Goal: Task Accomplishment & Management: Use online tool/utility

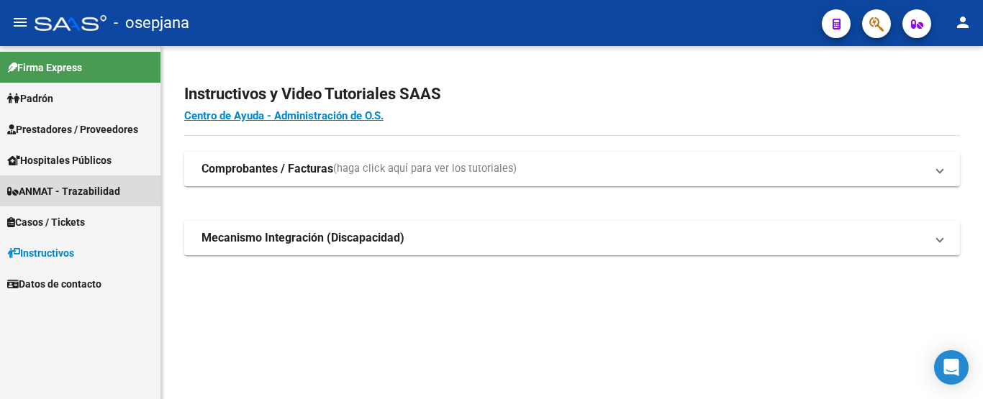
click at [59, 191] on span "ANMAT - Trazabilidad" at bounding box center [63, 191] width 113 height 16
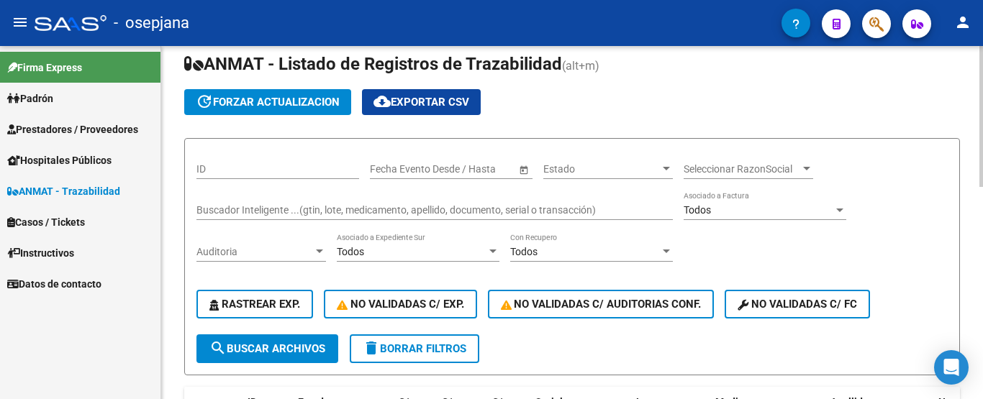
scroll to position [72, 0]
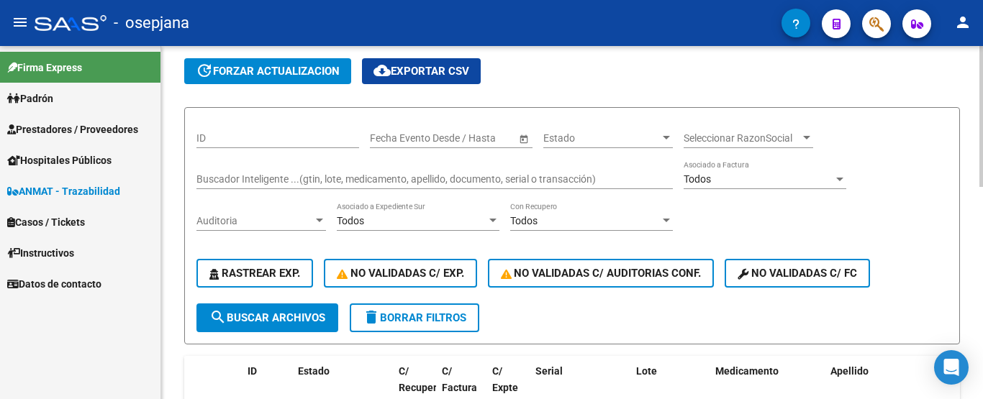
click at [305, 181] on input "Buscador Inteligente ...(gtin, lote, medicamento, apellido, documento, serial o…" at bounding box center [434, 179] width 476 height 12
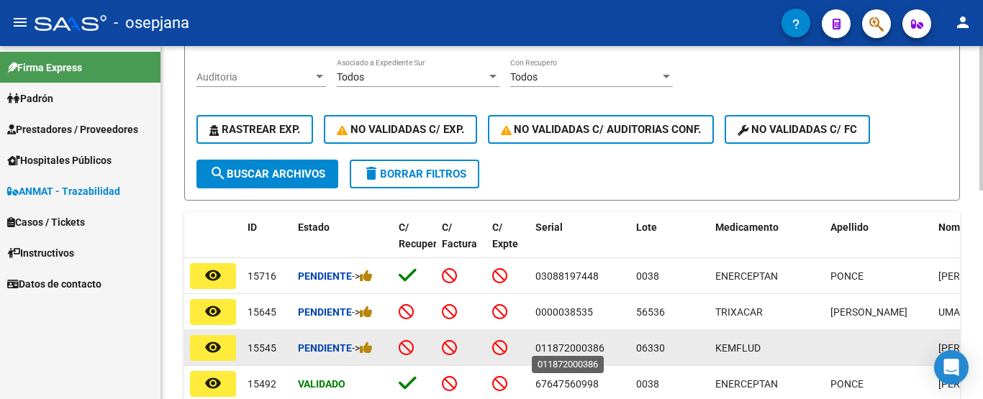
scroll to position [288, 0]
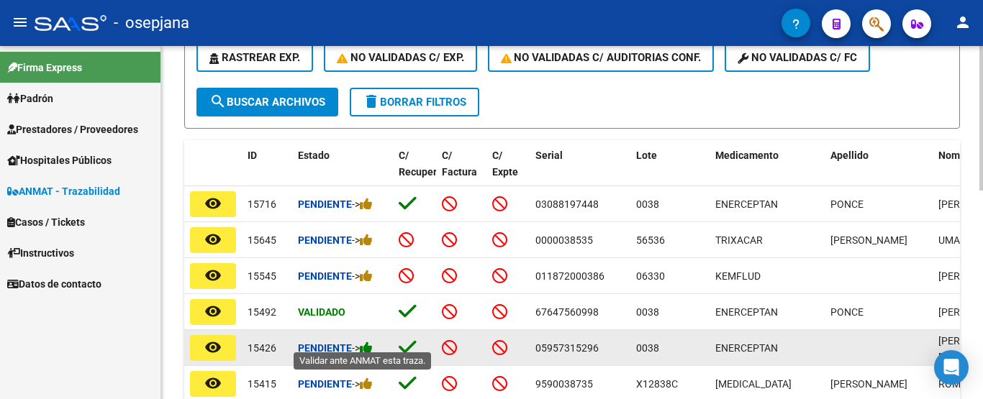
click at [369, 343] on icon at bounding box center [366, 348] width 13 height 14
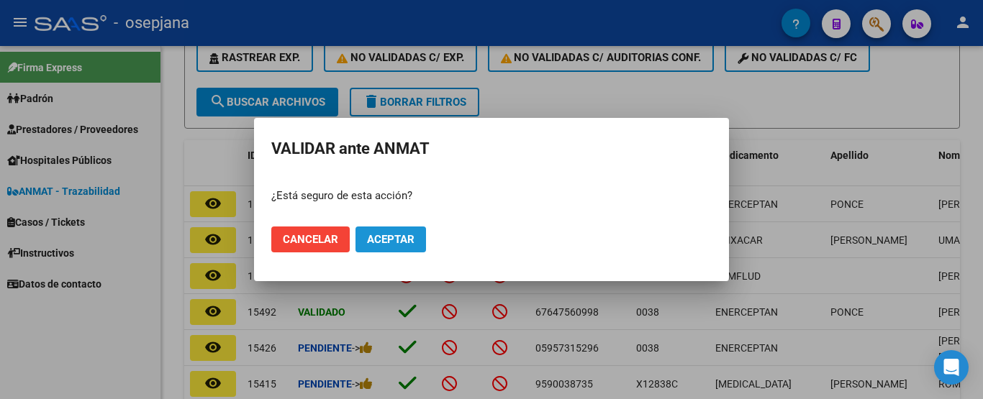
click at [392, 240] on span "Aceptar" at bounding box center [390, 239] width 47 height 13
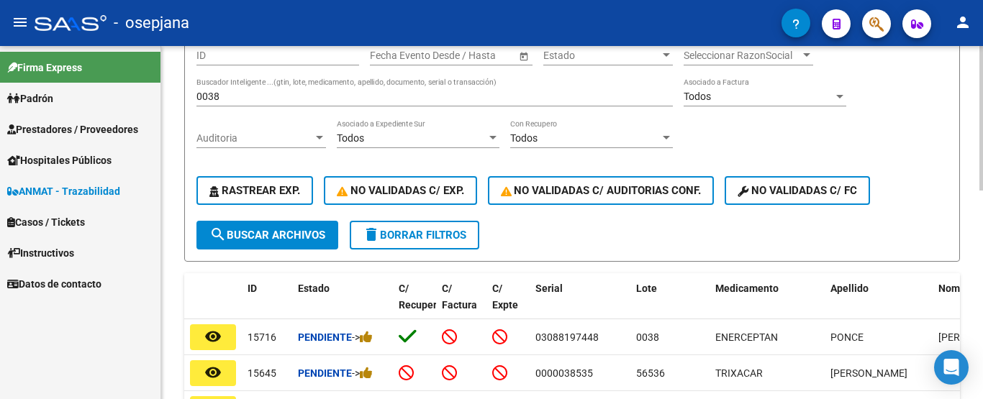
scroll to position [144, 0]
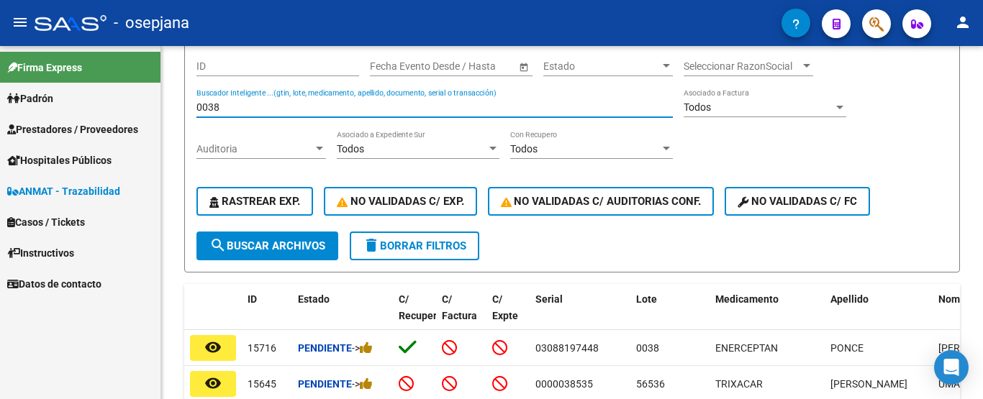
drag, startPoint x: 228, startPoint y: 110, endPoint x: 138, endPoint y: 109, distance: 89.9
click at [138, 109] on mat-sidenav-container "Firma Express [PERSON_NAME] Afiliados Empadronados Categorías Prestadores / Pro…" at bounding box center [491, 222] width 983 height 353
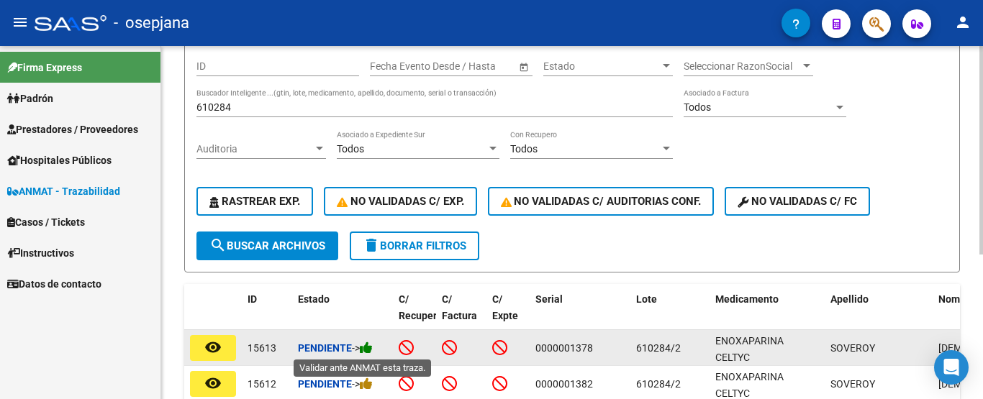
click at [373, 350] on icon at bounding box center [366, 348] width 13 height 14
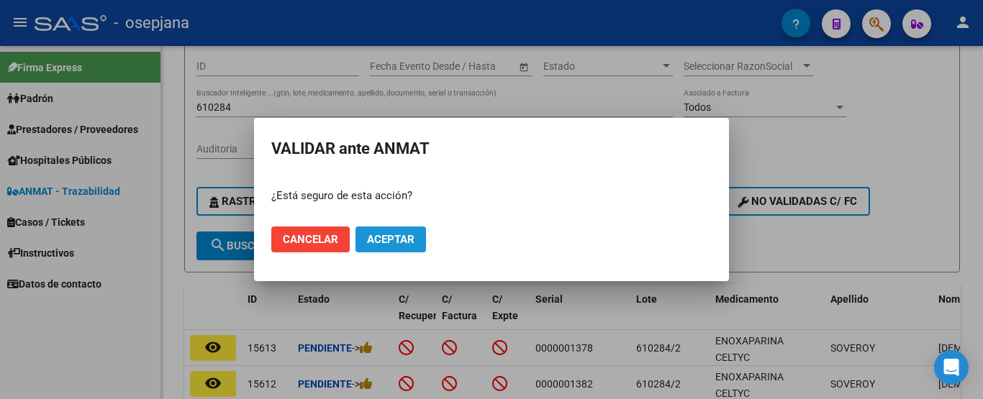
click at [420, 251] on button "Aceptar" at bounding box center [390, 240] width 70 height 26
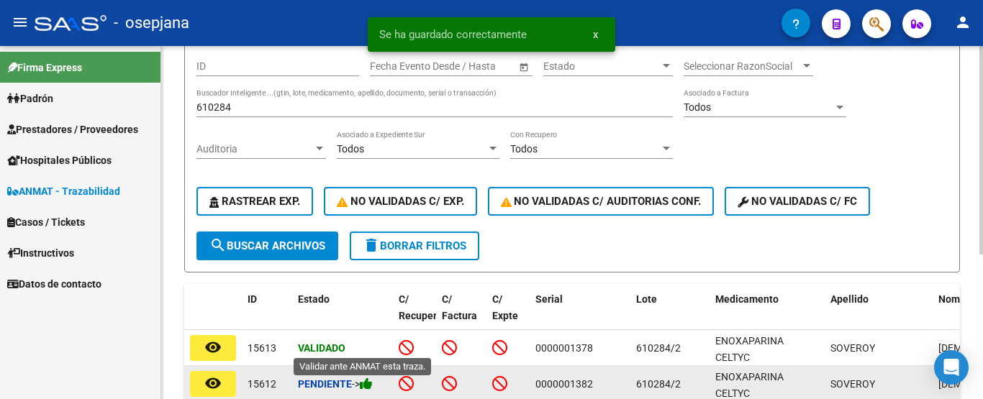
click at [371, 388] on icon at bounding box center [366, 384] width 13 height 14
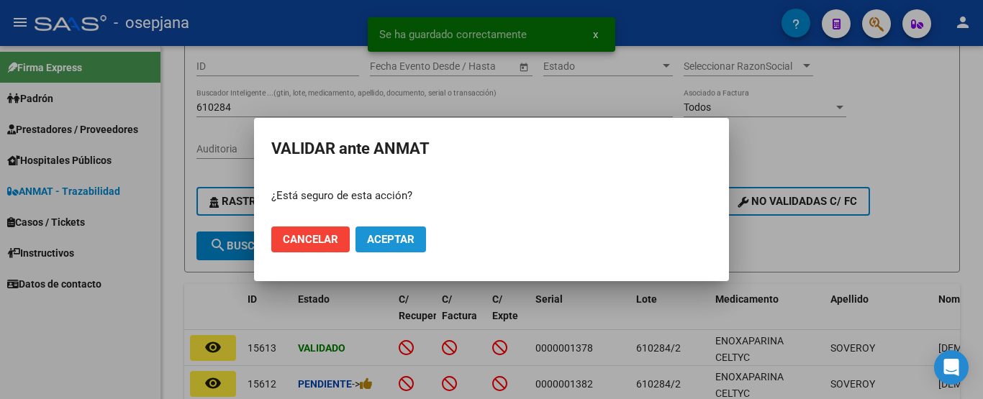
click at [402, 245] on span "Aceptar" at bounding box center [390, 239] width 47 height 13
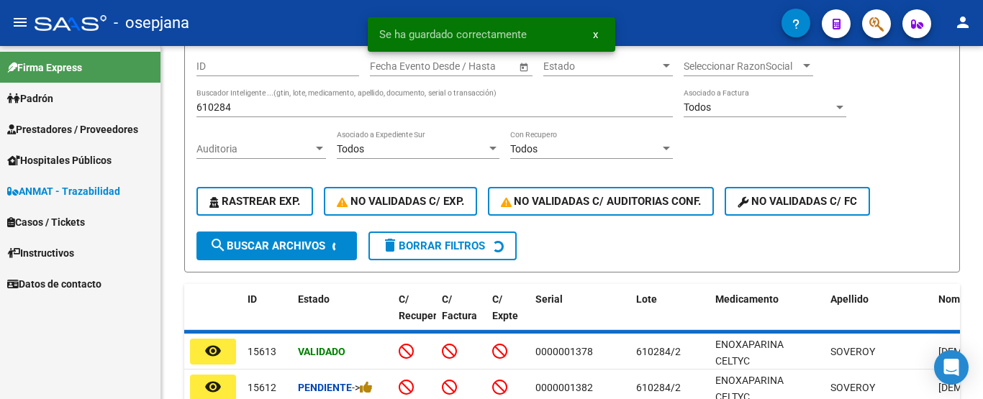
scroll to position [150, 0]
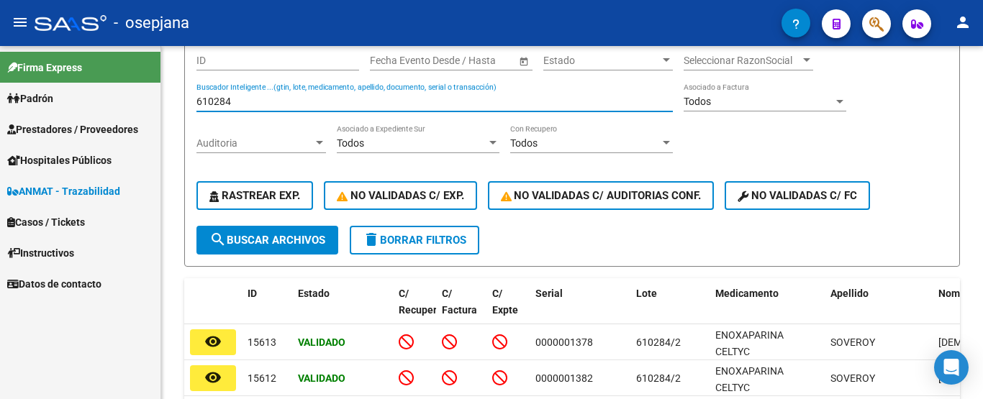
drag, startPoint x: 242, startPoint y: 99, endPoint x: 106, endPoint y: 109, distance: 136.3
click at [106, 109] on mat-sidenav-container "Firma Express [PERSON_NAME] Afiliados Empadronados Categorías Prestadores / Pro…" at bounding box center [491, 222] width 983 height 353
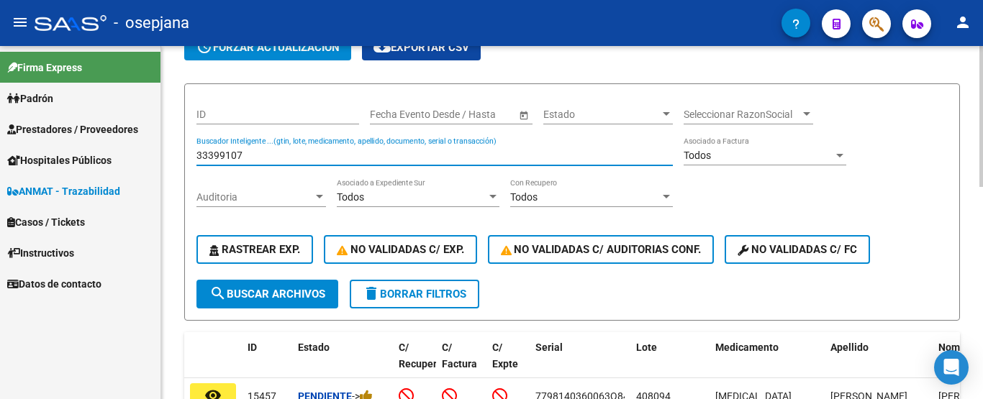
scroll to position [78, 0]
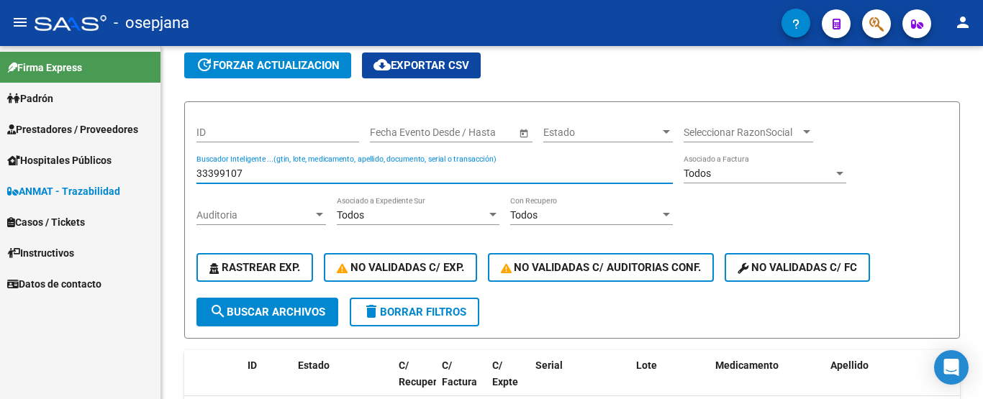
drag, startPoint x: 247, startPoint y: 177, endPoint x: 27, endPoint y: 177, distance: 220.1
click at [27, 177] on mat-sidenav-container "Firma Express [PERSON_NAME] Afiliados Empadronados Categorías Prestadores / Pro…" at bounding box center [491, 222] width 983 height 353
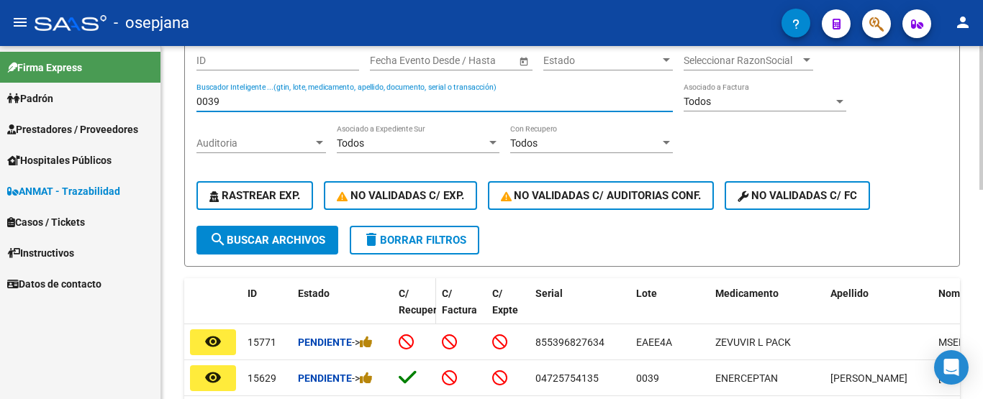
scroll to position [293, 0]
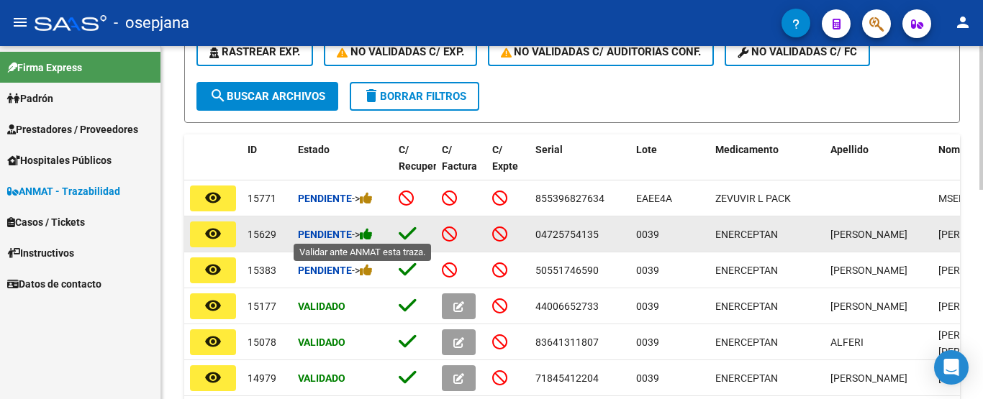
click at [368, 234] on icon at bounding box center [366, 234] width 13 height 14
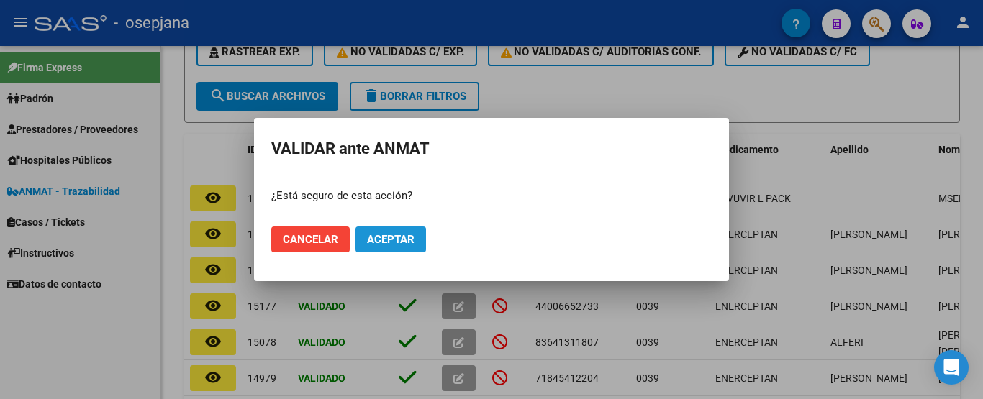
click at [406, 242] on span "Aceptar" at bounding box center [390, 239] width 47 height 13
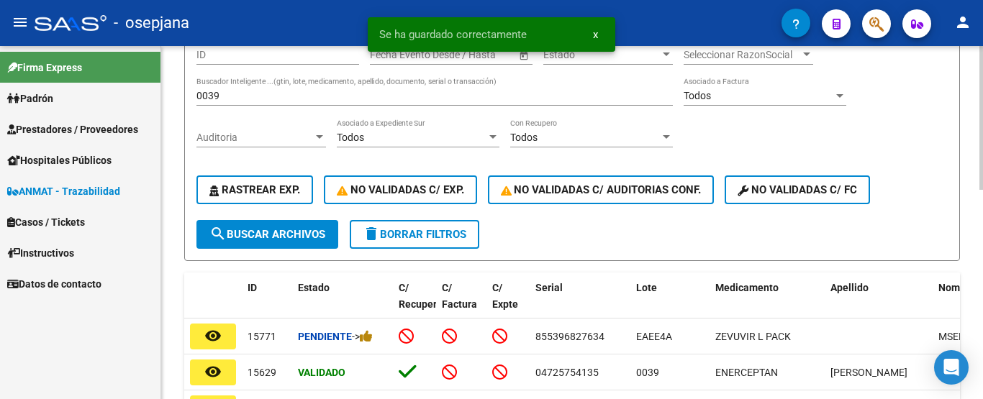
scroll to position [150, 0]
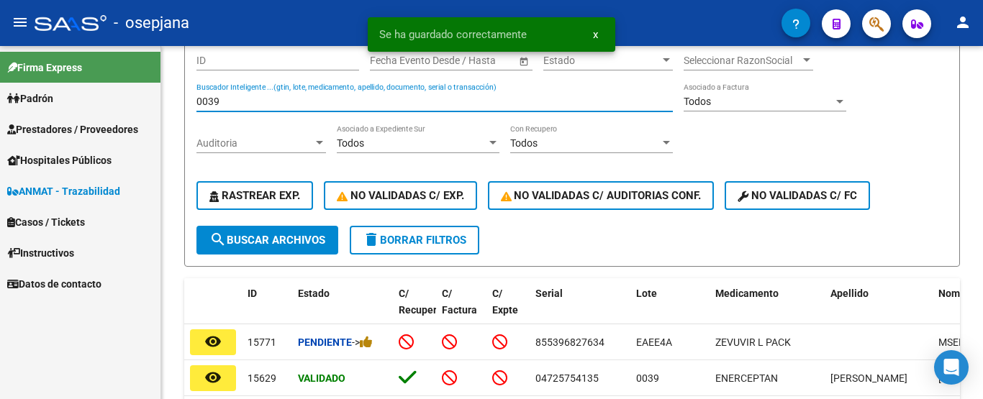
drag, startPoint x: 227, startPoint y: 105, endPoint x: 128, endPoint y: 106, distance: 98.5
click at [128, 106] on mat-sidenav-container "Firma Express [PERSON_NAME] Afiliados Empadronados Categorías Prestadores / Pro…" at bounding box center [491, 222] width 983 height 353
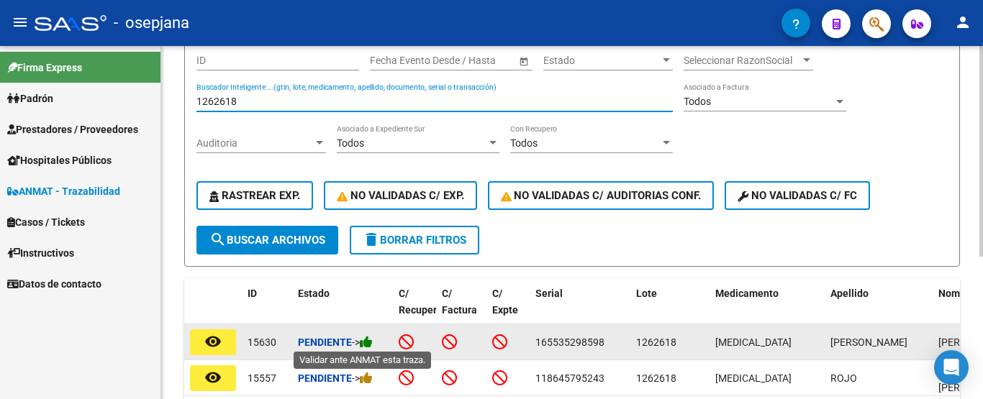
click at [373, 343] on icon at bounding box center [366, 342] width 13 height 14
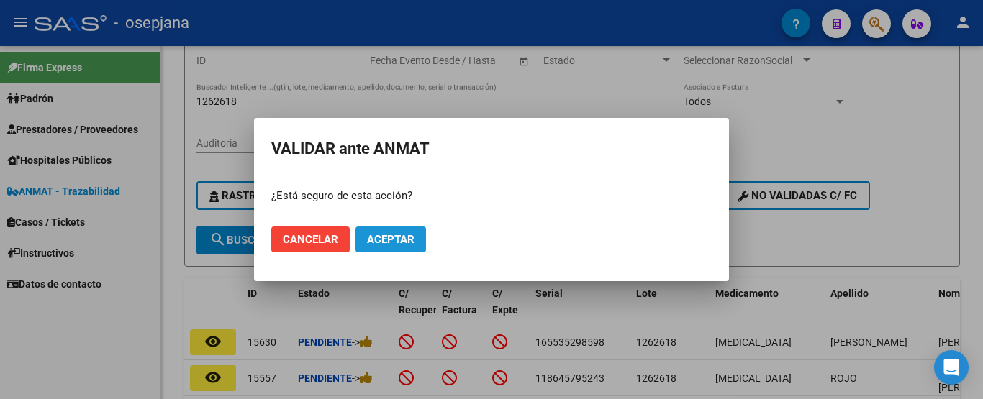
click at [395, 237] on span "Aceptar" at bounding box center [390, 239] width 47 height 13
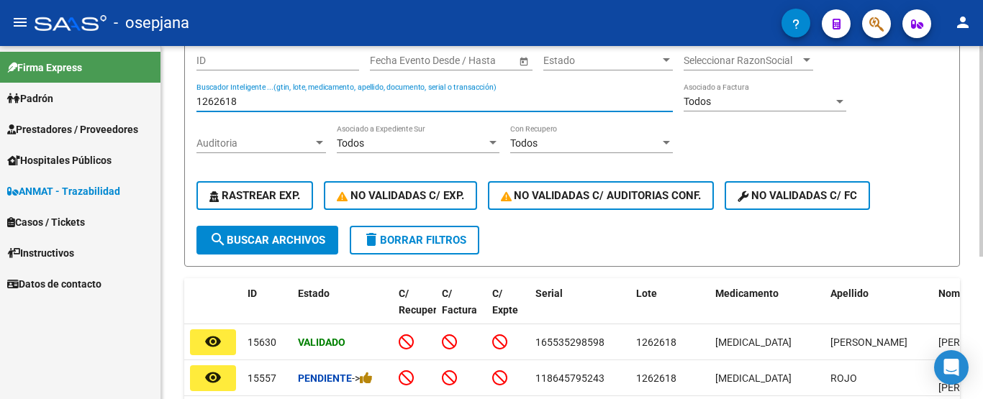
drag, startPoint x: 249, startPoint y: 106, endPoint x: 163, endPoint y: 106, distance: 85.6
click at [163, 106] on div "Circular SSS Anmat - Como Registrarse - Acceso ANMAT Obras Sociales Documentaci…" at bounding box center [571, 189] width 821 height 587
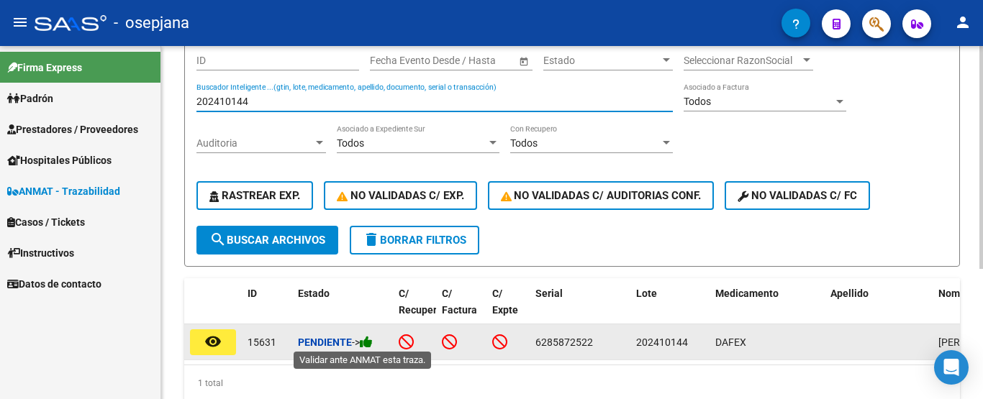
click at [368, 340] on icon at bounding box center [366, 342] width 13 height 14
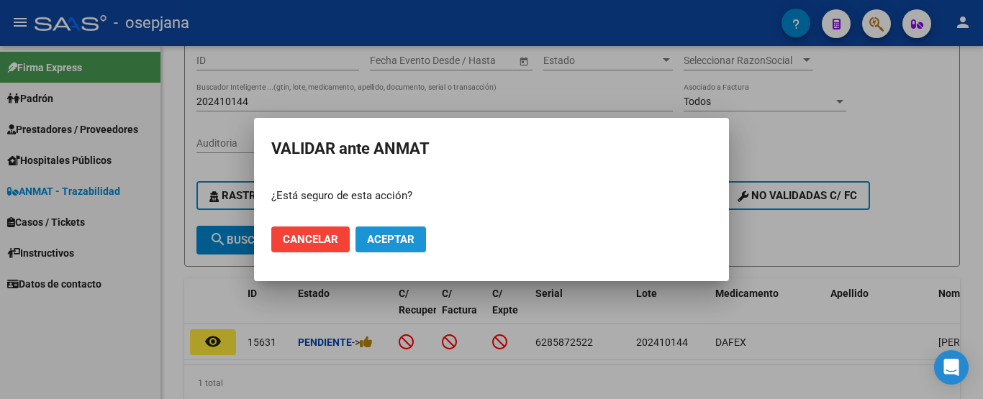
click at [394, 240] on span "Aceptar" at bounding box center [390, 239] width 47 height 13
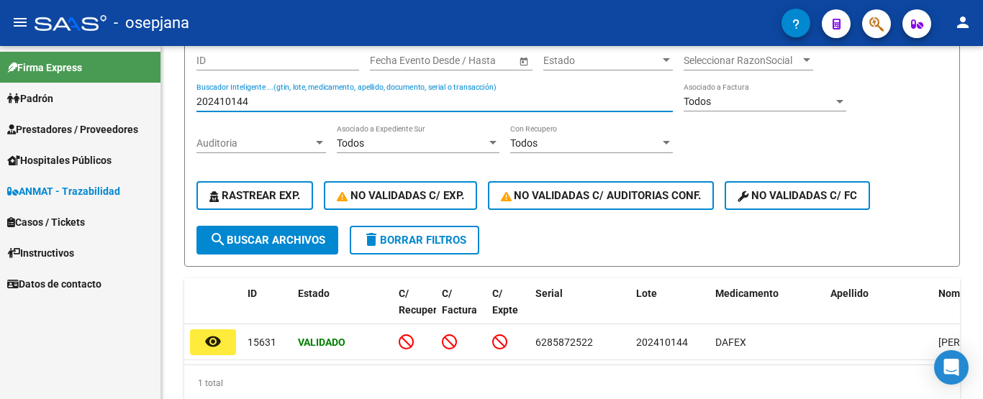
drag, startPoint x: 252, startPoint y: 99, endPoint x: 155, endPoint y: 111, distance: 97.9
click at [155, 111] on mat-sidenav-container "Firma Express [PERSON_NAME] Afiliados Empadronados Categorías Prestadores / Pro…" at bounding box center [491, 222] width 983 height 353
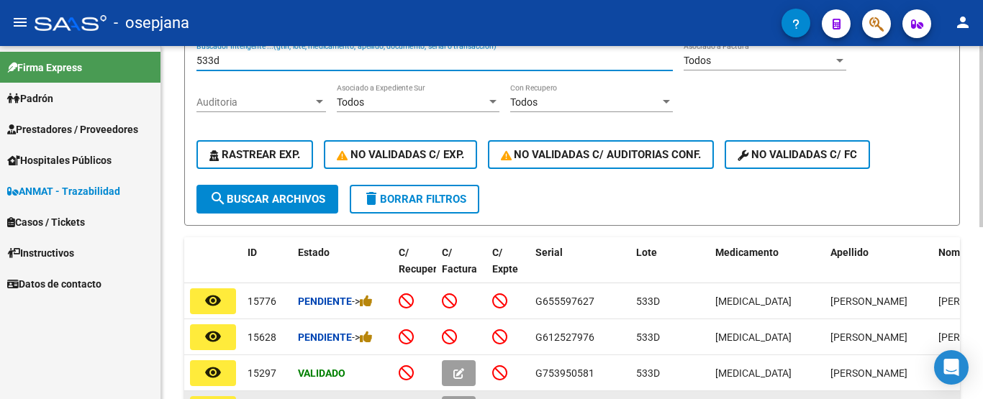
scroll to position [222, 0]
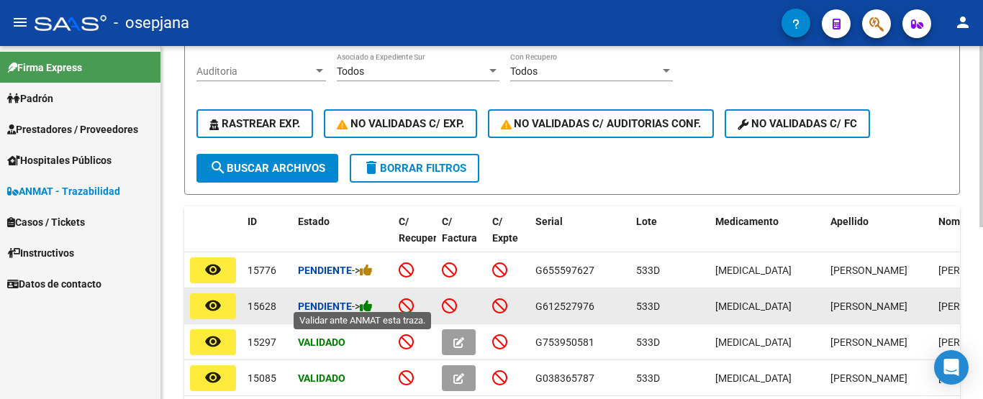
click at [372, 302] on icon at bounding box center [366, 306] width 13 height 14
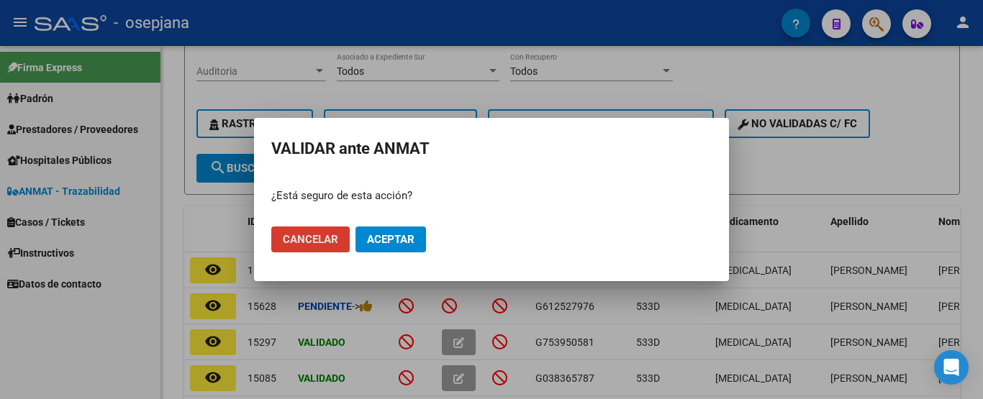
click at [391, 250] on button "Aceptar" at bounding box center [390, 240] width 70 height 26
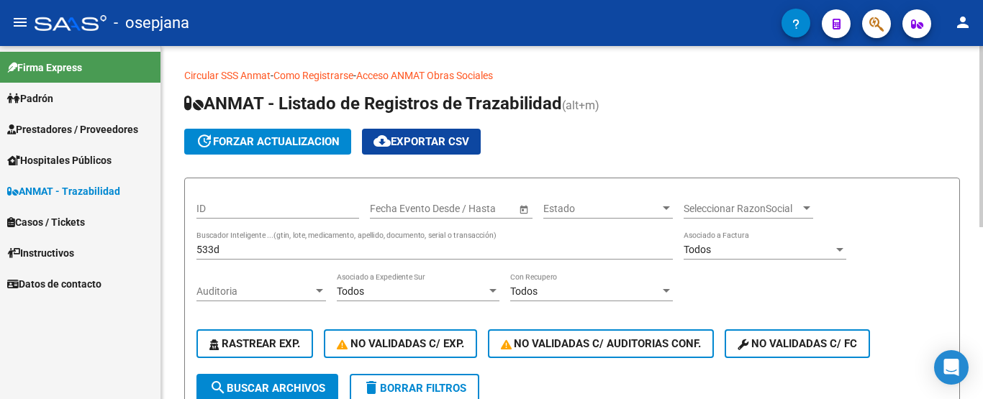
scroll to position [0, 0]
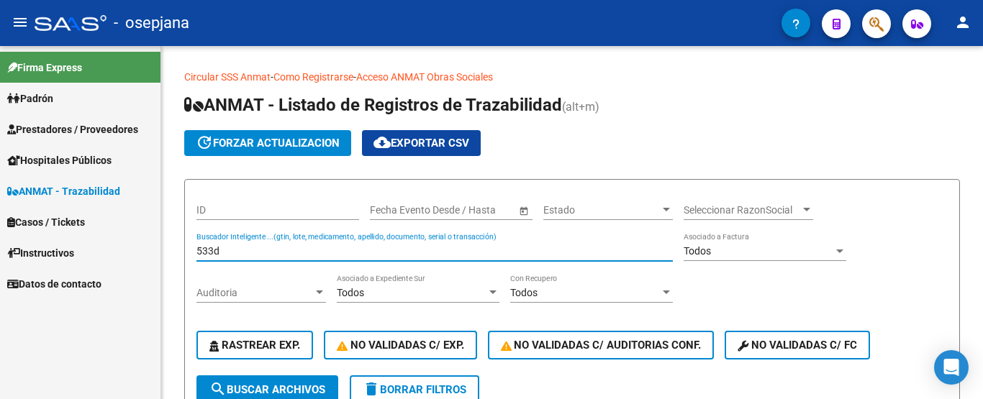
drag, startPoint x: 248, startPoint y: 251, endPoint x: 90, endPoint y: 267, distance: 159.0
click at [90, 267] on mat-sidenav-container "Firma Express [PERSON_NAME] Afiliados Empadronados Categorías Prestadores / Pro…" at bounding box center [491, 222] width 983 height 353
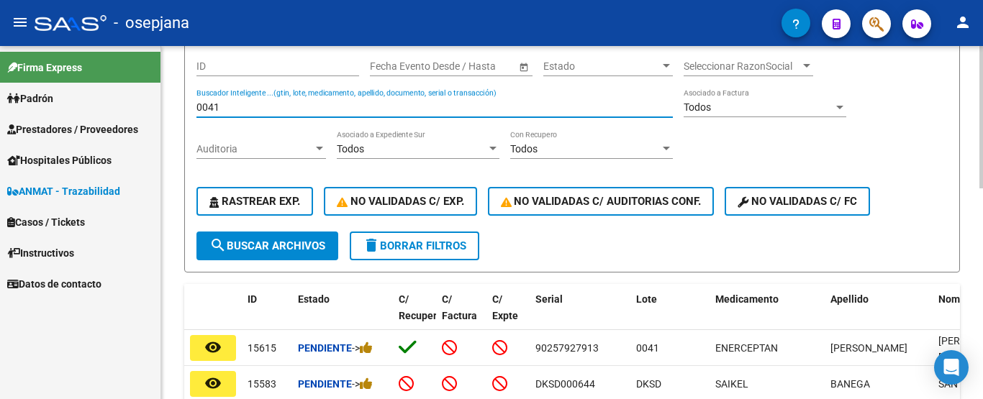
scroll to position [216, 0]
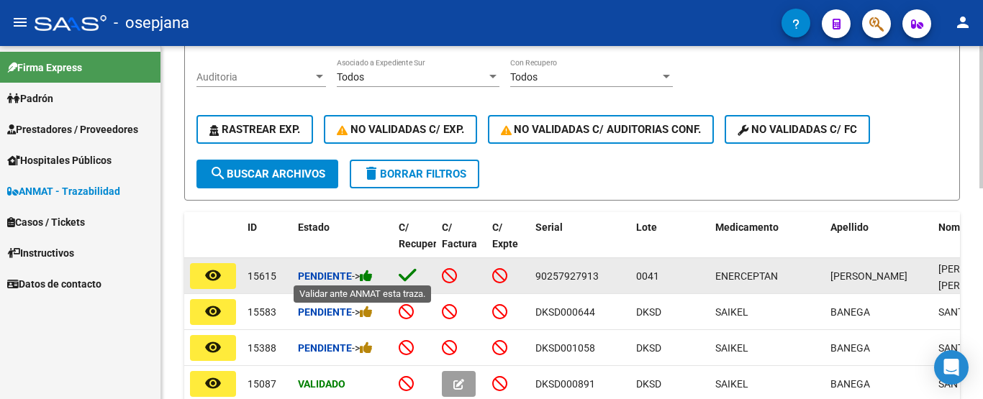
click at [365, 276] on icon at bounding box center [366, 276] width 13 height 14
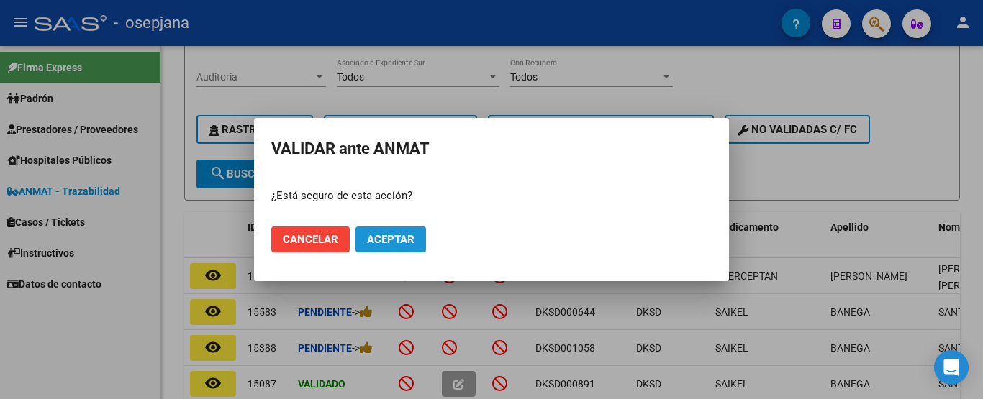
click at [388, 233] on span "Aceptar" at bounding box center [390, 239] width 47 height 13
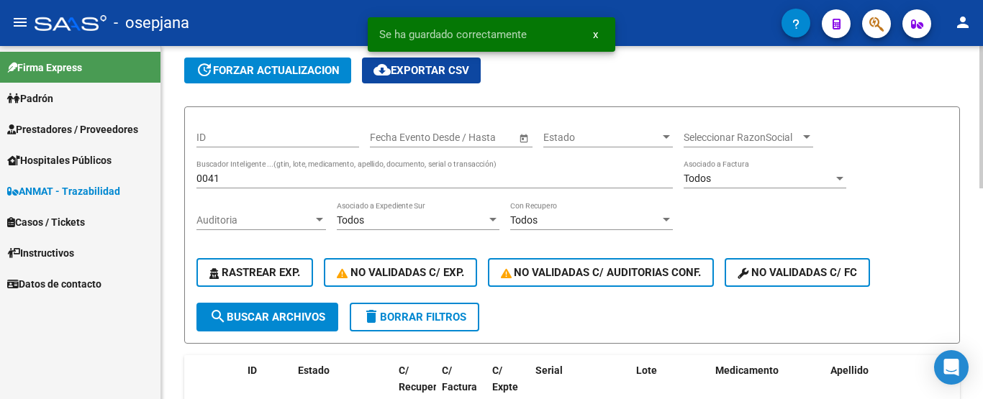
scroll to position [72, 0]
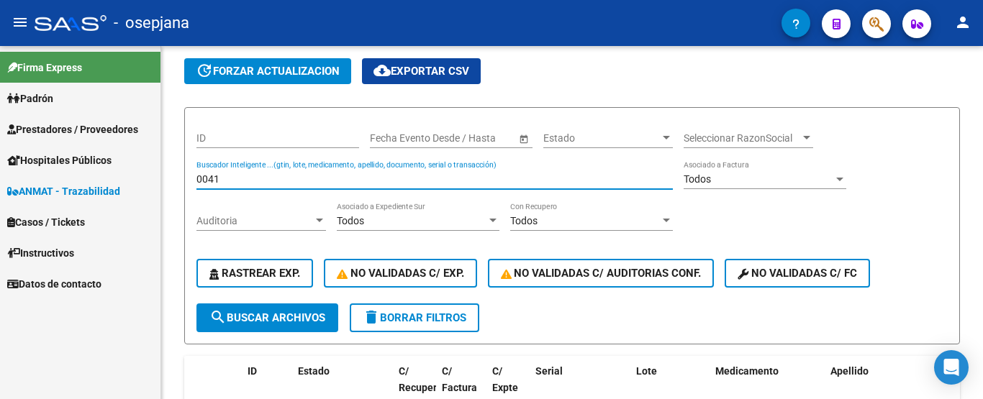
drag, startPoint x: 227, startPoint y: 179, endPoint x: 90, endPoint y: 178, distance: 137.4
click at [94, 178] on mat-sidenav-container "Firma Express [PERSON_NAME] Afiliados Empadronados Categorías Prestadores / Pro…" at bounding box center [491, 222] width 983 height 353
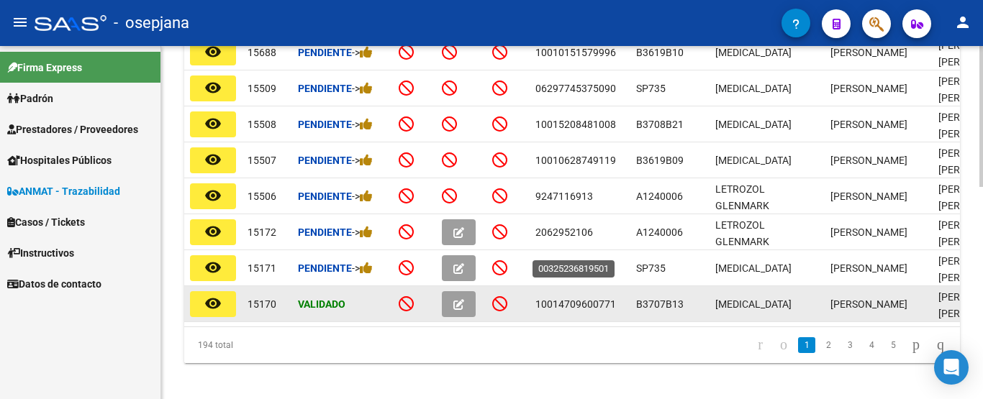
scroll to position [533, 0]
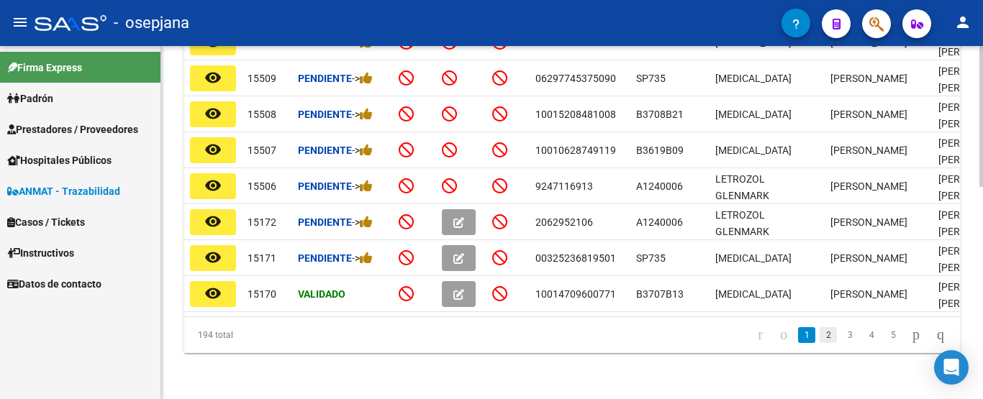
click at [819, 336] on link "2" at bounding box center [827, 335] width 17 height 16
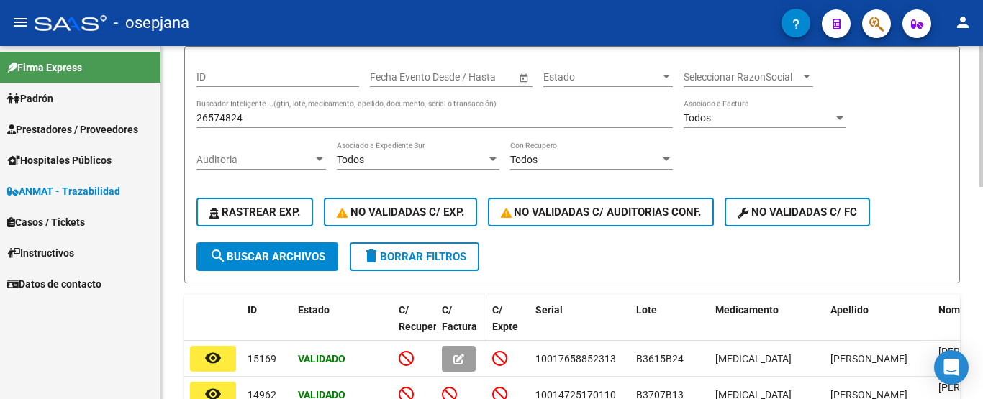
scroll to position [101, 0]
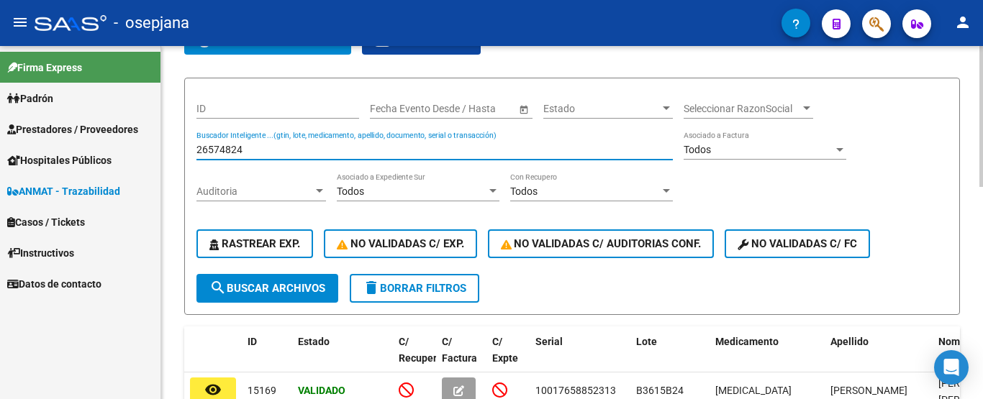
drag, startPoint x: 265, startPoint y: 153, endPoint x: 183, endPoint y: 134, distance: 84.3
click at [183, 134] on div "Circular SSS Anmat - Como Registrarse - Acceso ANMAT Obras Sociales Documentaci…" at bounding box center [571, 382] width 821 height 875
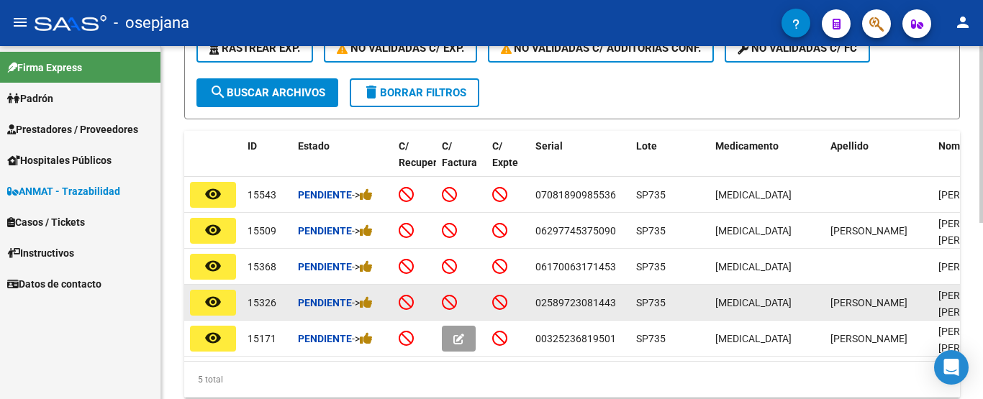
scroll to position [317, 0]
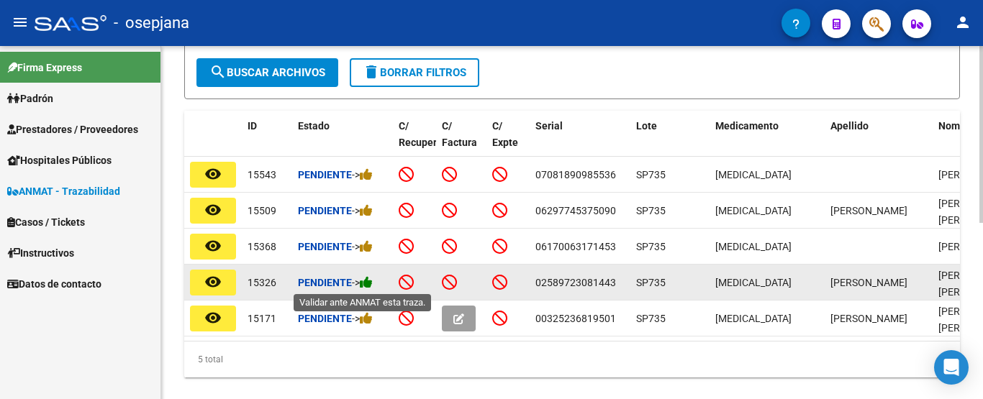
click at [370, 287] on icon at bounding box center [366, 282] width 13 height 14
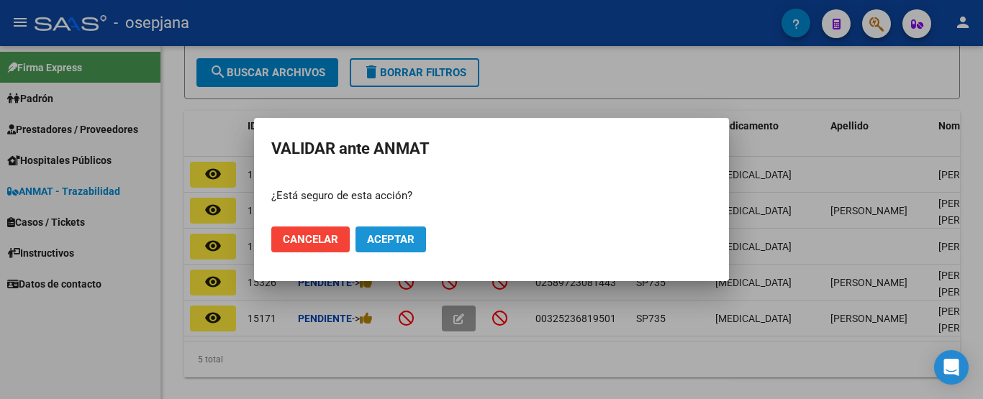
click at [406, 241] on span "Aceptar" at bounding box center [390, 239] width 47 height 13
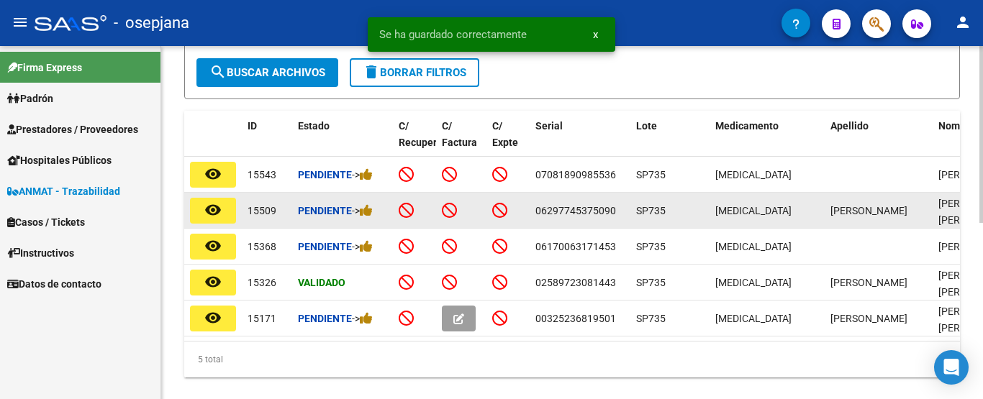
scroll to position [173, 0]
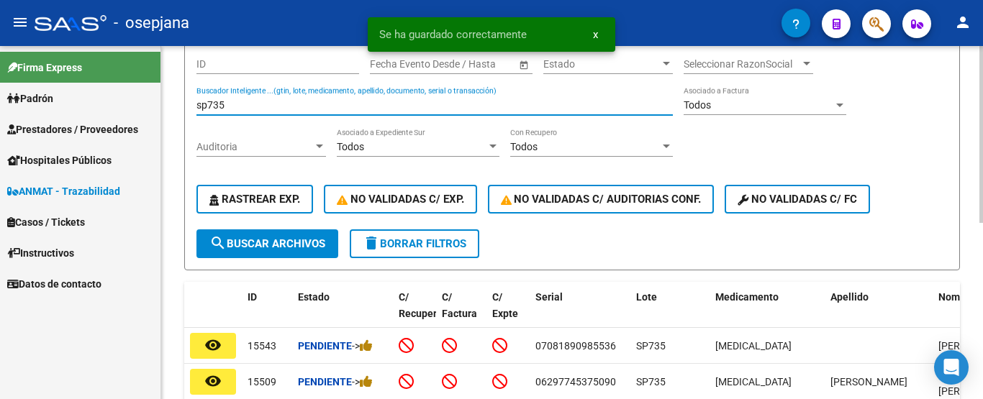
drag, startPoint x: 244, startPoint y: 75, endPoint x: 181, endPoint y: 58, distance: 65.6
click at [181, 58] on div "Circular SSS Anmat - Como Registrarse - Acceso ANMAT Obras Sociales Documentaci…" at bounding box center [571, 247] width 821 height 695
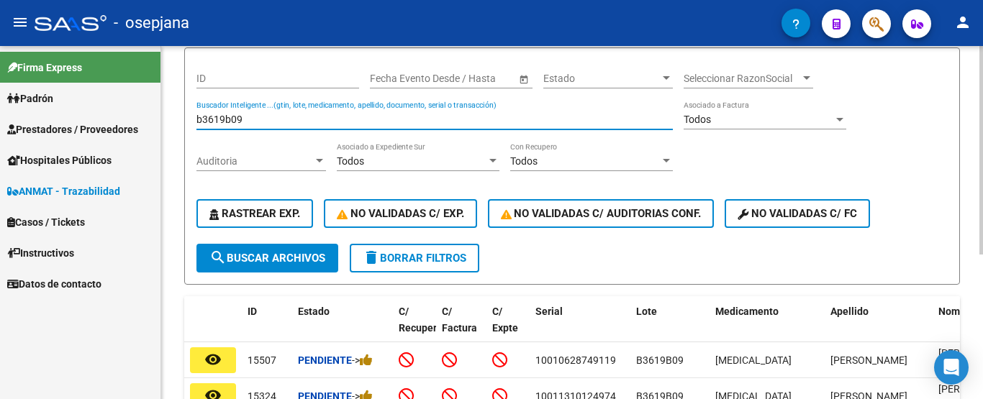
scroll to position [204, 0]
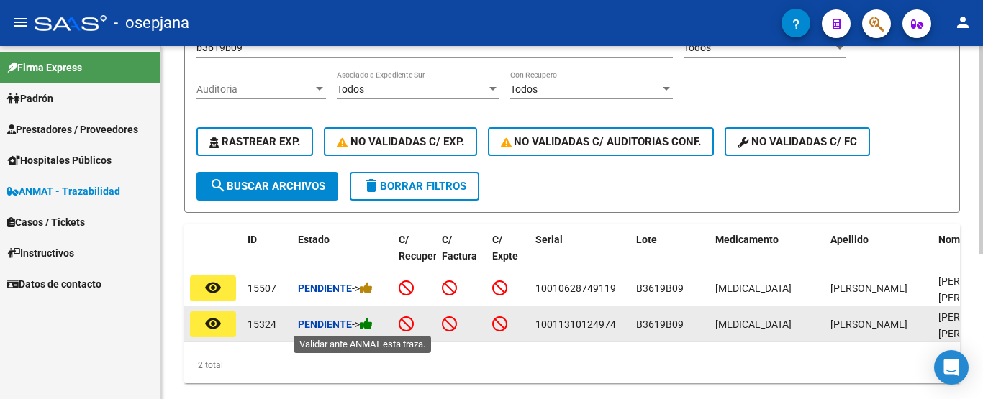
click at [373, 324] on icon at bounding box center [366, 324] width 13 height 14
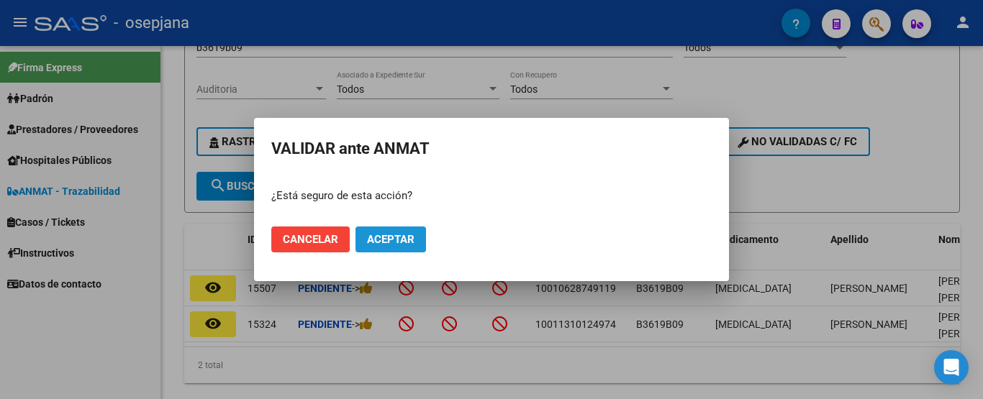
click at [383, 245] on span "Aceptar" at bounding box center [390, 239] width 47 height 13
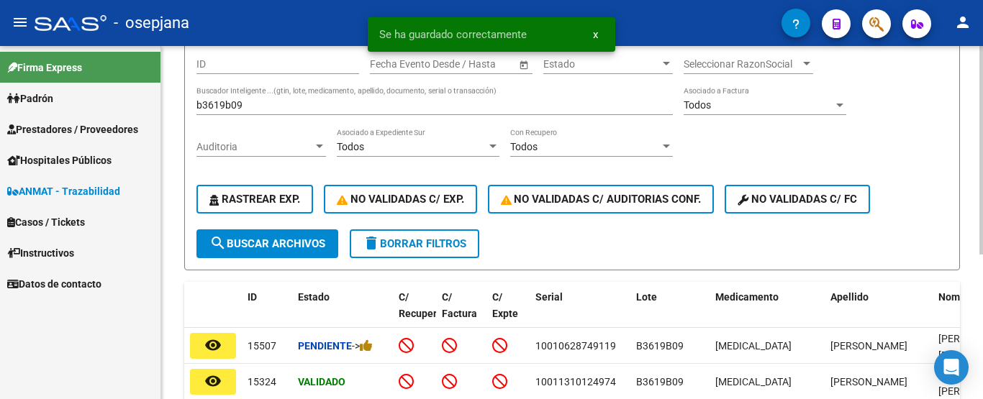
scroll to position [60, 0]
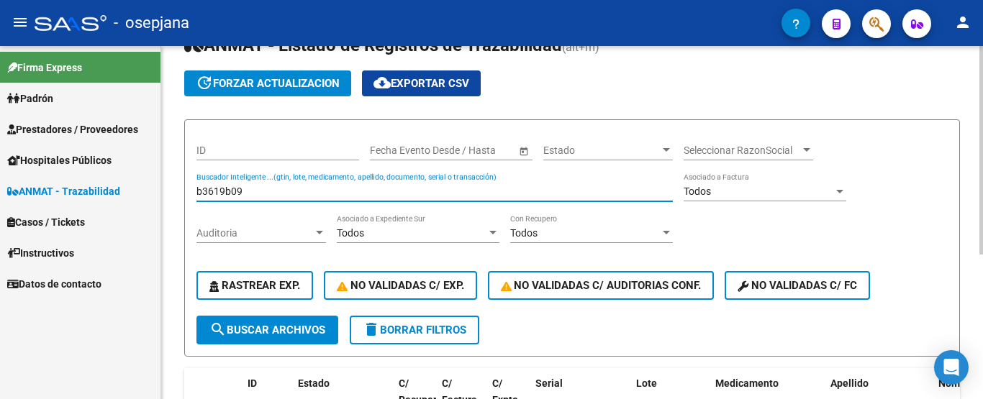
drag, startPoint x: 244, startPoint y: 188, endPoint x: 209, endPoint y: 188, distance: 34.5
click at [209, 188] on input "b3619b09" at bounding box center [434, 192] width 476 height 12
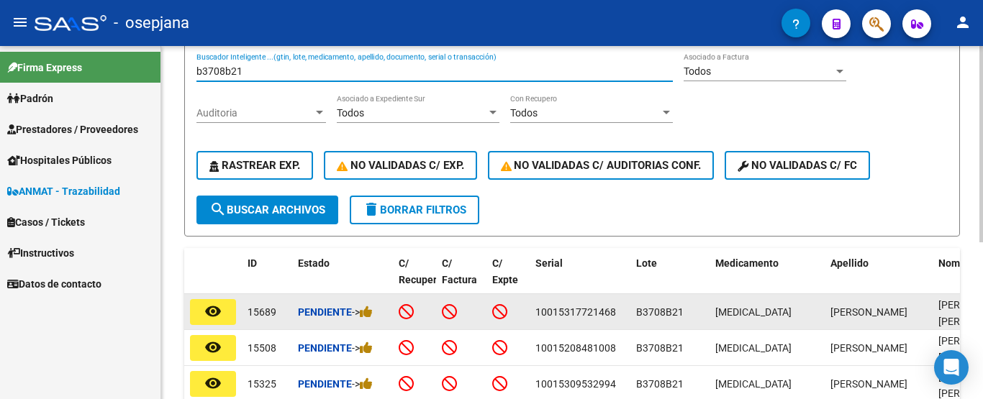
scroll to position [204, 0]
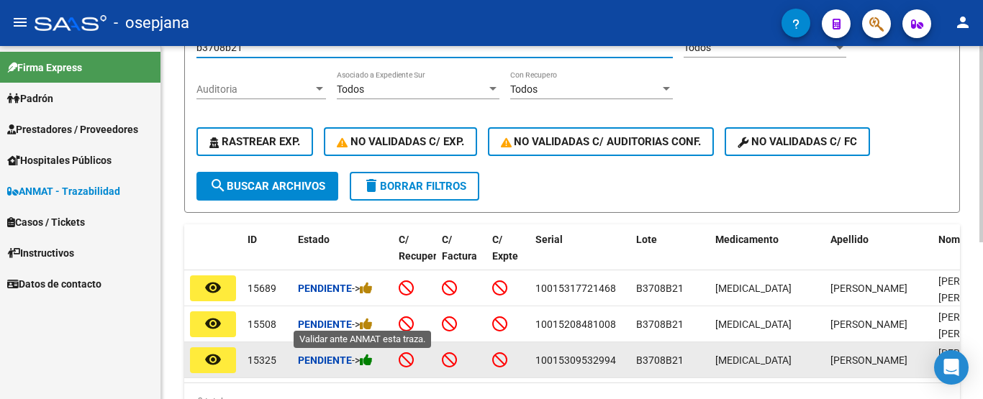
click at [370, 360] on icon at bounding box center [366, 360] width 13 height 14
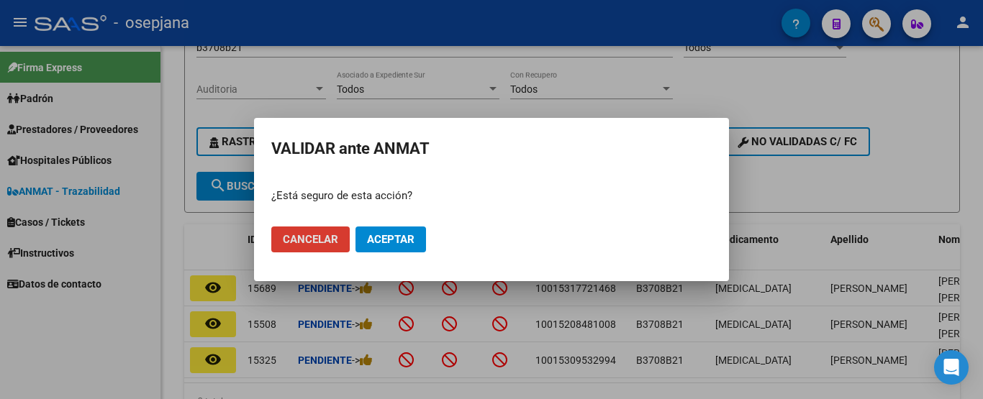
click at [415, 241] on button "Aceptar" at bounding box center [390, 240] width 70 height 26
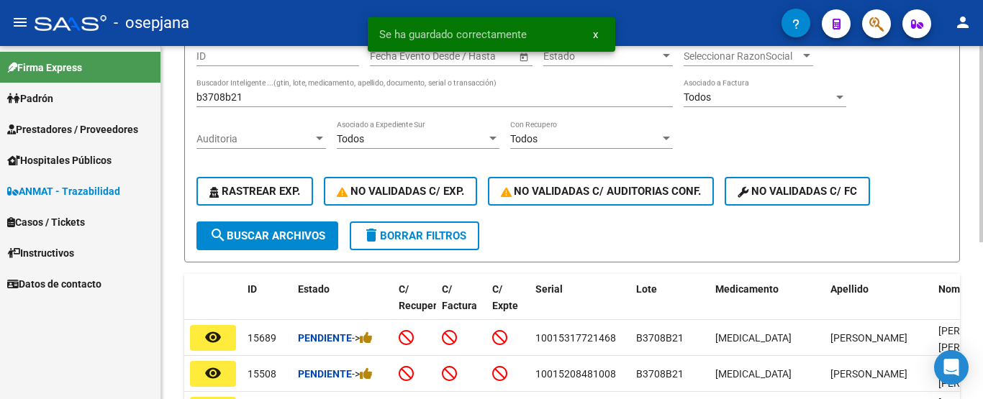
scroll to position [132, 0]
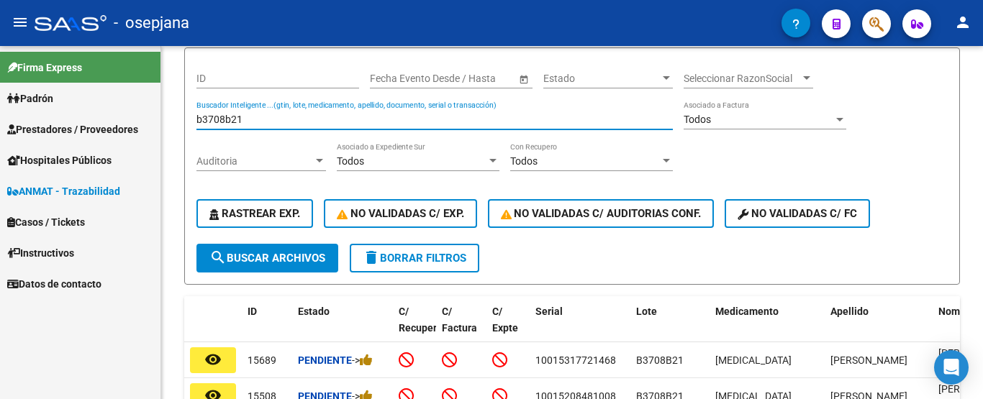
drag, startPoint x: 258, startPoint y: 121, endPoint x: 129, endPoint y: 121, distance: 129.5
click at [129, 121] on mat-sidenav-container "Firma Express [PERSON_NAME] Afiliados Empadronados Categorías Prestadores / Pro…" at bounding box center [491, 222] width 983 height 353
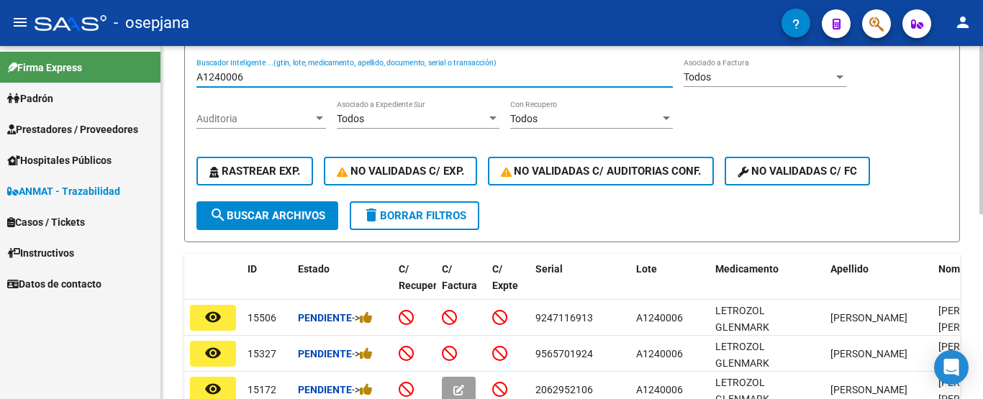
scroll to position [204, 0]
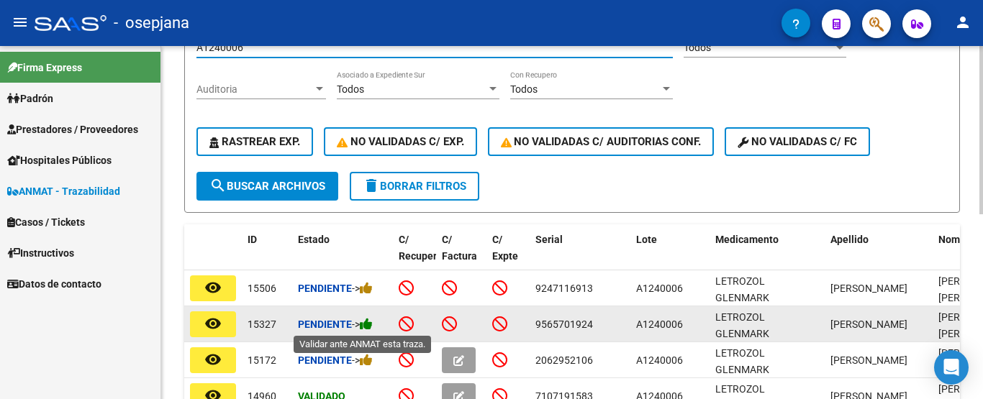
click at [373, 328] on icon at bounding box center [366, 324] width 13 height 14
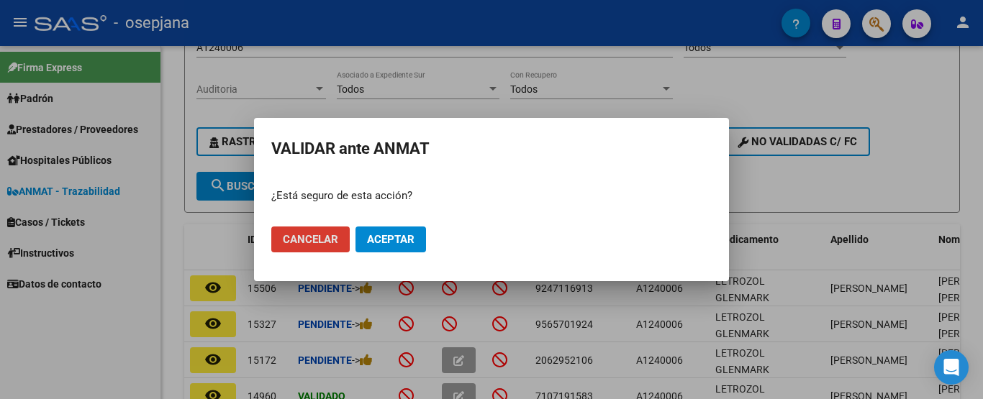
click at [391, 241] on span "Aceptar" at bounding box center [390, 239] width 47 height 13
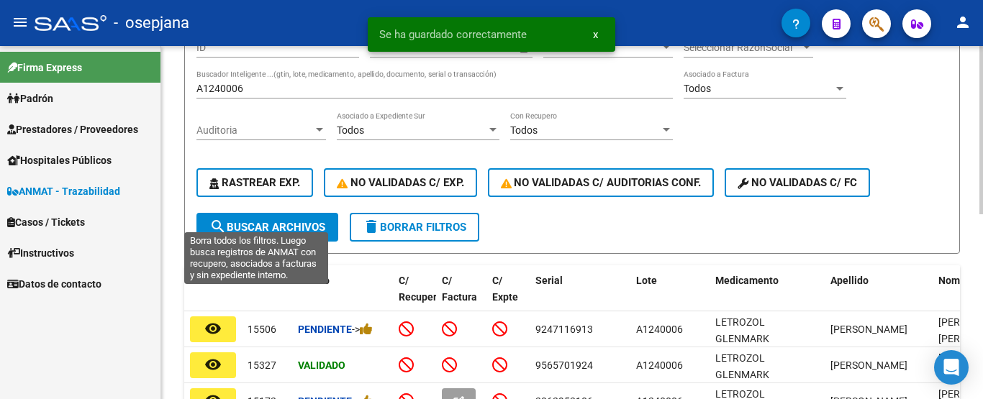
scroll to position [132, 0]
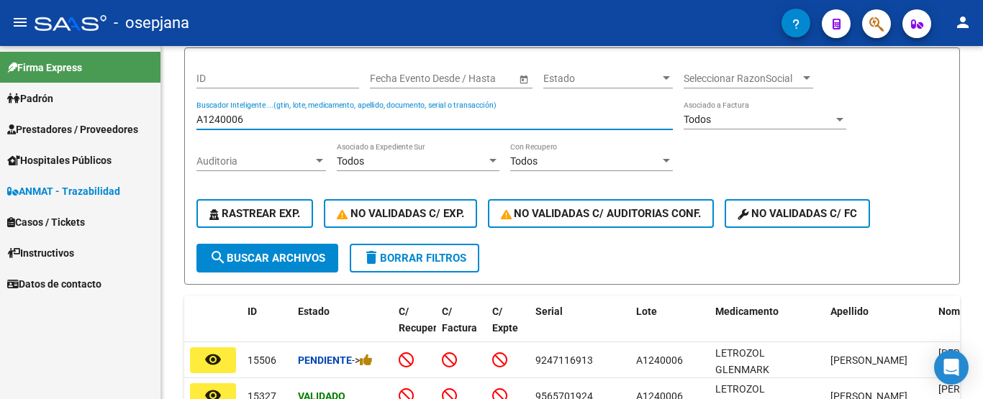
drag, startPoint x: 252, startPoint y: 122, endPoint x: 147, endPoint y: 122, distance: 105.0
click at [147, 122] on mat-sidenav-container "Firma Express [PERSON_NAME] Afiliados Empadronados Categorías Prestadores / Pro…" at bounding box center [491, 222] width 983 height 353
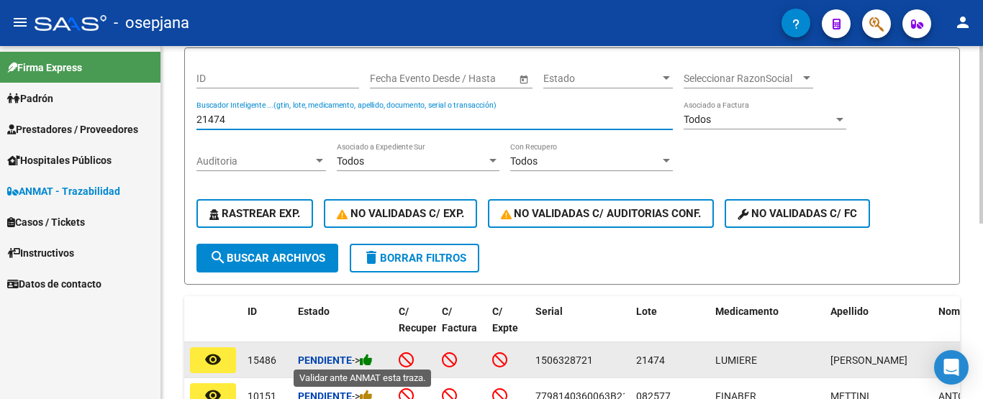
click at [368, 355] on icon at bounding box center [366, 360] width 13 height 14
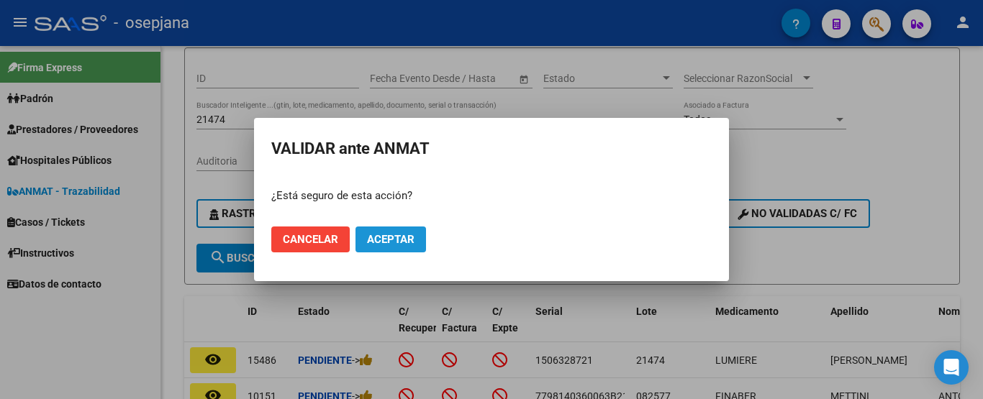
click at [414, 247] on button "Aceptar" at bounding box center [390, 240] width 70 height 26
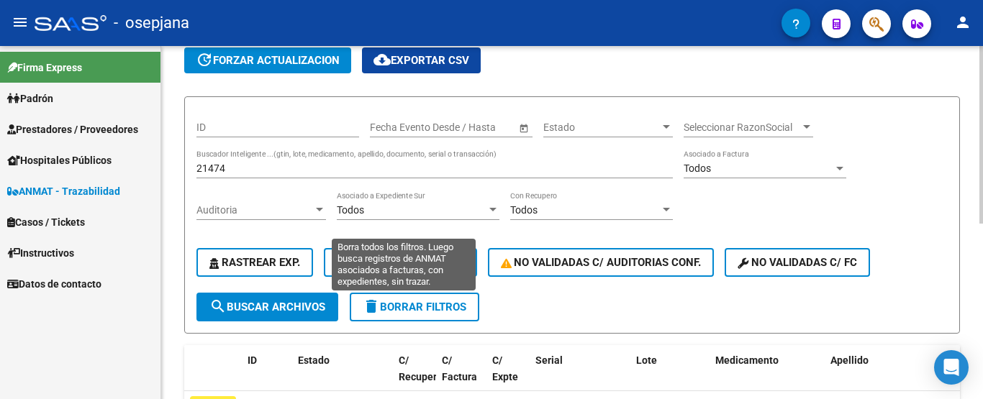
scroll to position [60, 0]
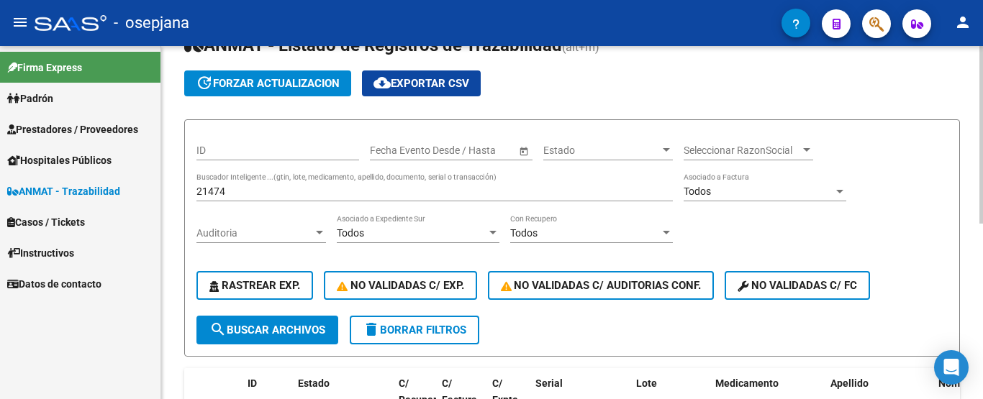
drag, startPoint x: 238, startPoint y: 185, endPoint x: 193, endPoint y: 199, distance: 47.3
click at [193, 199] on form "ID Start date – End date Fecha Evento Desde / Hasta Estado Estado Seleccionar R…" at bounding box center [571, 237] width 775 height 237
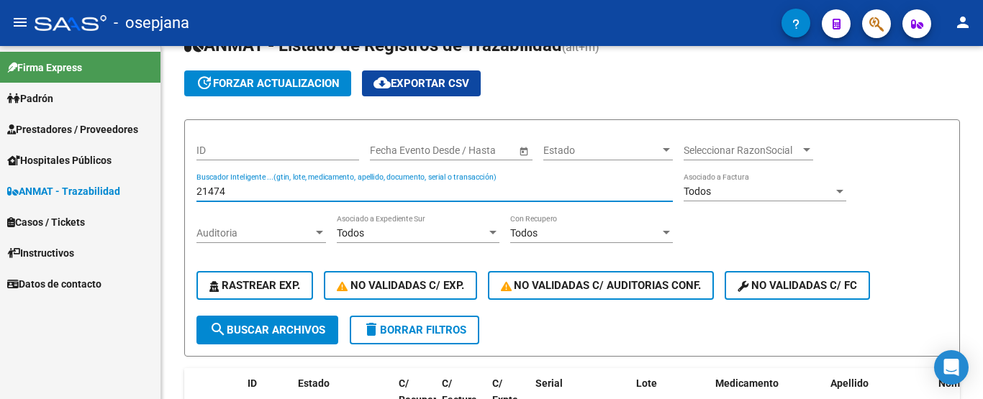
drag, startPoint x: 233, startPoint y: 189, endPoint x: 149, endPoint y: 195, distance: 84.4
click at [149, 195] on mat-sidenav-container "Firma Express [PERSON_NAME] Afiliados Empadronados Categorías Prestadores / Pro…" at bounding box center [491, 222] width 983 height 353
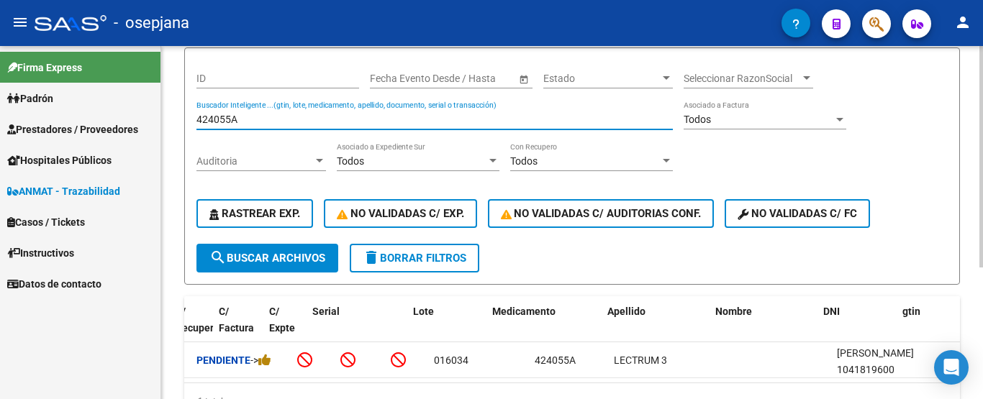
scroll to position [0, 0]
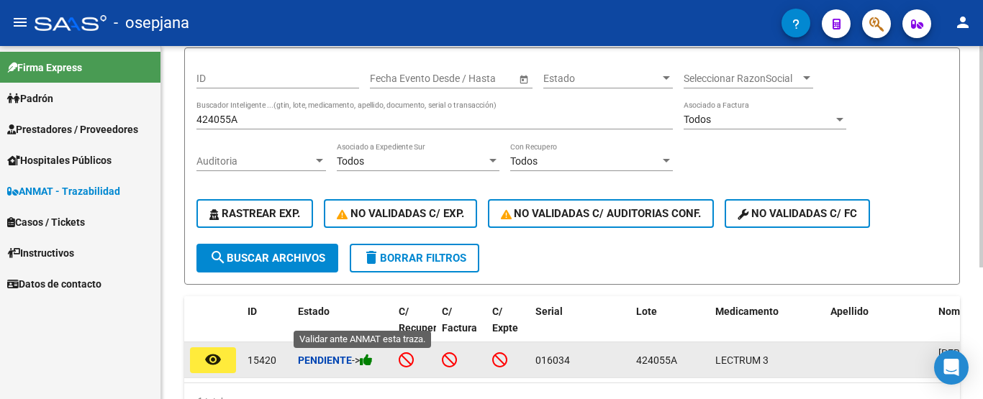
click at [373, 358] on icon at bounding box center [366, 360] width 13 height 14
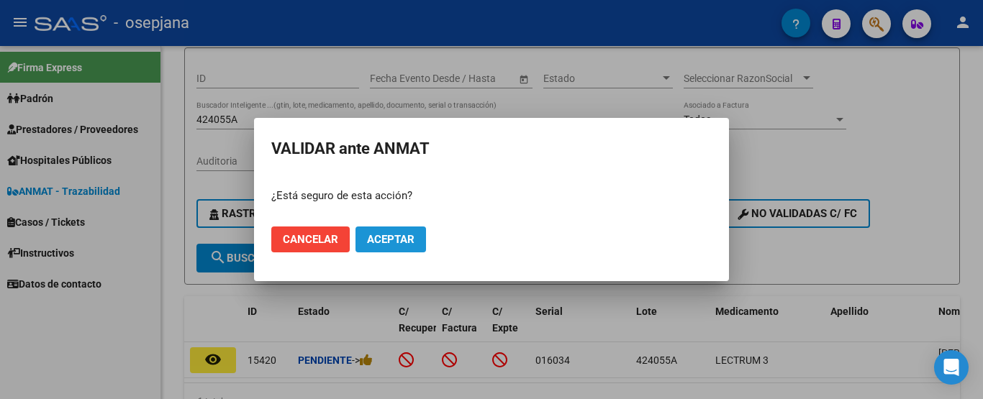
click at [411, 245] on span "Aceptar" at bounding box center [390, 239] width 47 height 13
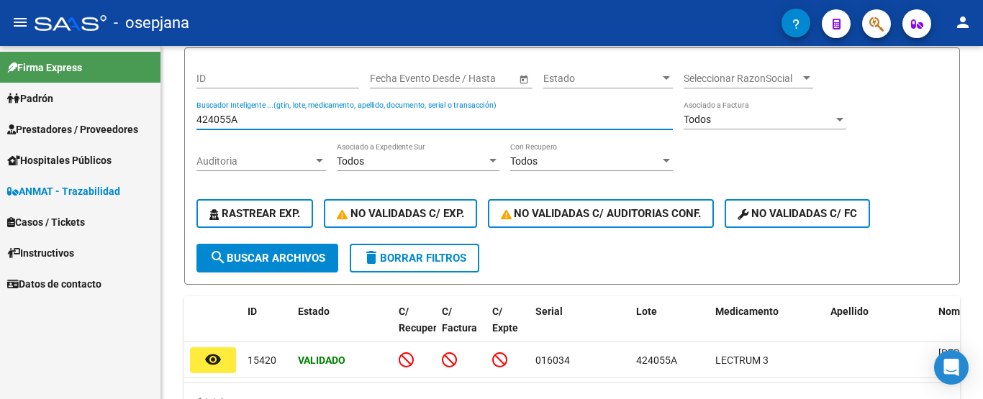
drag, startPoint x: 244, startPoint y: 115, endPoint x: 129, endPoint y: 115, distance: 114.4
click at [129, 115] on mat-sidenav-container "Firma Express [PERSON_NAME] Afiliados Empadronados Categorías Prestadores / Pro…" at bounding box center [491, 222] width 983 height 353
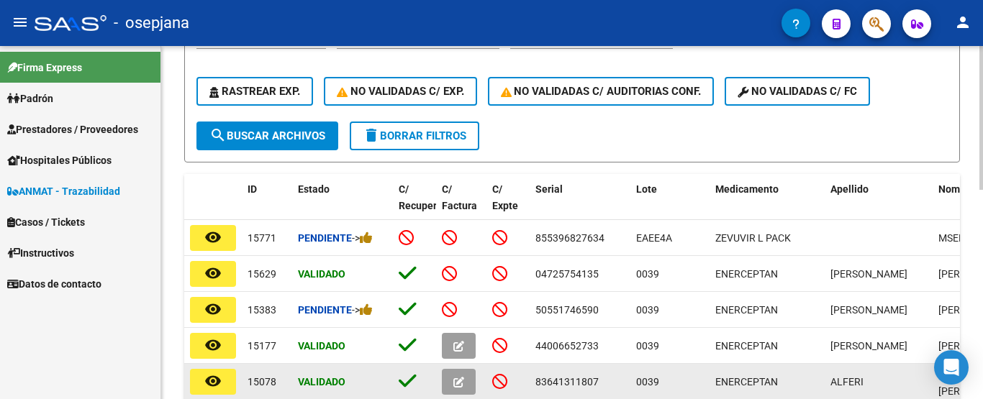
scroll to position [275, 0]
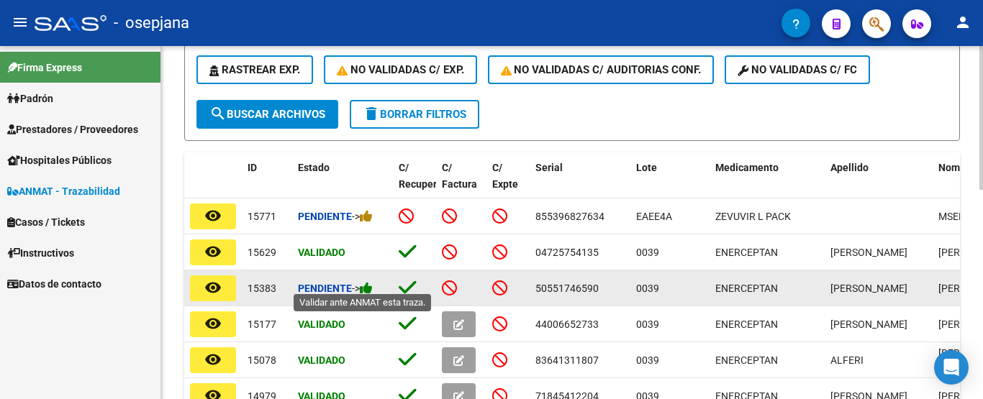
click at [368, 284] on icon at bounding box center [366, 288] width 13 height 14
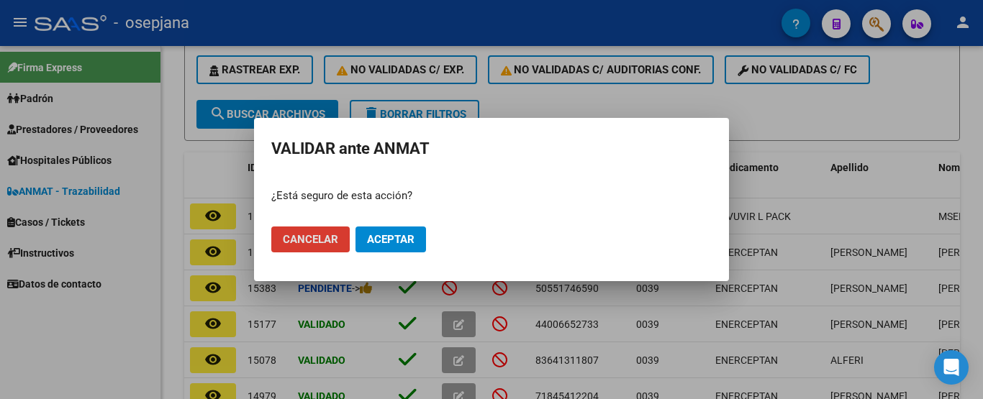
click at [388, 237] on span "Aceptar" at bounding box center [390, 239] width 47 height 13
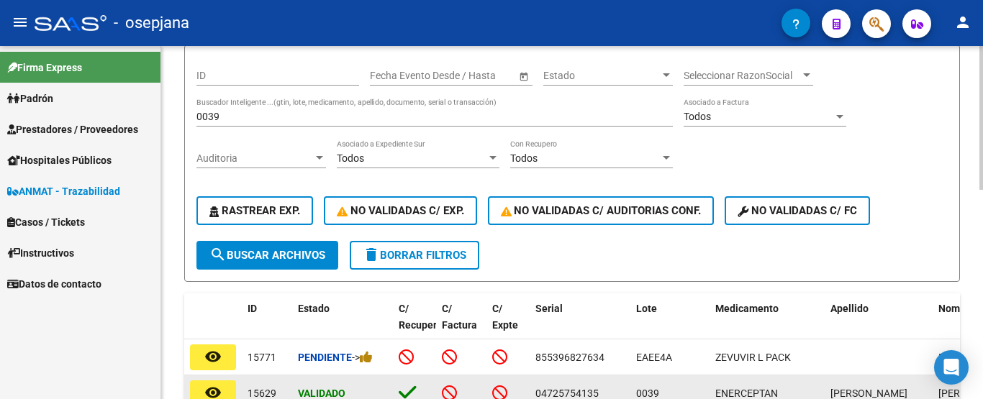
scroll to position [132, 0]
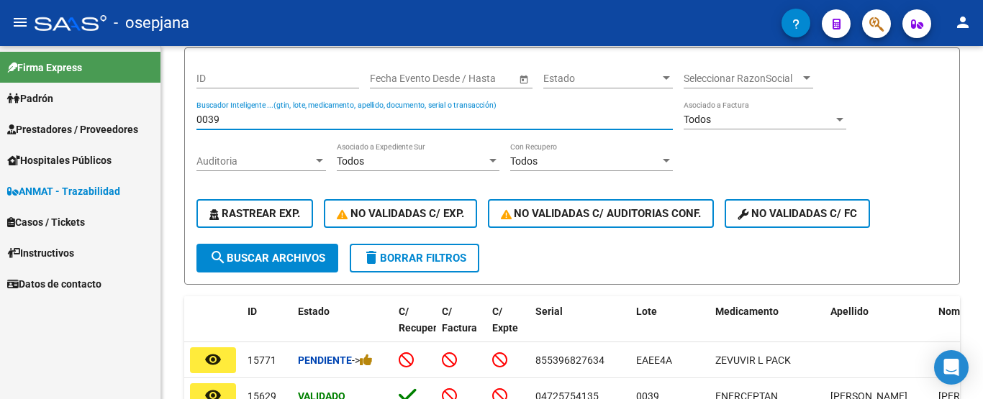
drag, startPoint x: 239, startPoint y: 115, endPoint x: 132, endPoint y: 115, distance: 107.2
click at [132, 115] on mat-sidenav-container "Firma Express [PERSON_NAME] Afiliados Empadronados Categorías Prestadores / Pro…" at bounding box center [491, 222] width 983 height 353
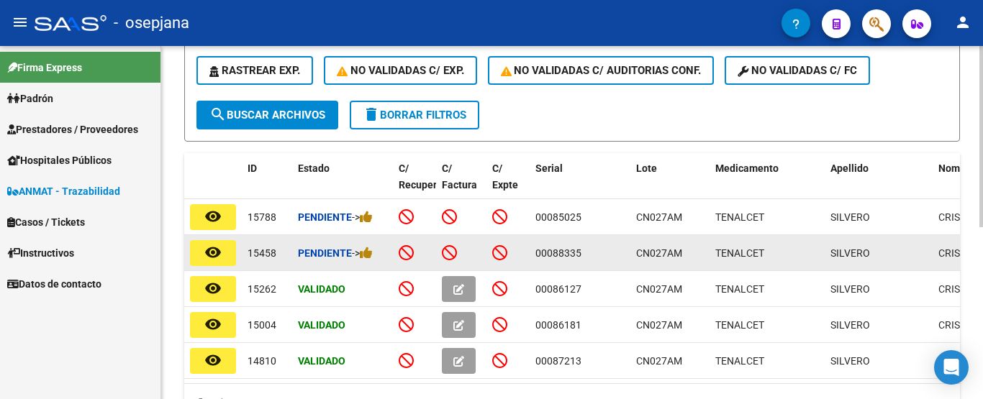
scroll to position [275, 0]
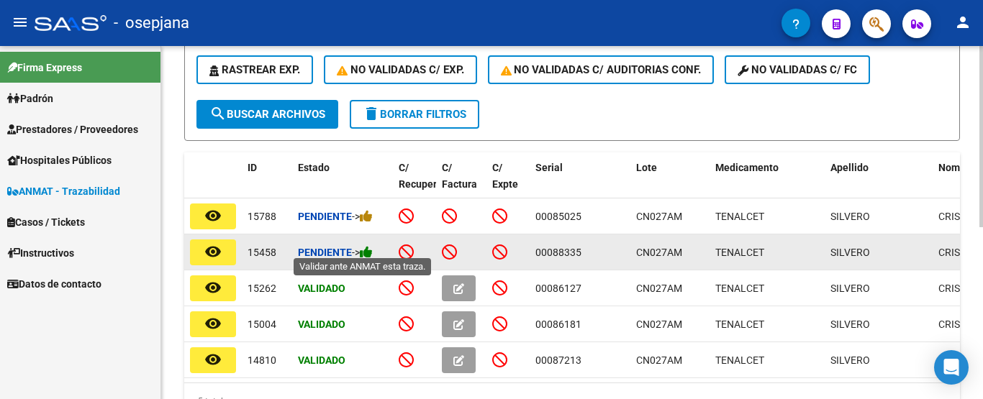
click at [368, 245] on icon at bounding box center [366, 252] width 13 height 14
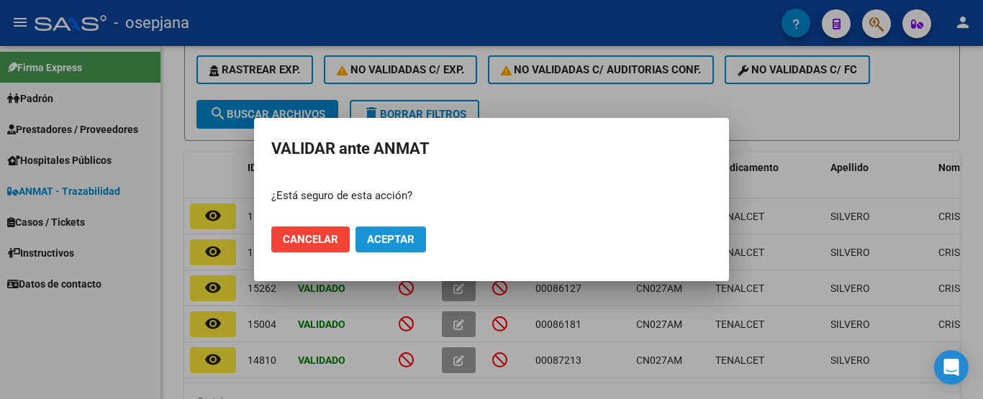
click at [392, 234] on span "Aceptar" at bounding box center [390, 239] width 47 height 13
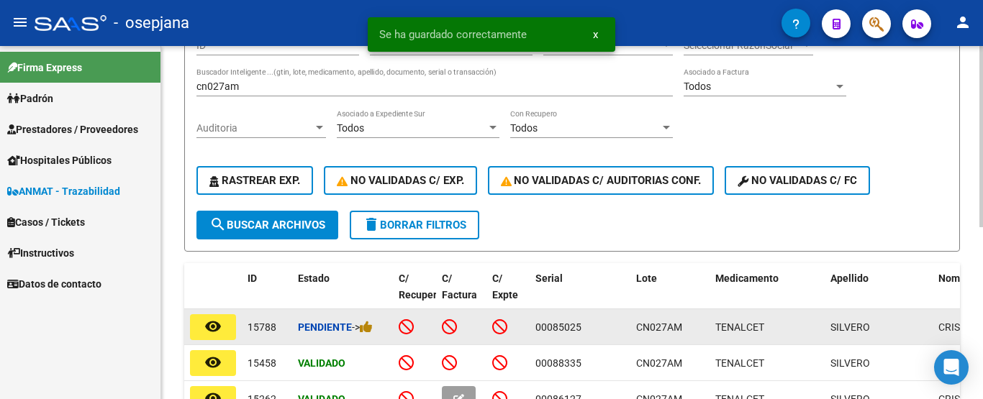
scroll to position [132, 0]
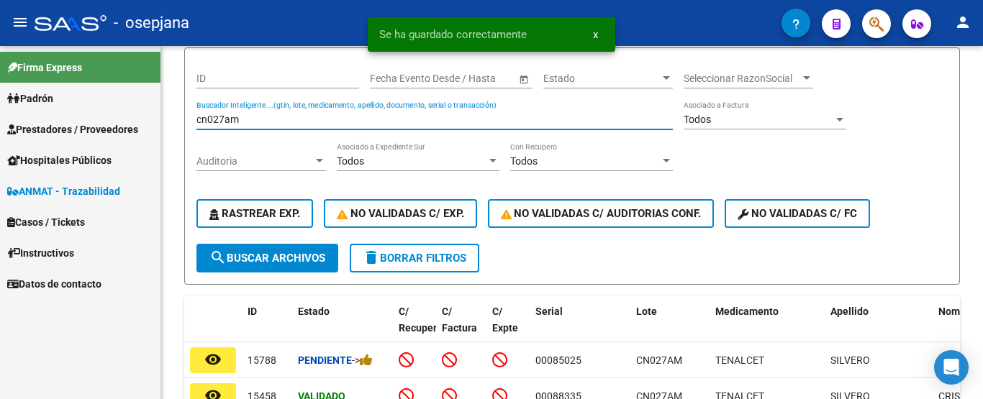
drag, startPoint x: 251, startPoint y: 121, endPoint x: 140, endPoint y: 121, distance: 110.8
click at [140, 121] on mat-sidenav-container "Firma Express [PERSON_NAME] Afiliados Empadronados Categorías Prestadores / Pro…" at bounding box center [491, 222] width 983 height 353
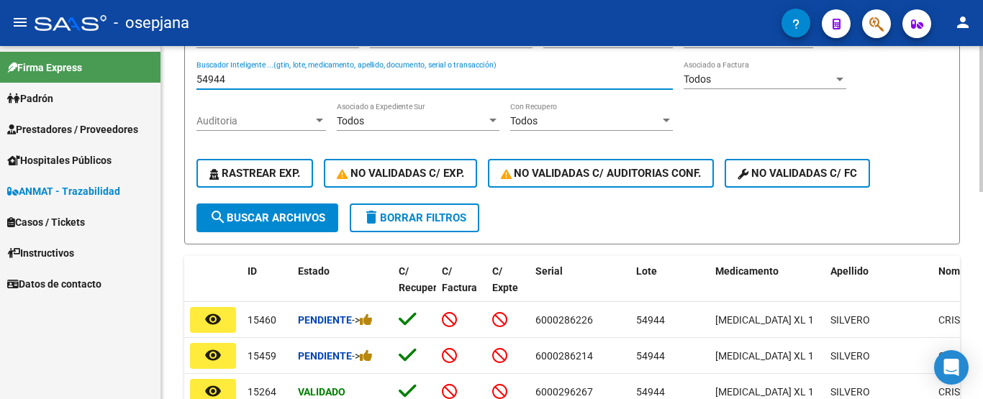
scroll to position [204, 0]
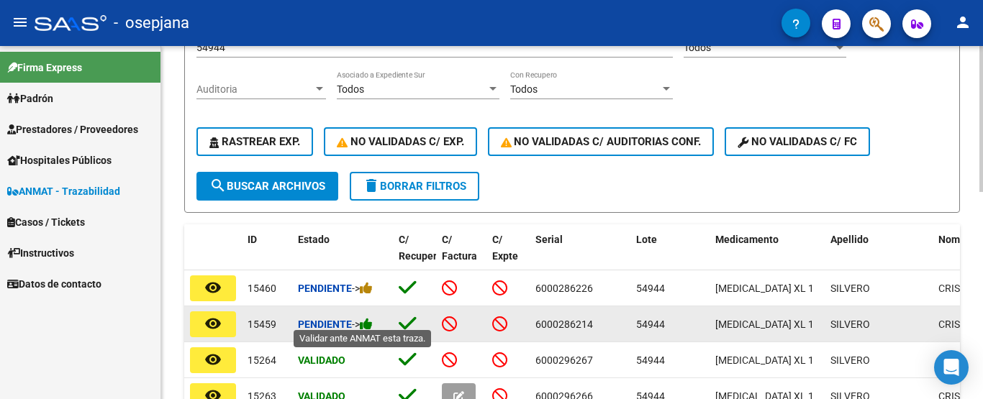
click at [369, 318] on icon at bounding box center [366, 324] width 13 height 14
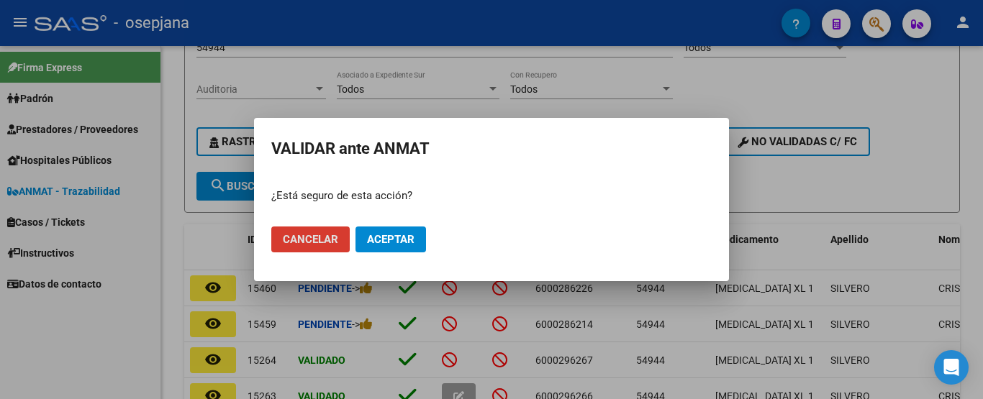
click at [405, 243] on span "Aceptar" at bounding box center [390, 239] width 47 height 13
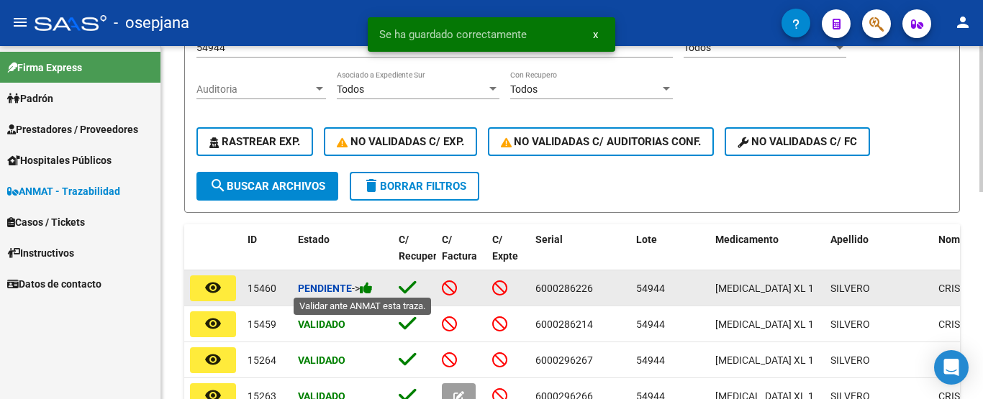
click at [373, 288] on icon at bounding box center [366, 288] width 13 height 14
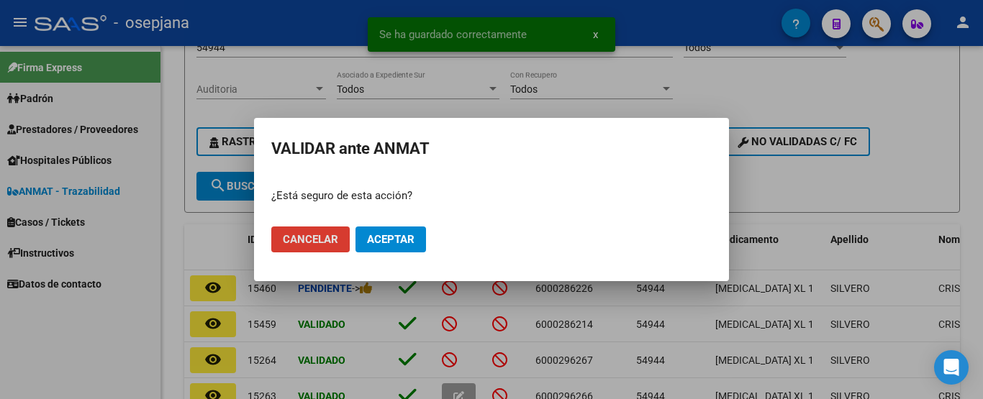
click at [421, 247] on button "Aceptar" at bounding box center [390, 240] width 70 height 26
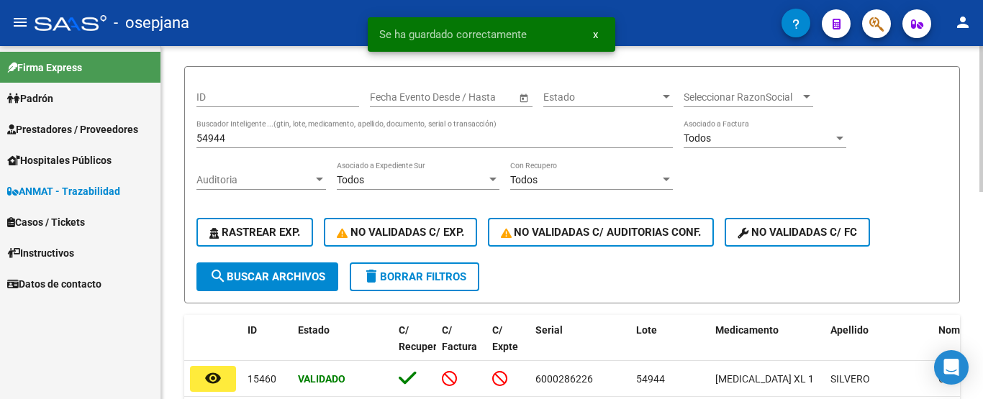
scroll to position [60, 0]
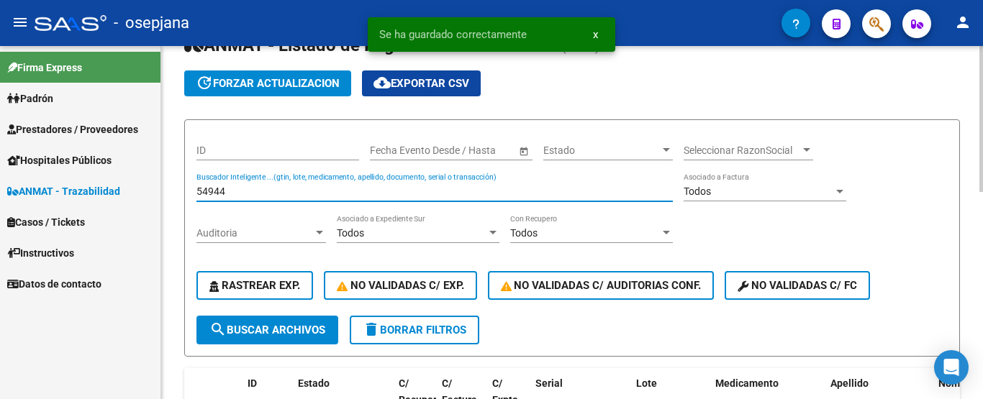
drag, startPoint x: 237, startPoint y: 189, endPoint x: 183, endPoint y: 196, distance: 55.0
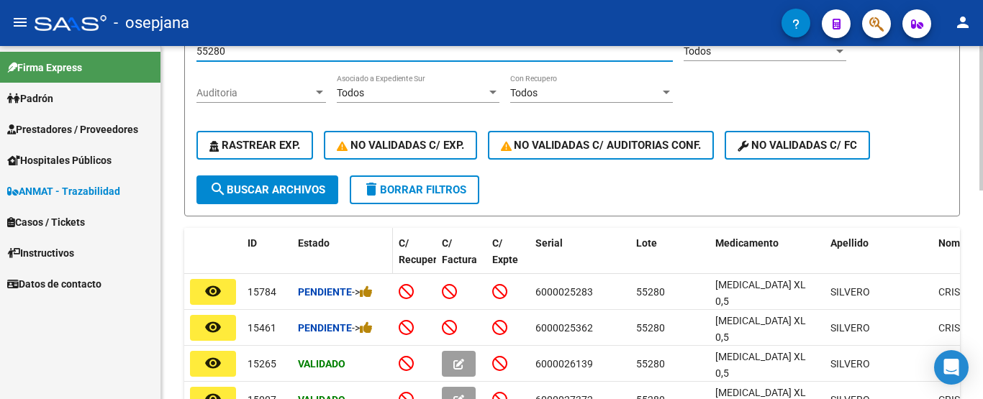
scroll to position [204, 0]
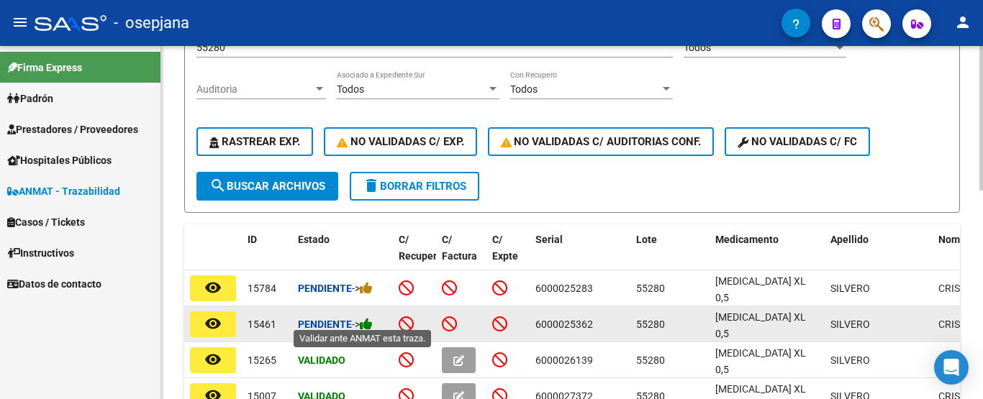
click at [373, 319] on icon at bounding box center [366, 324] width 13 height 14
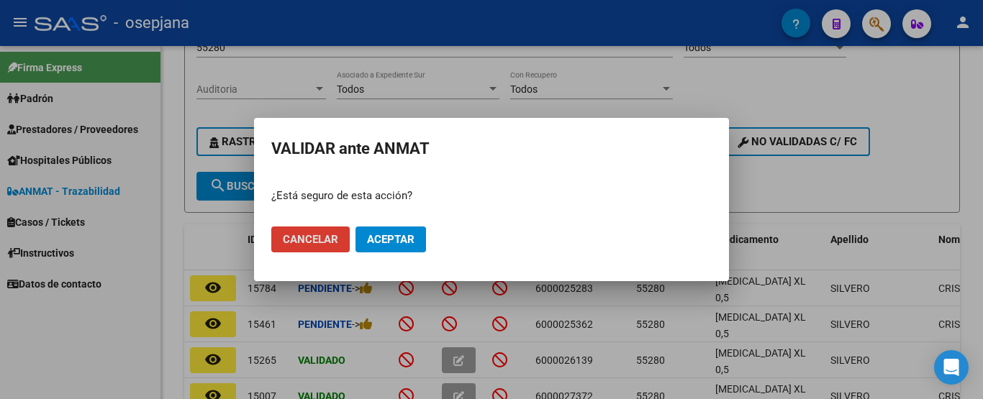
click at [408, 245] on span "Aceptar" at bounding box center [390, 239] width 47 height 13
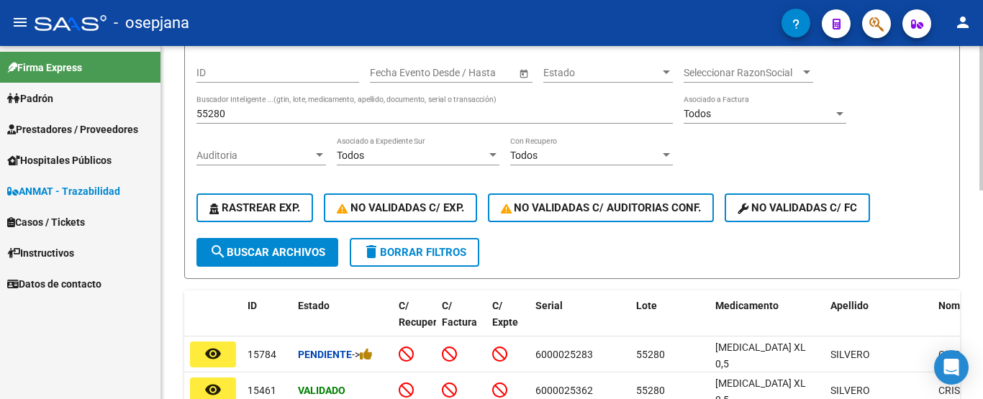
scroll to position [60, 0]
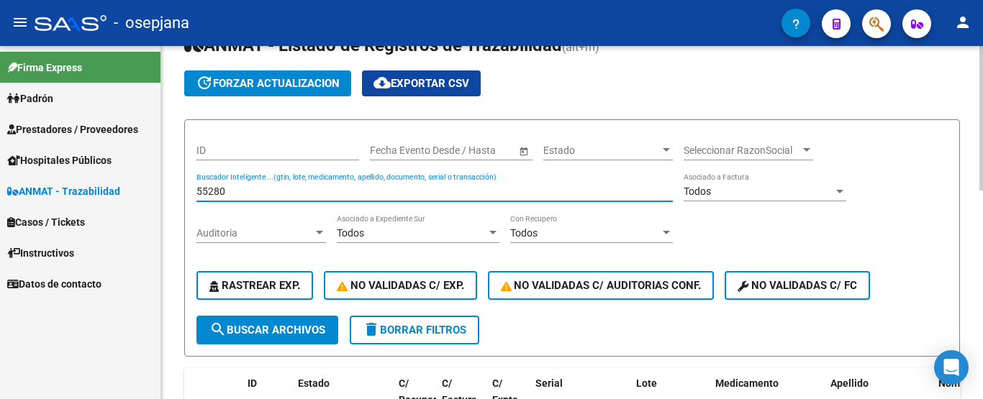
drag, startPoint x: 234, startPoint y: 191, endPoint x: 162, endPoint y: 198, distance: 72.3
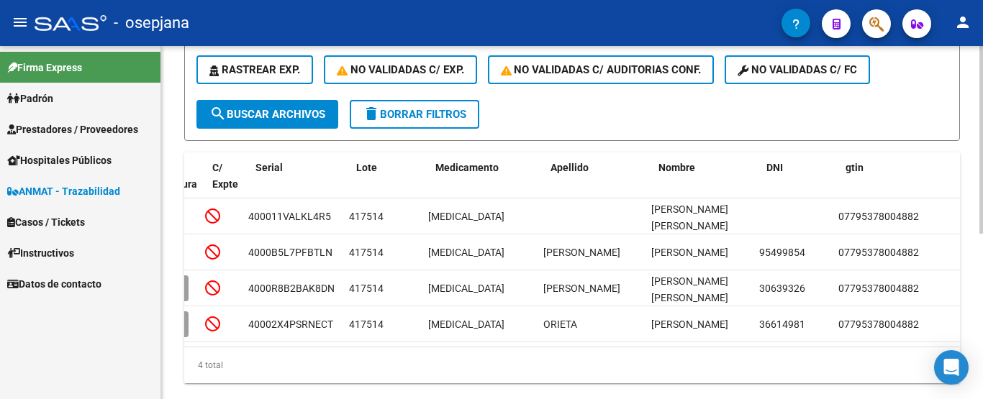
scroll to position [0, 0]
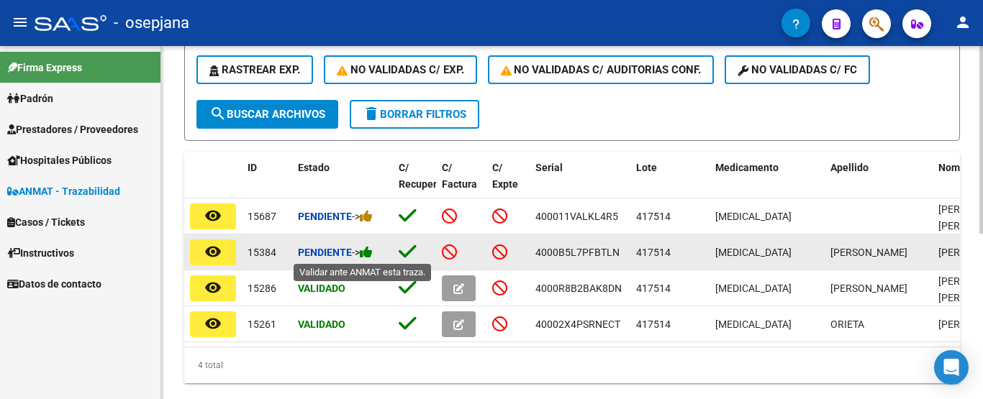
click at [373, 253] on icon at bounding box center [366, 252] width 13 height 14
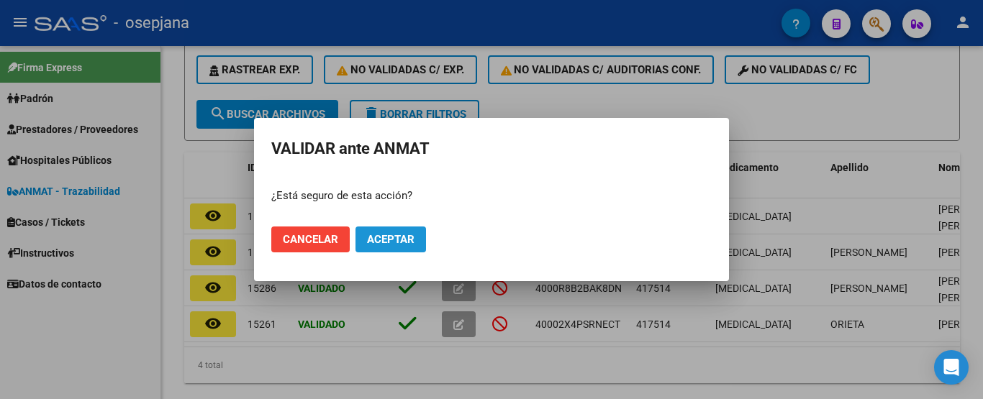
click at [412, 240] on span "Aceptar" at bounding box center [390, 239] width 47 height 13
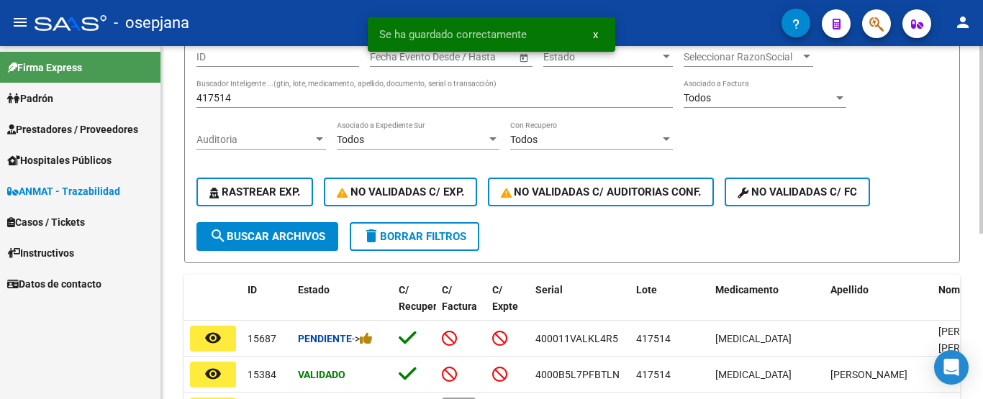
scroll to position [132, 0]
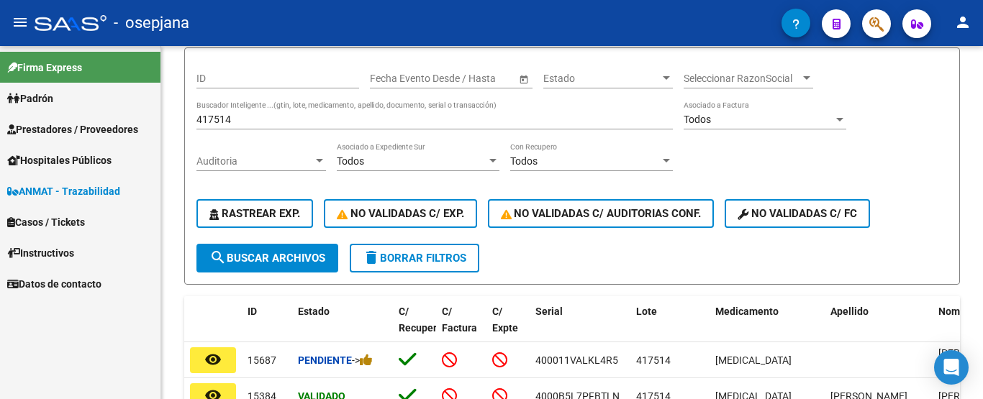
drag, startPoint x: 242, startPoint y: 111, endPoint x: 155, endPoint y: 122, distance: 88.3
click at [155, 122] on mat-sidenav-container "Firma Express [PERSON_NAME] Afiliados Empadronados Categorías Prestadores / Pro…" at bounding box center [491, 222] width 983 height 353
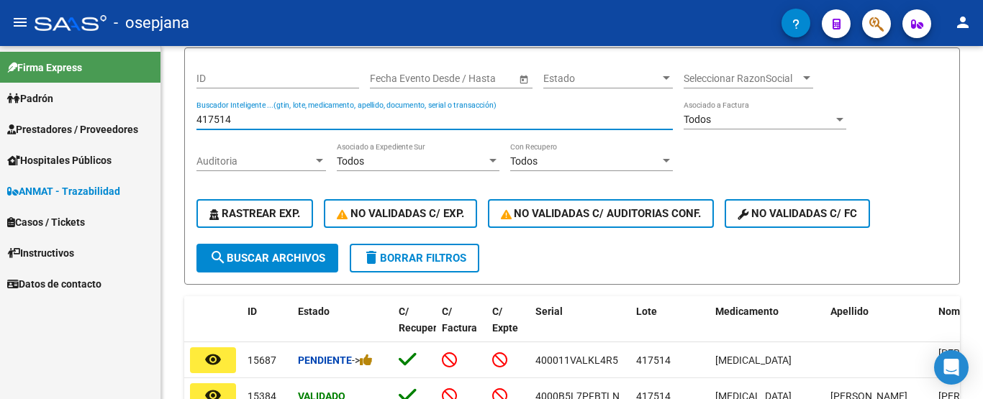
drag, startPoint x: 242, startPoint y: 117, endPoint x: 131, endPoint y: 124, distance: 111.7
click at [131, 124] on mat-sidenav-container "Firma Express [PERSON_NAME] Afiliados Empadronados Categorías Prestadores / Pro…" at bounding box center [491, 222] width 983 height 353
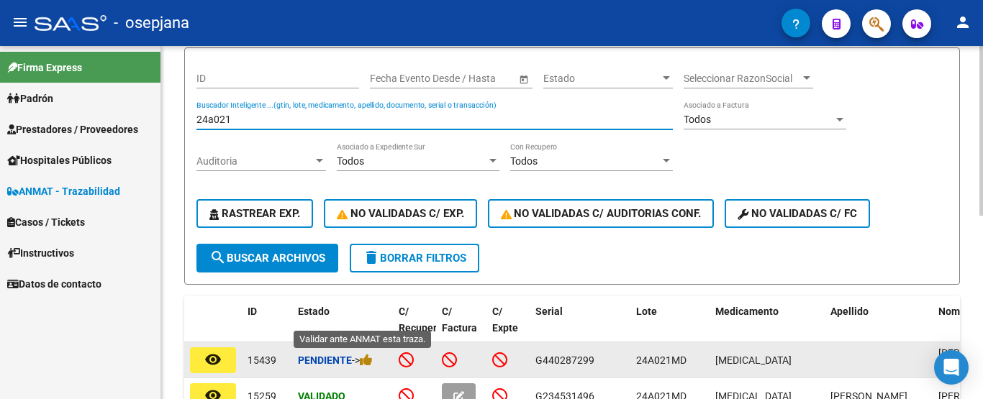
click at [370, 366] on div "Pendiente ->" at bounding box center [342, 360] width 89 height 17
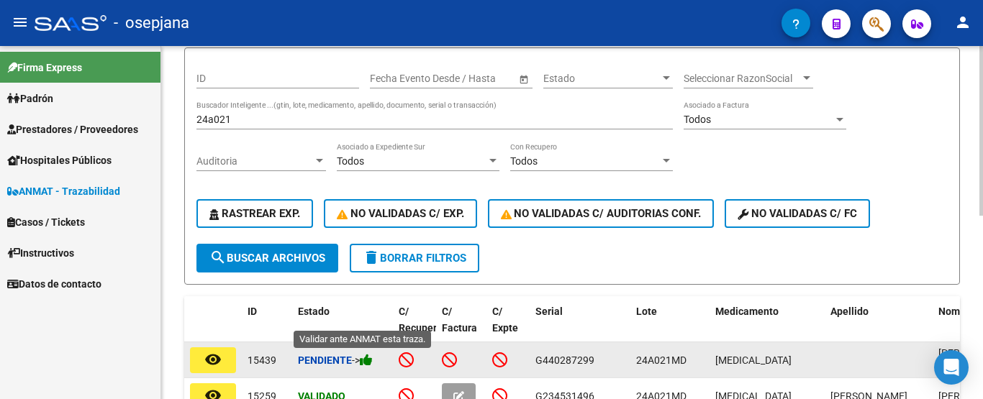
click at [373, 361] on icon at bounding box center [366, 360] width 13 height 14
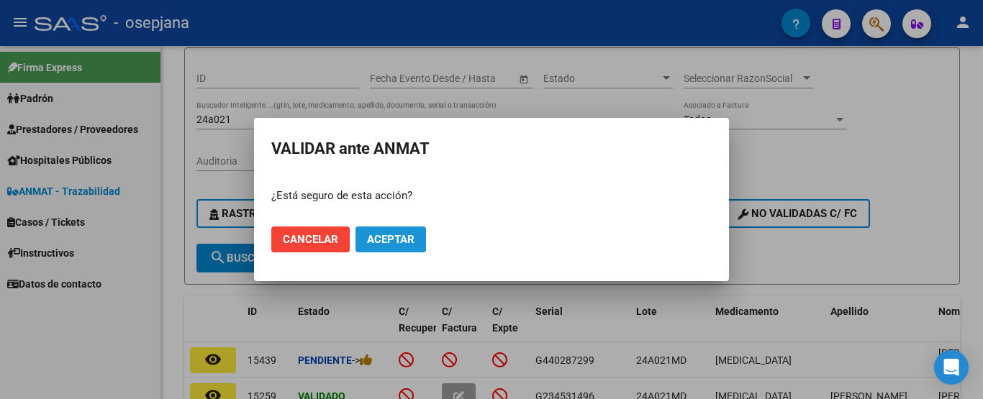
click at [416, 244] on button "Aceptar" at bounding box center [390, 240] width 70 height 26
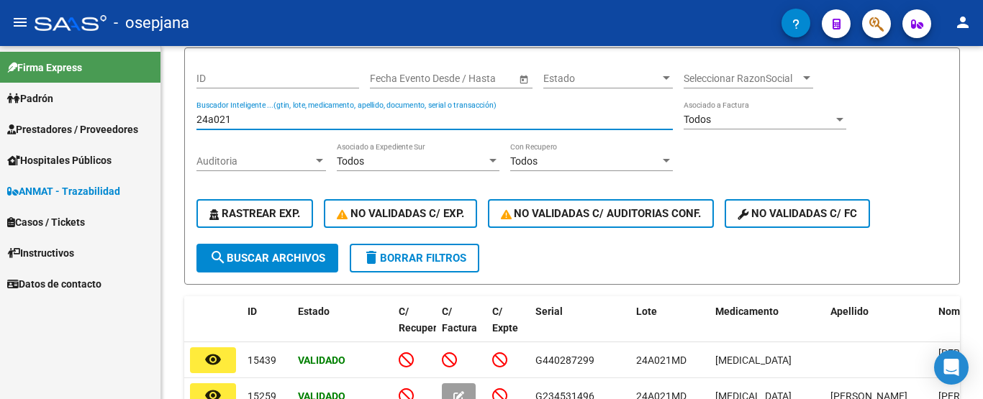
drag, startPoint x: 247, startPoint y: 122, endPoint x: 157, endPoint y: 123, distance: 90.6
click at [157, 123] on mat-sidenav-container "Firma Express [PERSON_NAME] Afiliados Empadronados Categorías Prestadores / Pro…" at bounding box center [491, 222] width 983 height 353
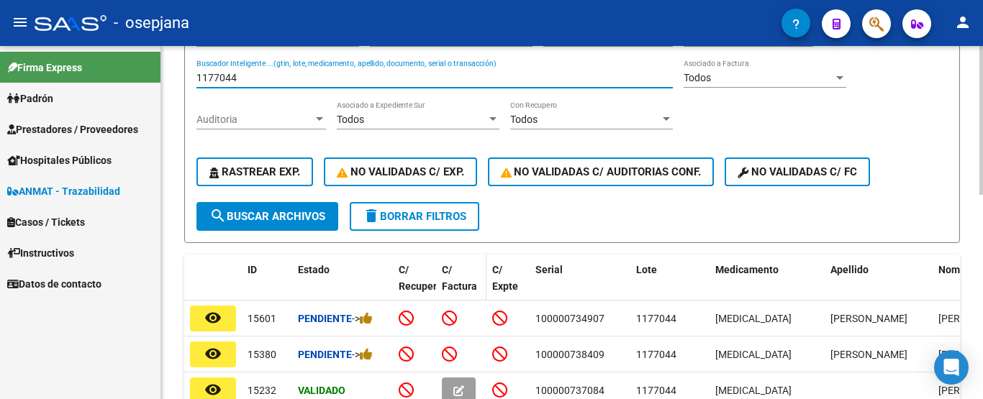
scroll to position [204, 0]
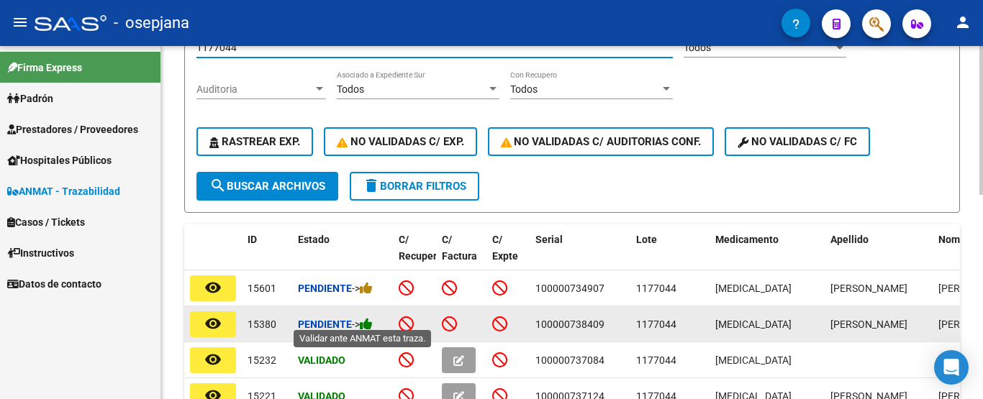
click at [373, 317] on icon at bounding box center [366, 324] width 13 height 14
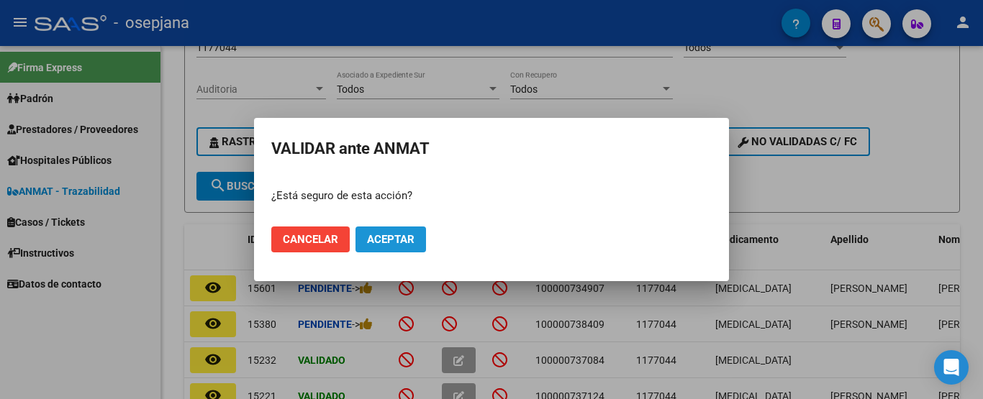
click at [414, 251] on button "Aceptar" at bounding box center [390, 240] width 70 height 26
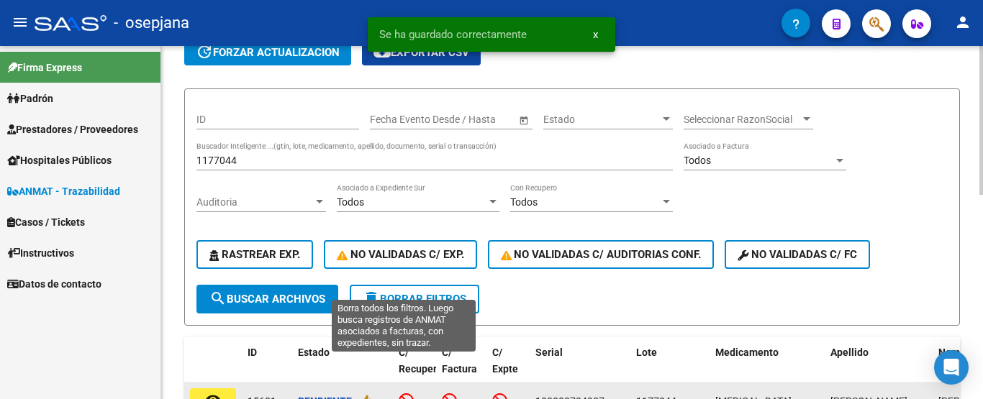
scroll to position [60, 0]
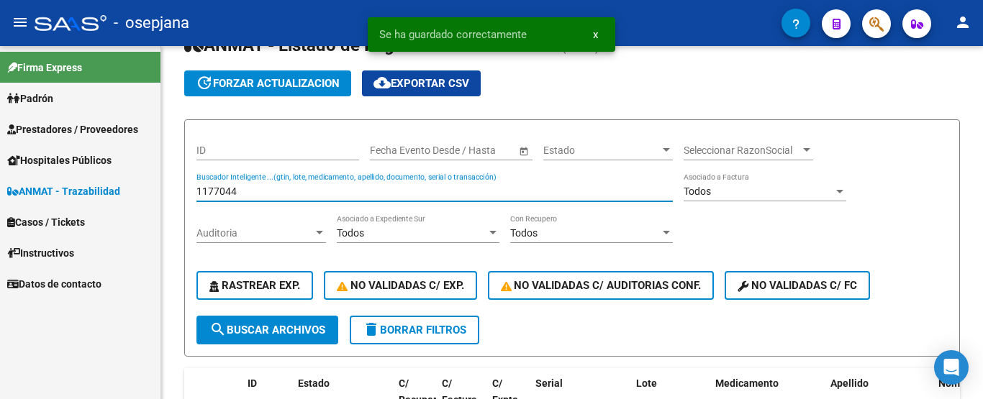
drag, startPoint x: 252, startPoint y: 191, endPoint x: 145, endPoint y: 199, distance: 107.5
click at [145, 199] on mat-sidenav-container "Firma Express [PERSON_NAME] Afiliados Empadronados Categorías Prestadores / Pro…" at bounding box center [491, 222] width 983 height 353
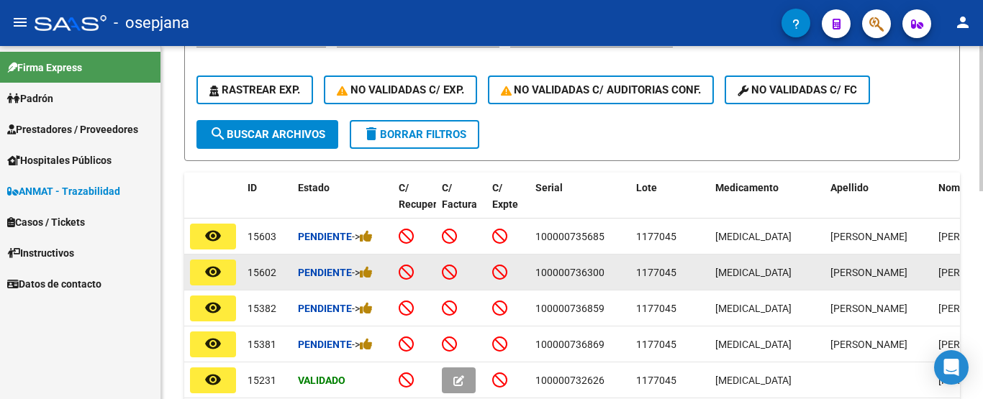
scroll to position [275, 0]
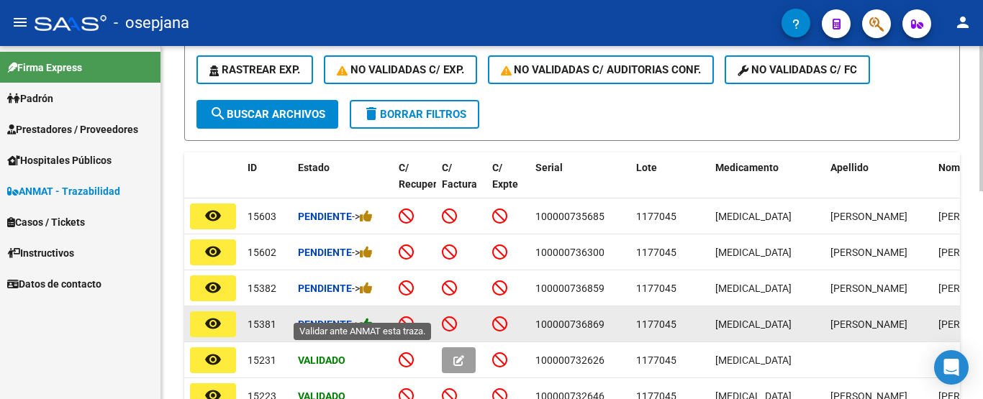
click at [373, 317] on icon at bounding box center [366, 324] width 13 height 14
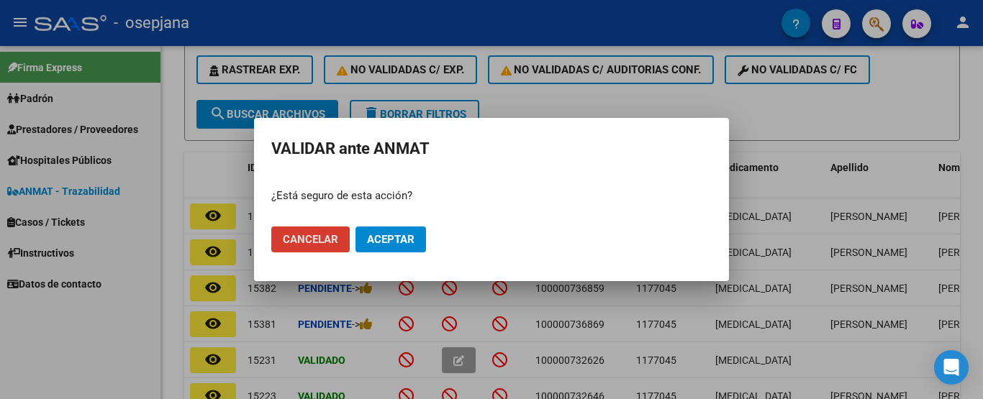
click at [393, 245] on span "Aceptar" at bounding box center [390, 239] width 47 height 13
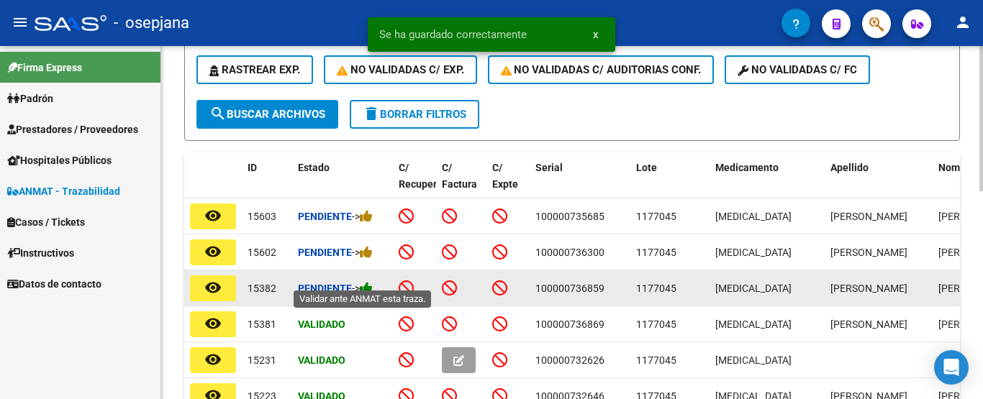
click at [371, 283] on icon at bounding box center [366, 288] width 13 height 14
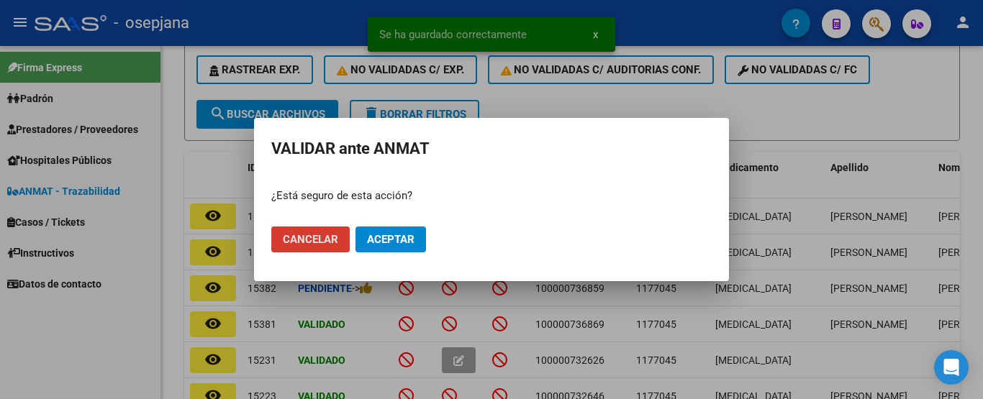
click at [404, 246] on button "Aceptar" at bounding box center [390, 240] width 70 height 26
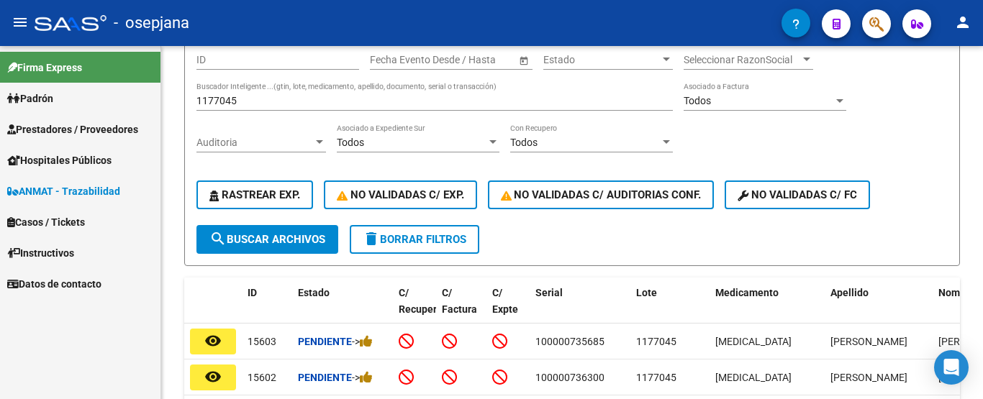
scroll to position [132, 0]
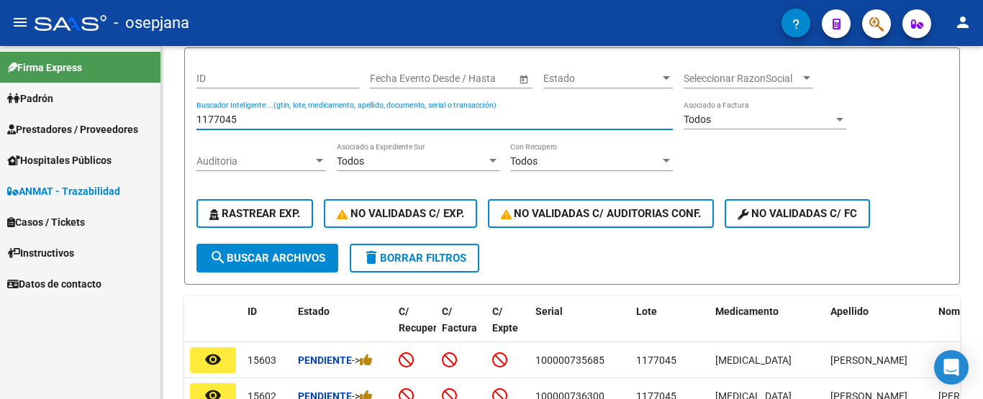
drag, startPoint x: 242, startPoint y: 117, endPoint x: 111, endPoint y: 131, distance: 132.3
click at [111, 131] on mat-sidenav-container "Firma Express [PERSON_NAME] Afiliados Empadronados Categorías Prestadores / Pro…" at bounding box center [491, 222] width 983 height 353
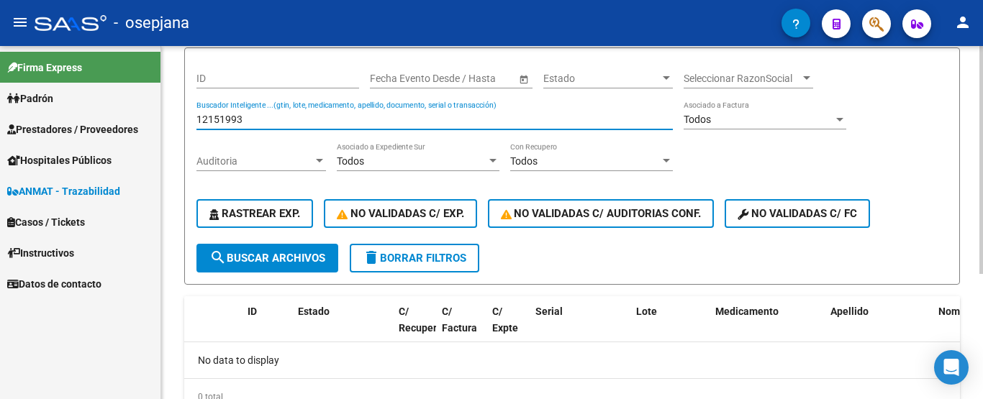
click at [211, 117] on input "12151993" at bounding box center [434, 120] width 476 height 12
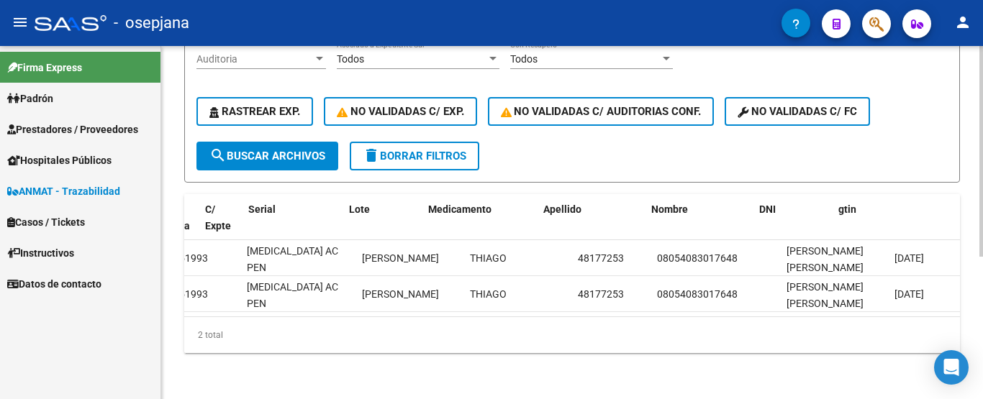
scroll to position [0, 0]
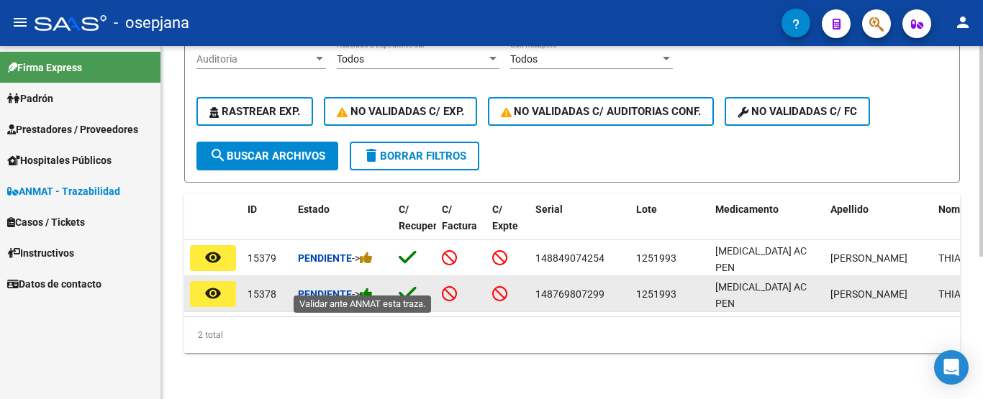
click at [372, 287] on icon at bounding box center [366, 294] width 13 height 14
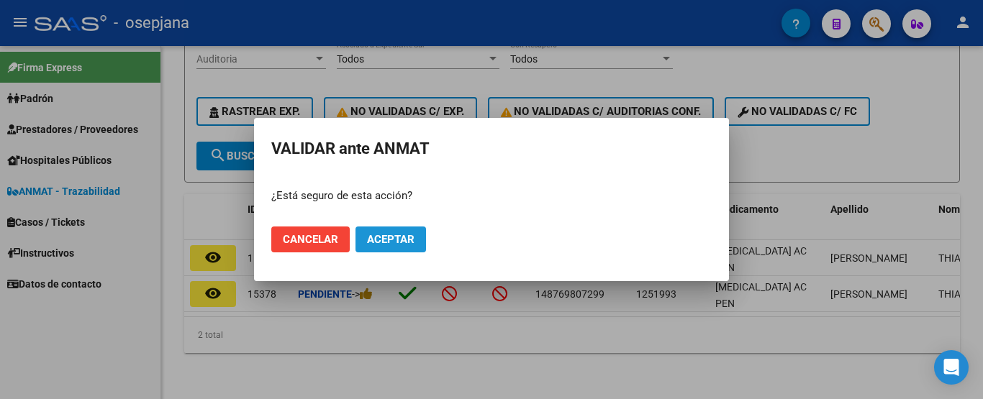
click at [417, 243] on button "Aceptar" at bounding box center [390, 240] width 70 height 26
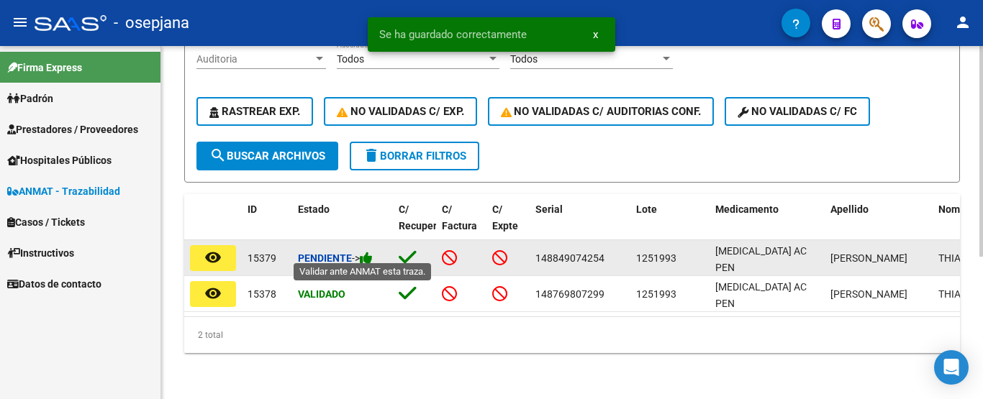
click at [371, 253] on icon at bounding box center [366, 258] width 13 height 14
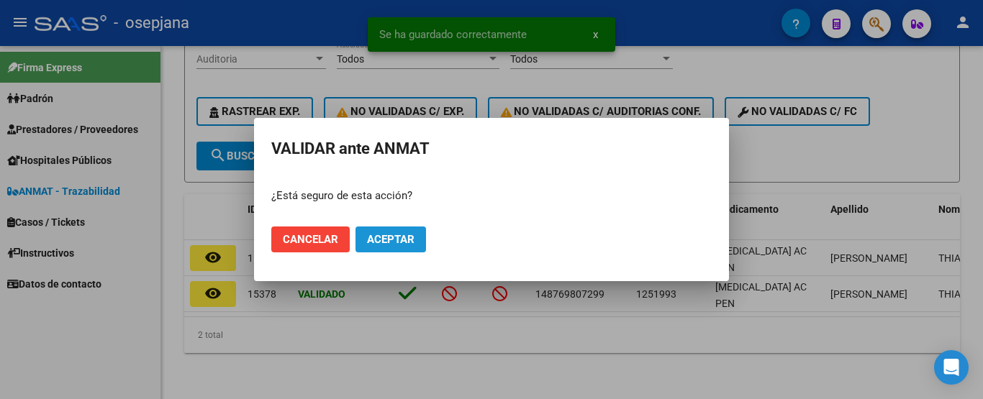
click at [398, 242] on span "Aceptar" at bounding box center [390, 239] width 47 height 13
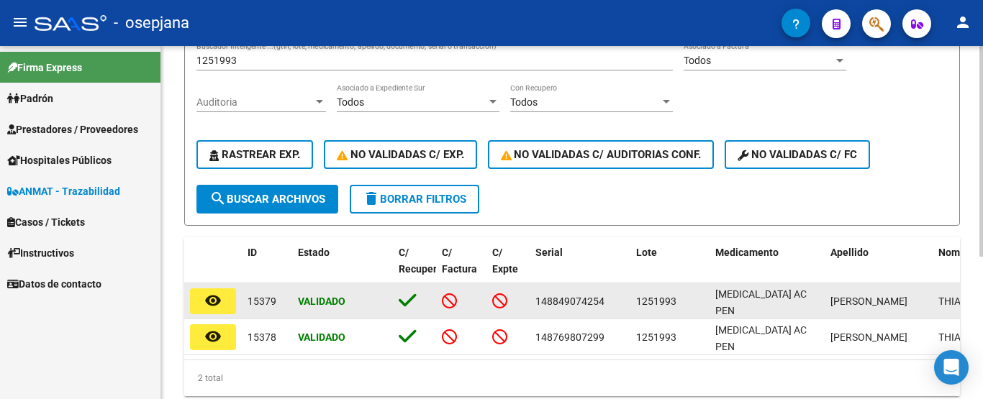
scroll to position [166, 0]
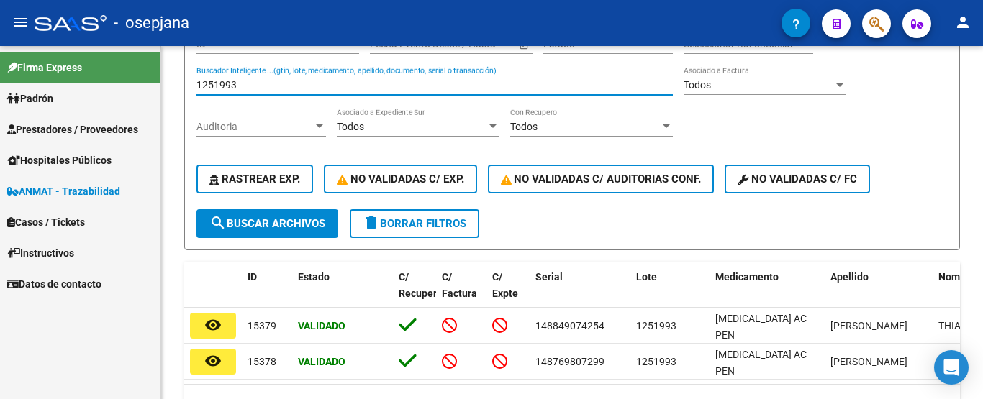
drag, startPoint x: 256, startPoint y: 84, endPoint x: 123, endPoint y: 95, distance: 133.5
click at [123, 95] on mat-sidenav-container "Firma Express [PERSON_NAME] Afiliados Empadronados Categorías Prestadores / Pro…" at bounding box center [491, 222] width 983 height 353
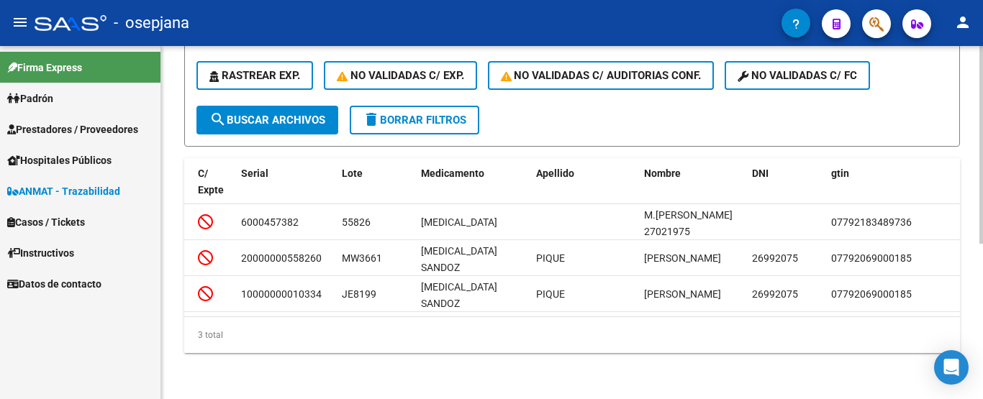
scroll to position [0, 0]
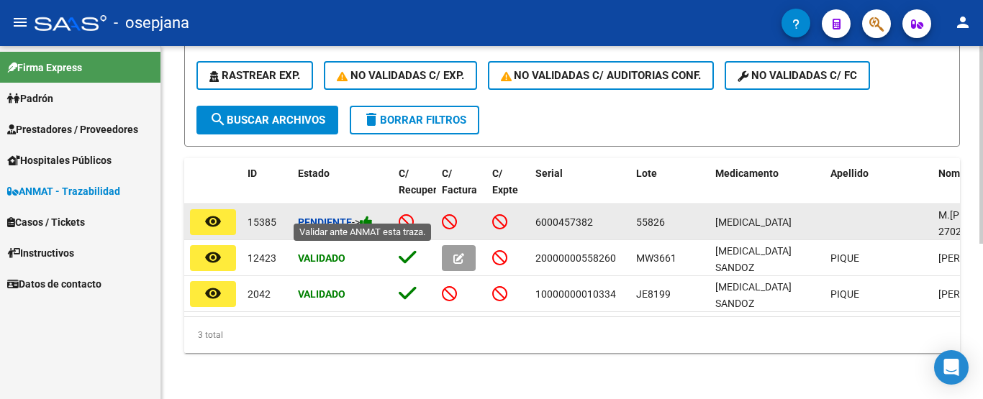
click at [370, 215] on icon at bounding box center [366, 222] width 13 height 14
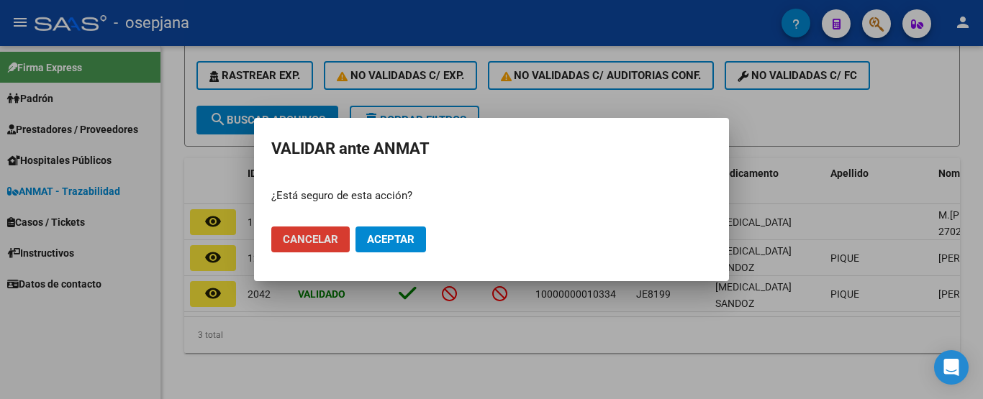
click at [410, 235] on span "Aceptar" at bounding box center [390, 239] width 47 height 13
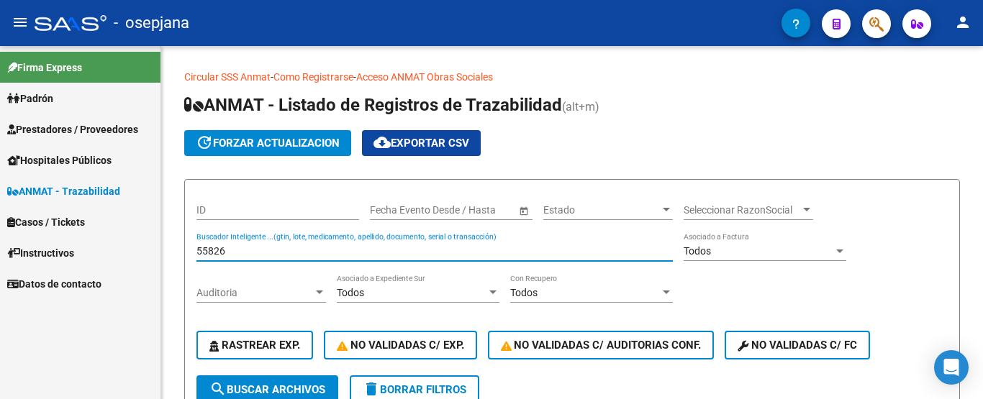
drag, startPoint x: 232, startPoint y: 247, endPoint x: 131, endPoint y: 252, distance: 100.8
click at [131, 252] on mat-sidenav-container "Firma Express [PERSON_NAME] Afiliados Empadronados Categorías Prestadores / Pro…" at bounding box center [491, 222] width 983 height 353
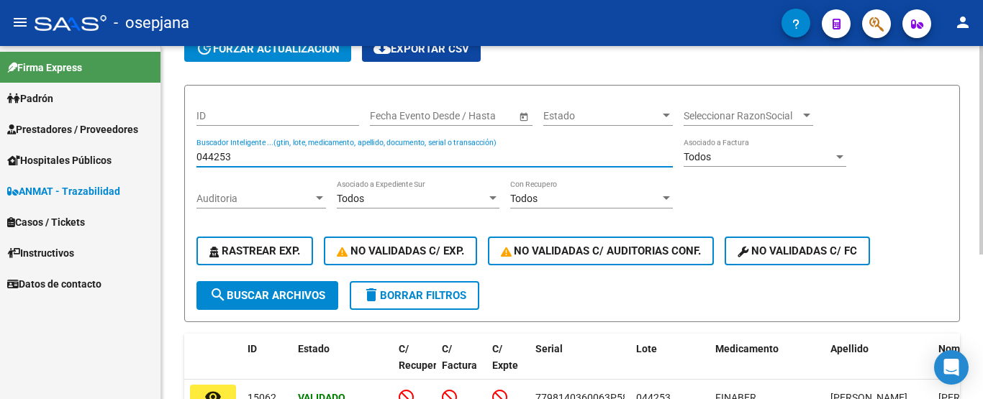
scroll to position [72, 0]
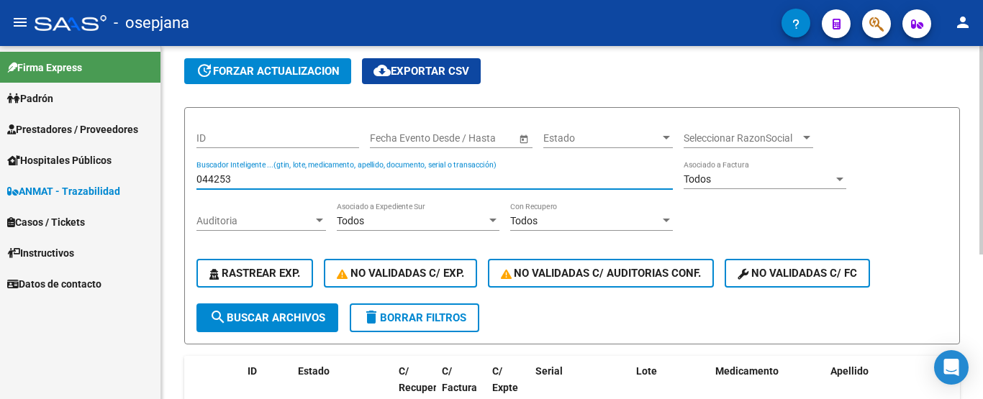
drag, startPoint x: 241, startPoint y: 174, endPoint x: 168, endPoint y: 182, distance: 73.1
click at [168, 182] on div "Circular SSS Anmat - Como Registrarse - Acceso ANMAT Obras Sociales Documentaci…" at bounding box center [571, 267] width 821 height 587
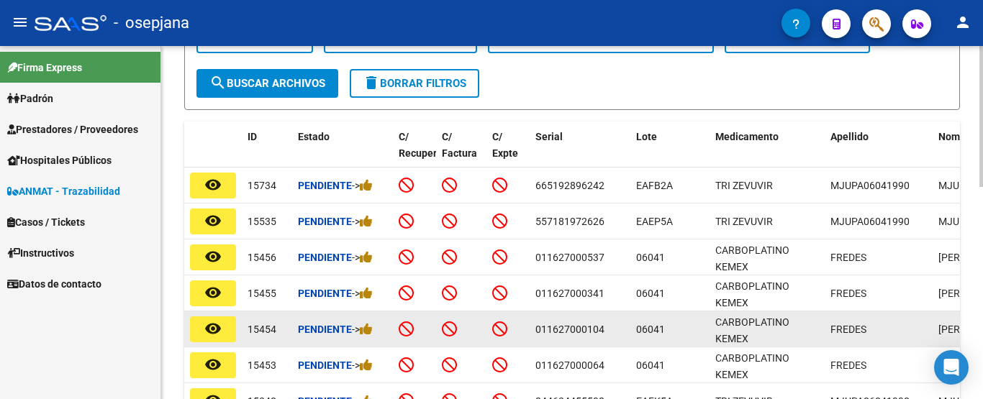
scroll to position [360, 0]
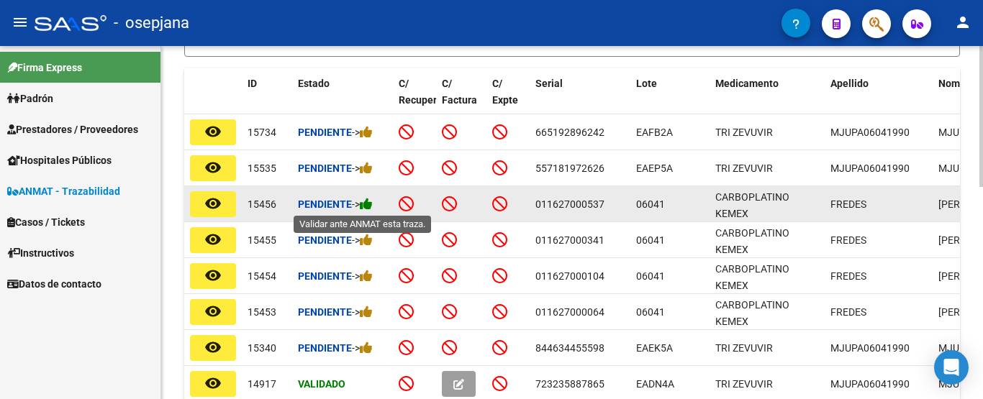
click at [371, 197] on icon at bounding box center [366, 204] width 13 height 14
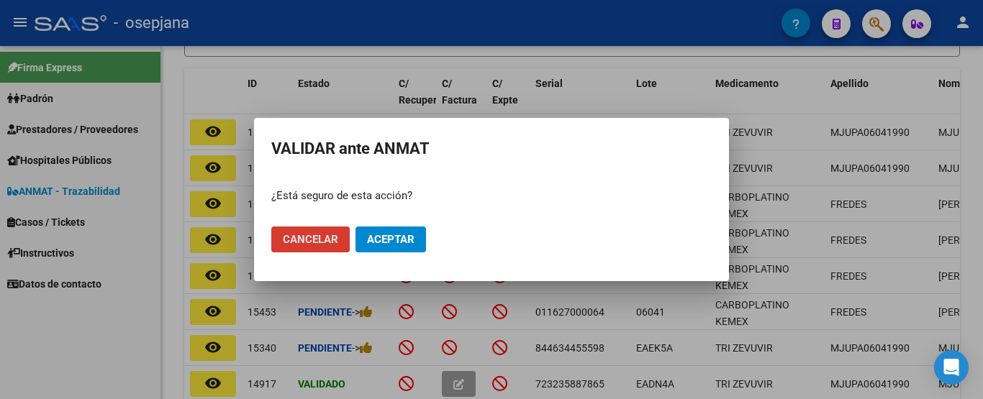
click at [411, 240] on span "Aceptar" at bounding box center [390, 239] width 47 height 13
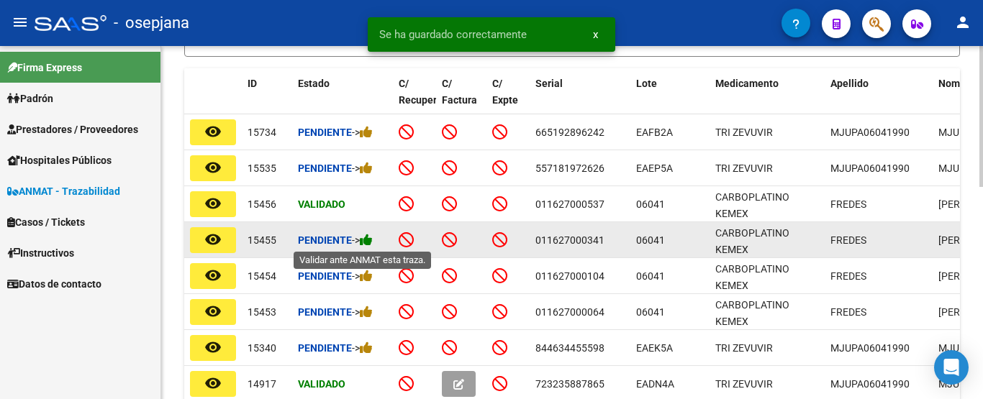
click at [368, 243] on icon at bounding box center [366, 240] width 13 height 14
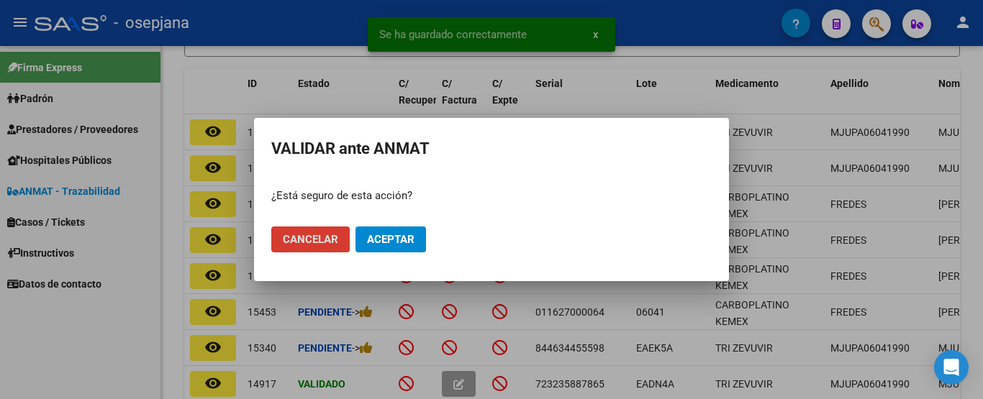
click at [408, 236] on span "Aceptar" at bounding box center [390, 239] width 47 height 13
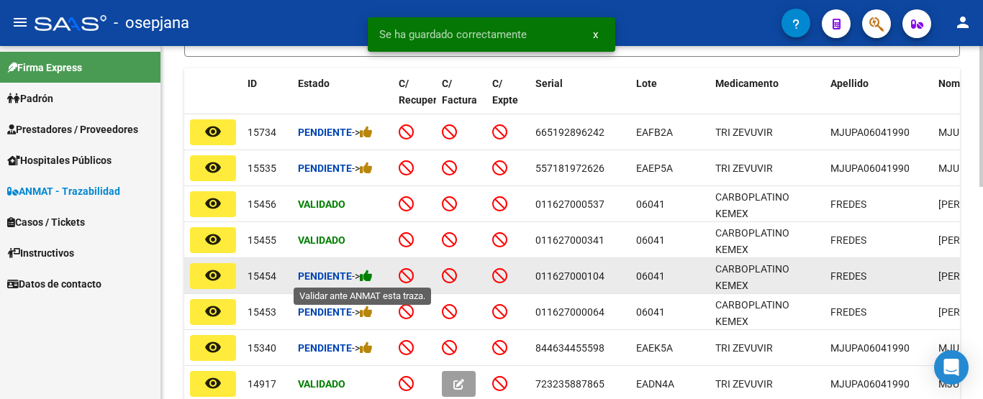
click at [373, 275] on icon at bounding box center [366, 276] width 13 height 14
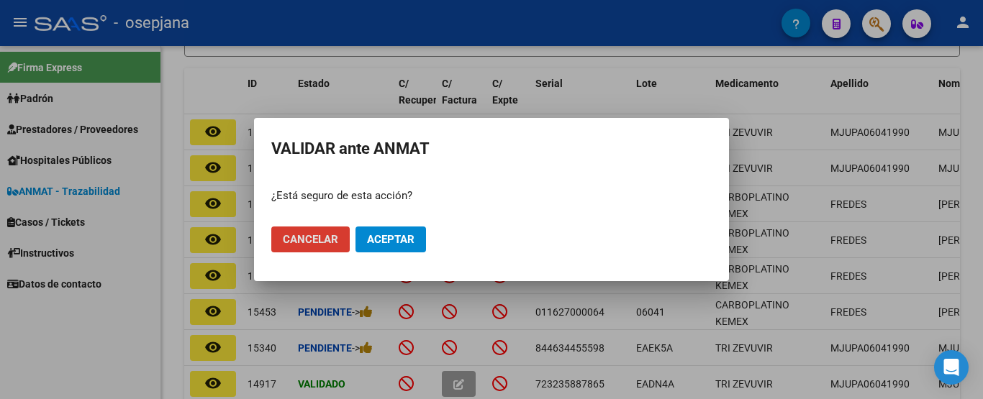
click at [413, 242] on span "Aceptar" at bounding box center [390, 239] width 47 height 13
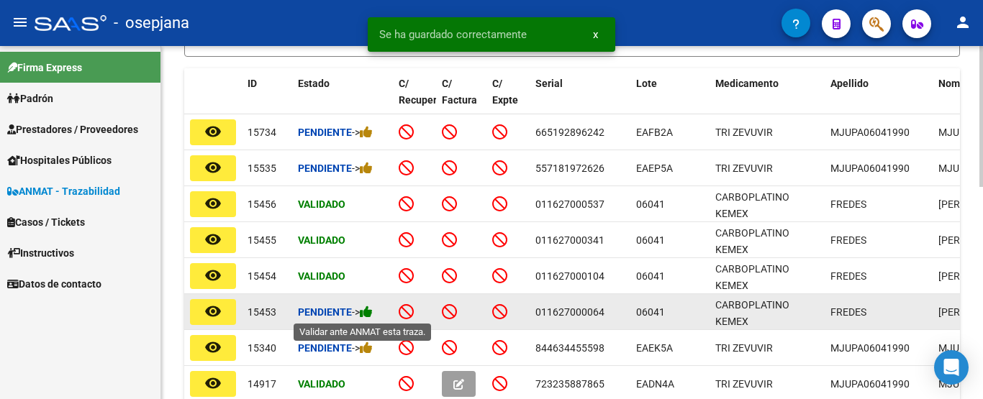
click at [370, 311] on icon at bounding box center [366, 312] width 13 height 14
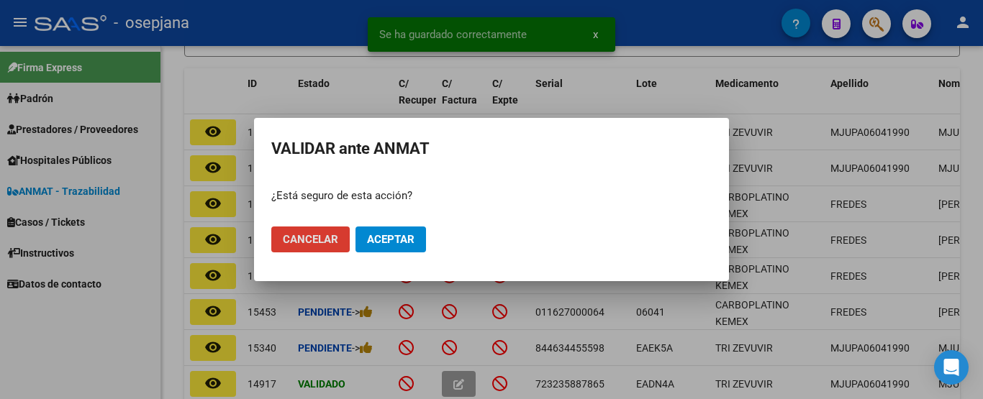
click at [393, 241] on span "Aceptar" at bounding box center [390, 239] width 47 height 13
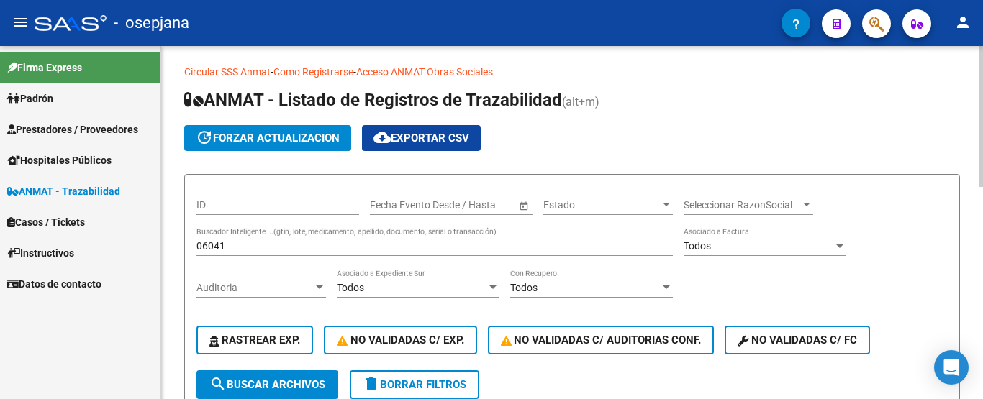
scroll to position [0, 0]
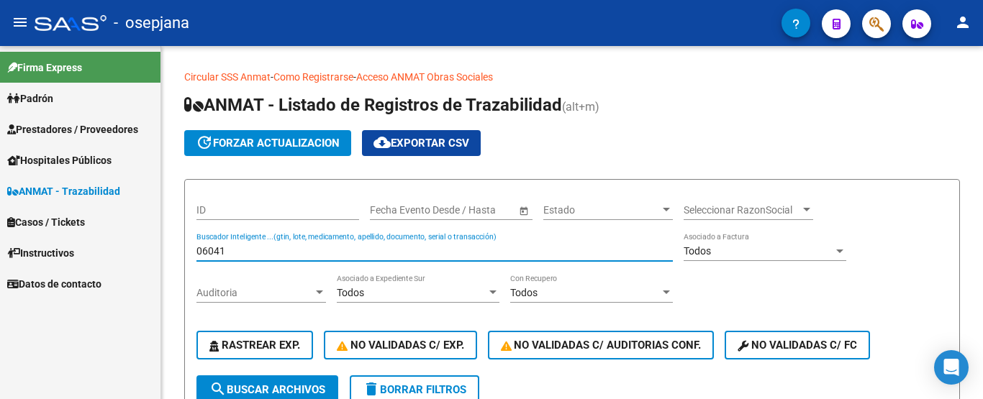
drag, startPoint x: 227, startPoint y: 250, endPoint x: 138, endPoint y: 250, distance: 89.2
click at [138, 250] on mat-sidenav-container "Firma Express [PERSON_NAME] Afiliados Empadronados Categorías Prestadores / Pro…" at bounding box center [491, 222] width 983 height 353
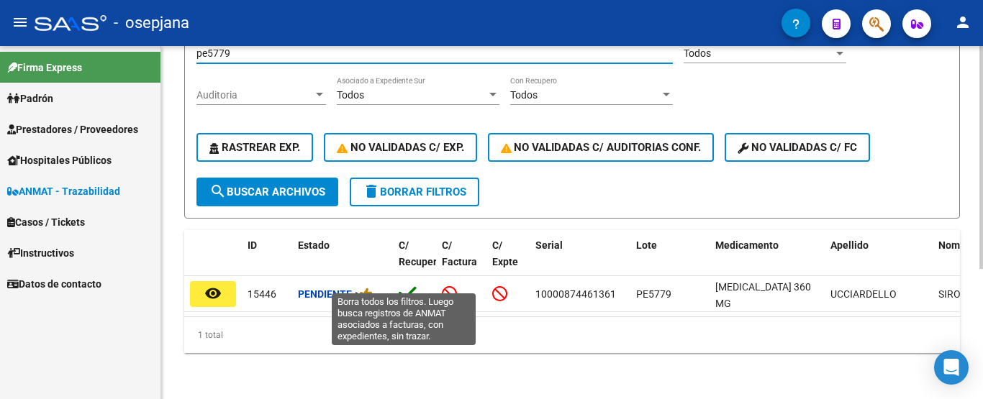
scroll to position [206, 0]
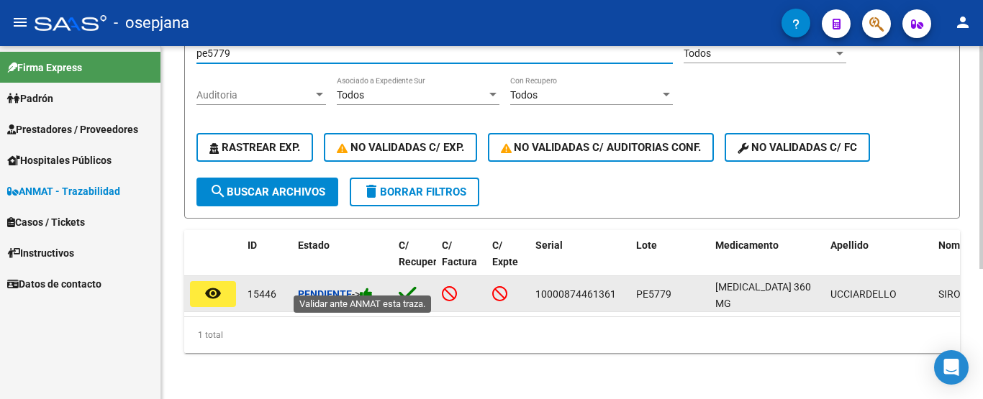
click at [372, 288] on icon at bounding box center [366, 294] width 13 height 14
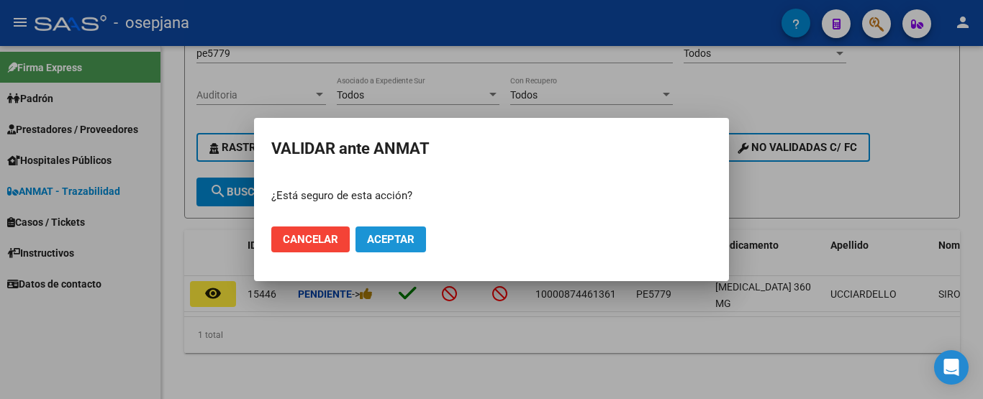
click at [415, 248] on button "Aceptar" at bounding box center [390, 240] width 70 height 26
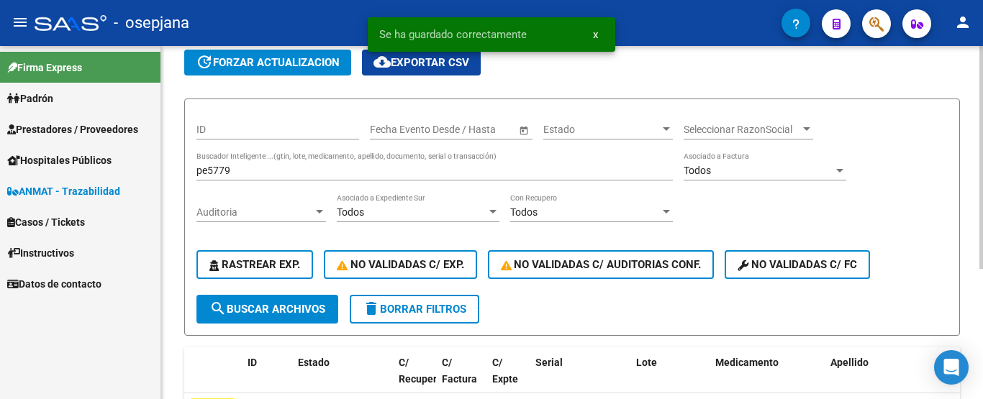
scroll to position [62, 0]
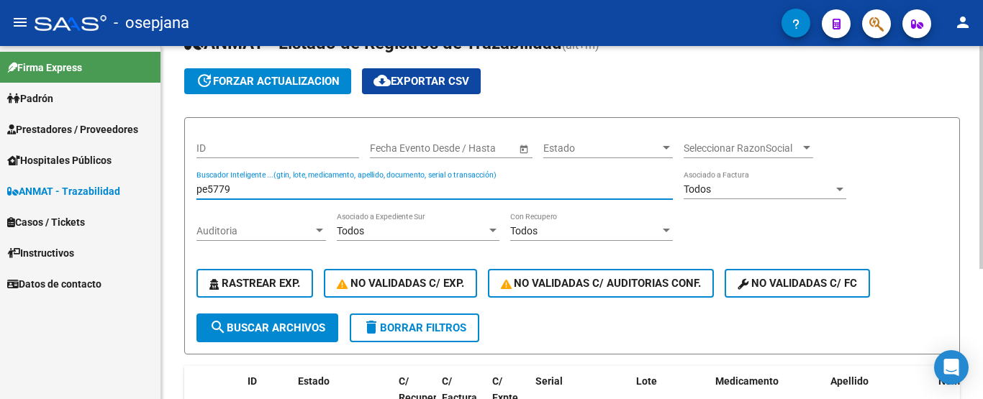
drag, startPoint x: 257, startPoint y: 184, endPoint x: 163, endPoint y: 184, distance: 94.2
click at [163, 184] on div "Circular SSS Anmat - Como Registrarse - Acceso ANMAT Obras Sociales Documentaci…" at bounding box center [571, 259] width 821 height 551
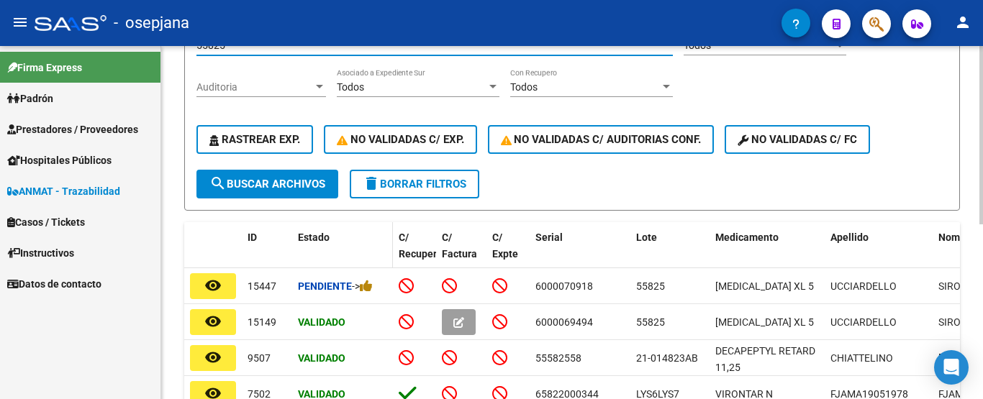
scroll to position [278, 0]
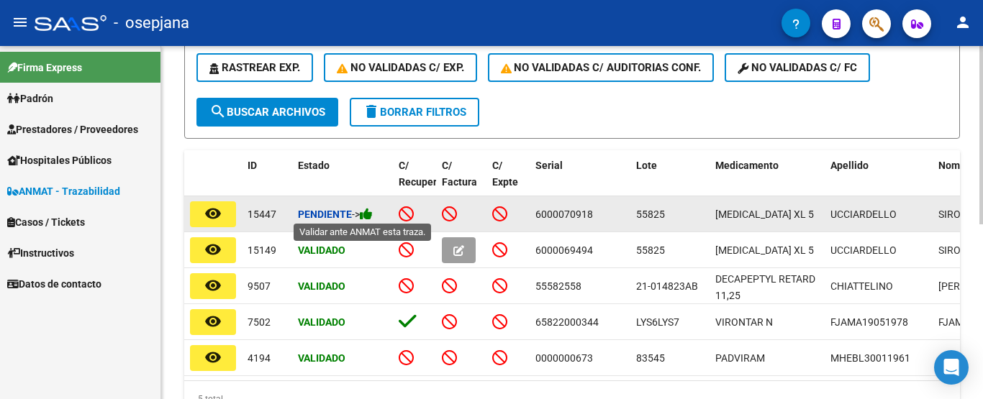
click at [373, 214] on icon at bounding box center [366, 214] width 13 height 14
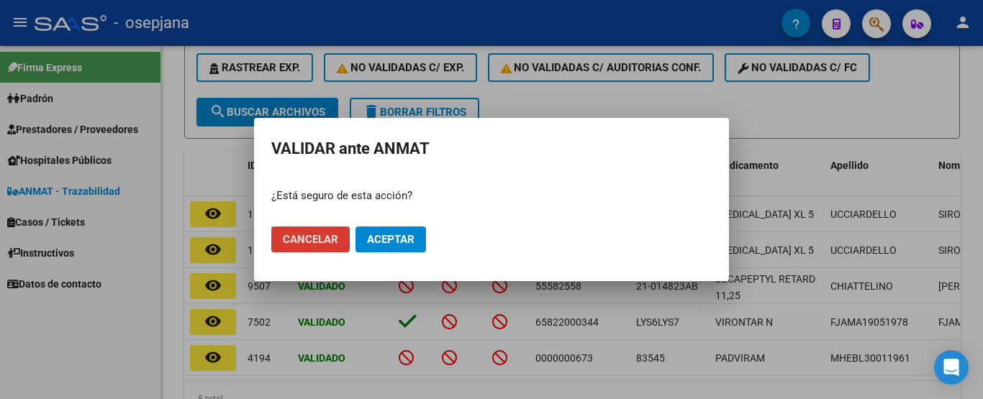
click at [396, 234] on span "Aceptar" at bounding box center [390, 239] width 47 height 13
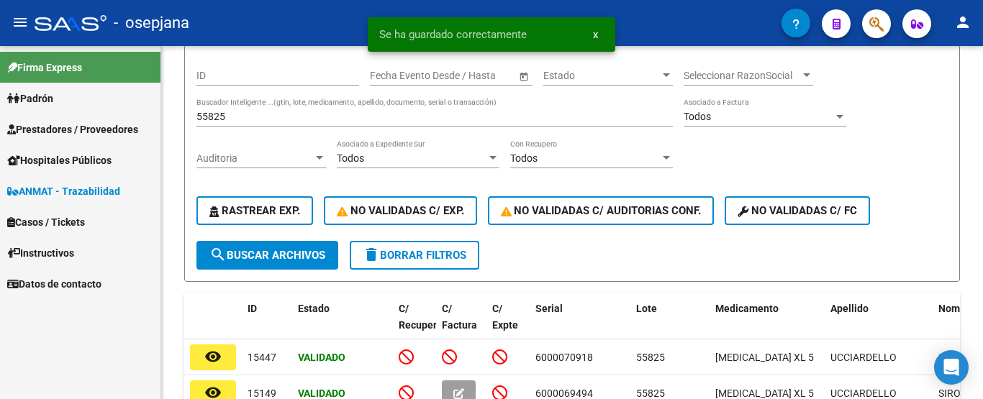
scroll to position [134, 0]
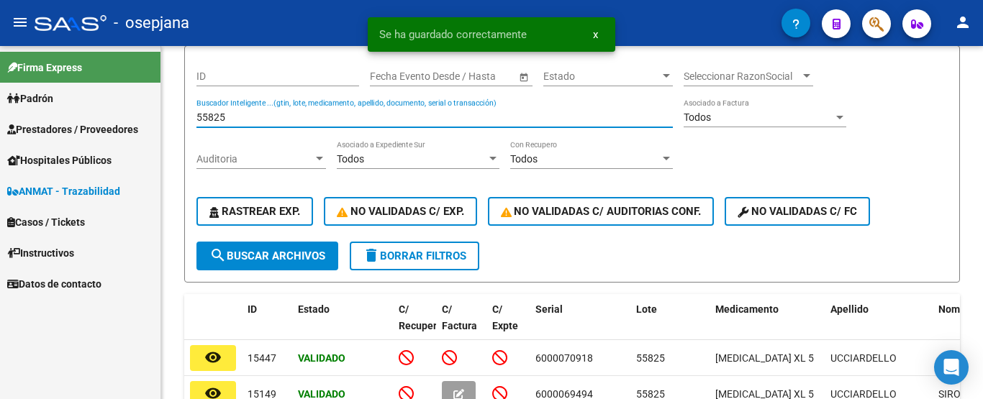
drag, startPoint x: 226, startPoint y: 117, endPoint x: 145, endPoint y: 119, distance: 80.6
click at [145, 119] on mat-sidenav-container "Firma Express [PERSON_NAME] Afiliados Empadronados Categorías Prestadores / Pro…" at bounding box center [491, 222] width 983 height 353
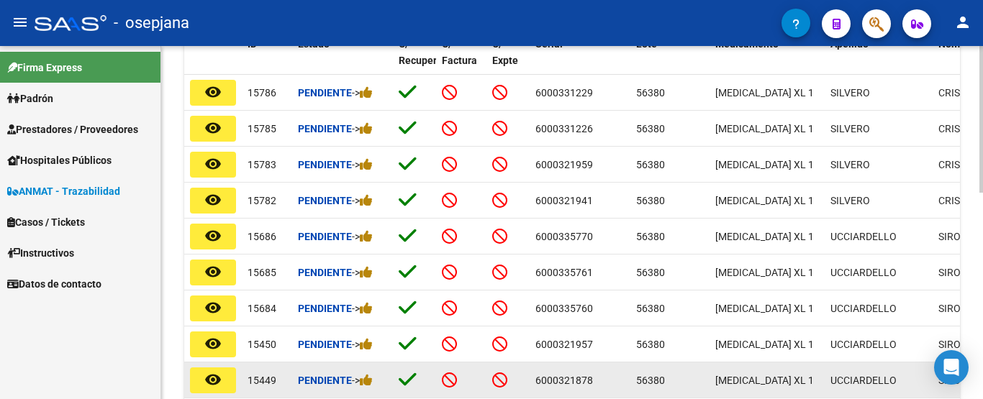
scroll to position [421, 0]
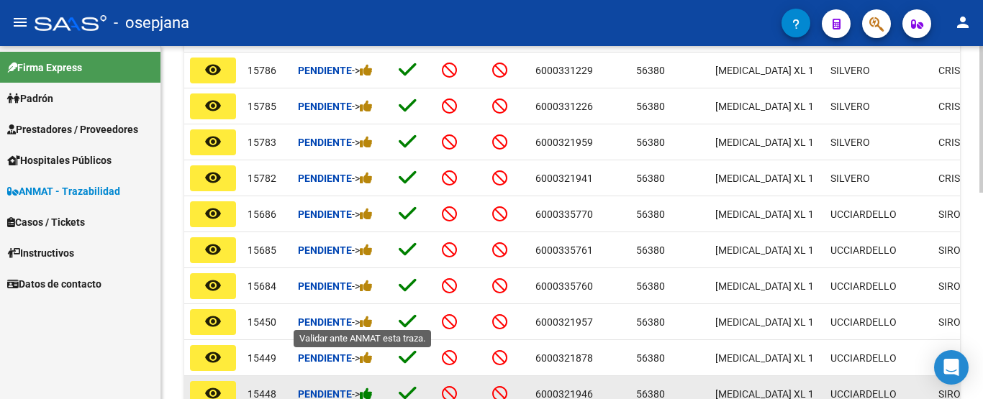
click at [373, 387] on icon at bounding box center [366, 394] width 13 height 14
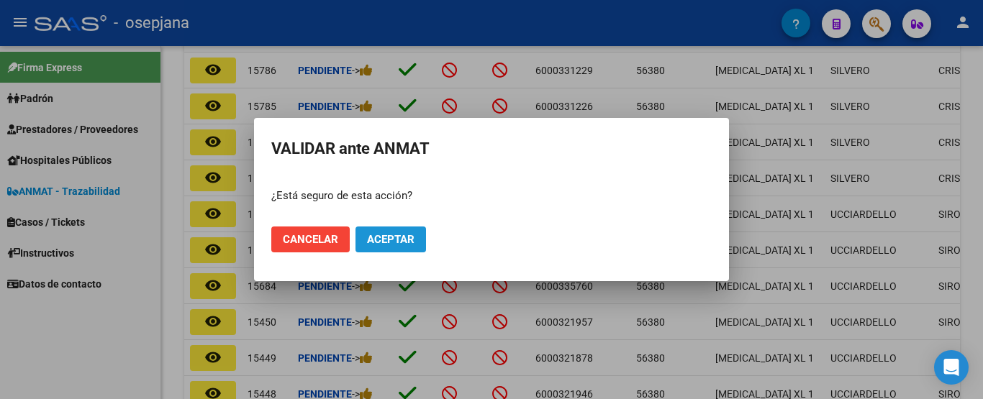
click at [409, 244] on span "Aceptar" at bounding box center [390, 239] width 47 height 13
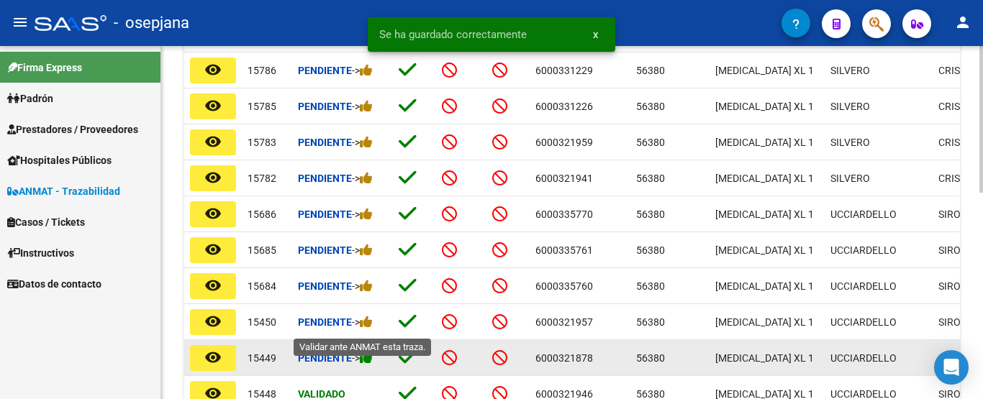
click at [373, 351] on icon at bounding box center [366, 358] width 13 height 14
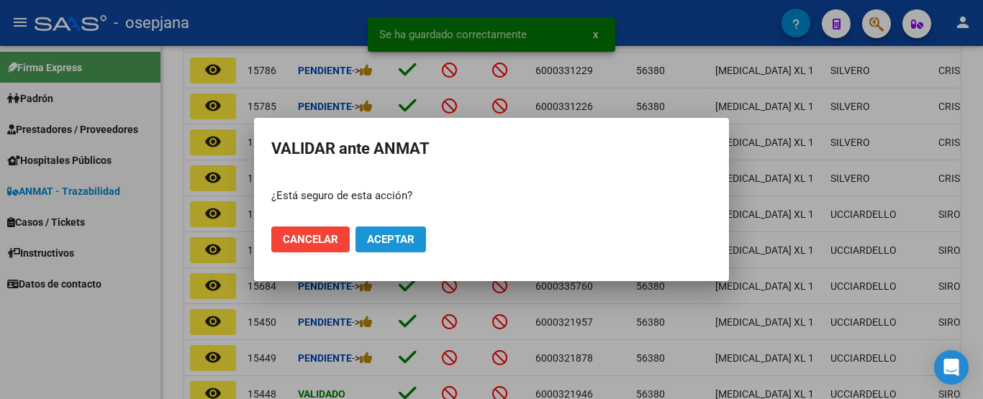
click at [398, 245] on span "Aceptar" at bounding box center [390, 239] width 47 height 13
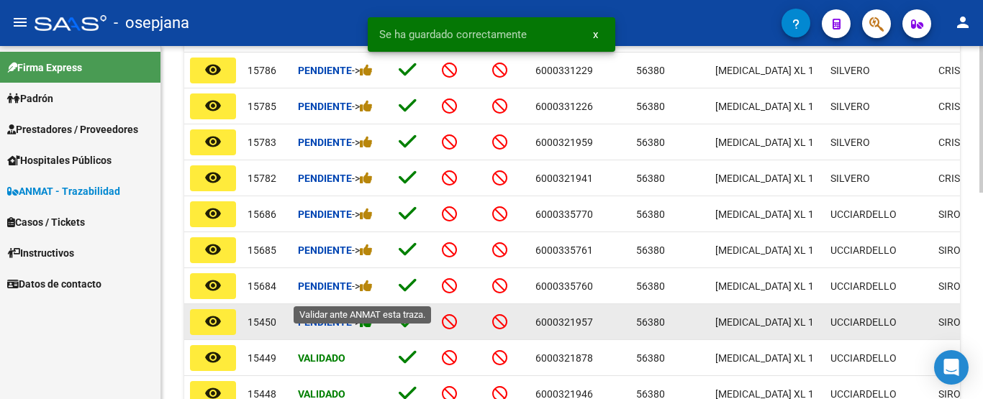
click at [372, 315] on icon at bounding box center [366, 322] width 13 height 14
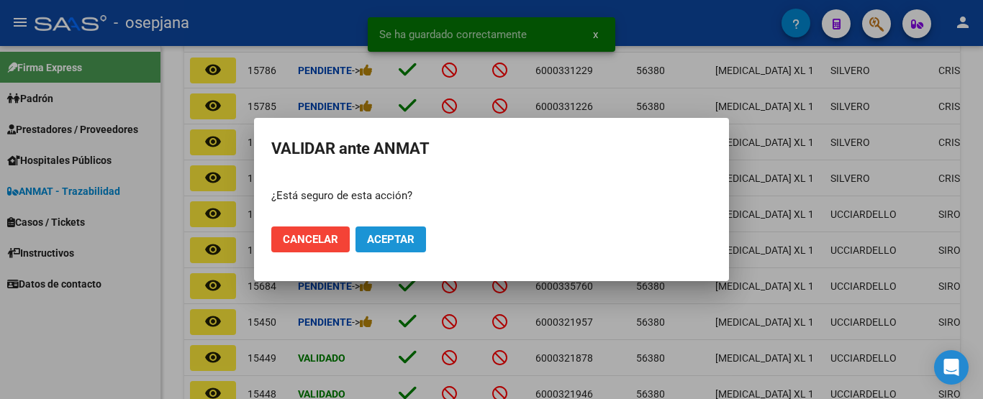
click at [402, 240] on span "Aceptar" at bounding box center [390, 239] width 47 height 13
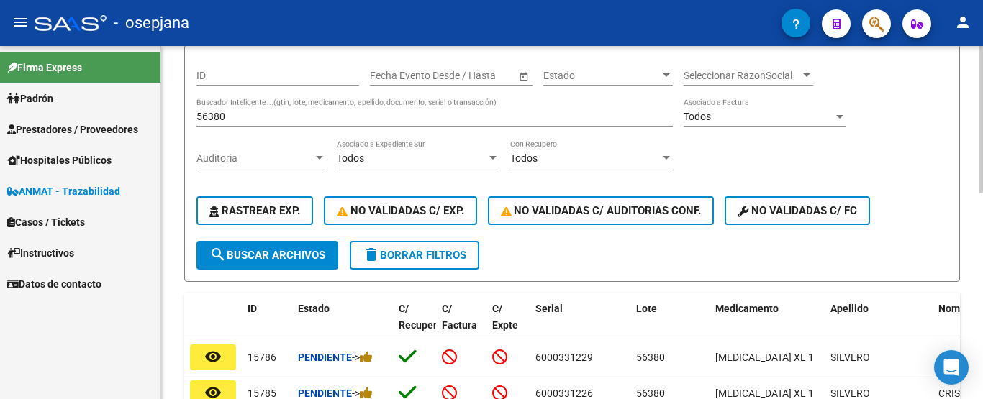
scroll to position [134, 0]
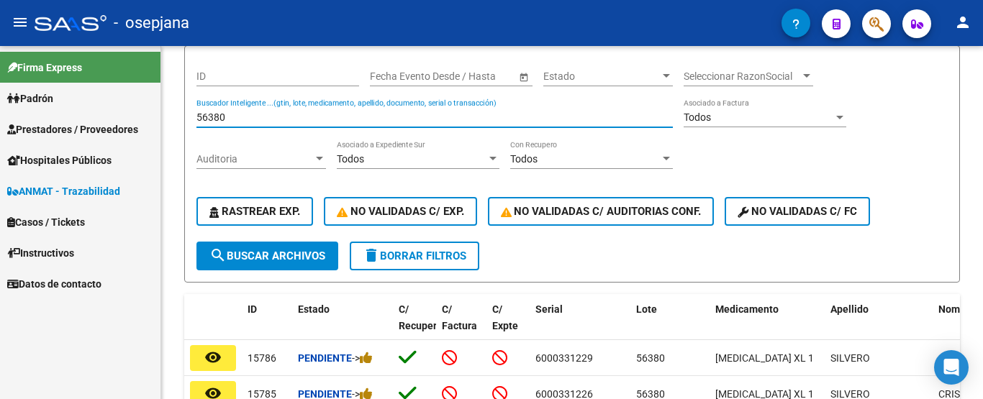
drag, startPoint x: 237, startPoint y: 119, endPoint x: 84, endPoint y: 118, distance: 152.5
click at [84, 118] on mat-sidenav-container "Firma Express [PERSON_NAME] Afiliados Empadronados Categorías Prestadores / Pro…" at bounding box center [491, 222] width 983 height 353
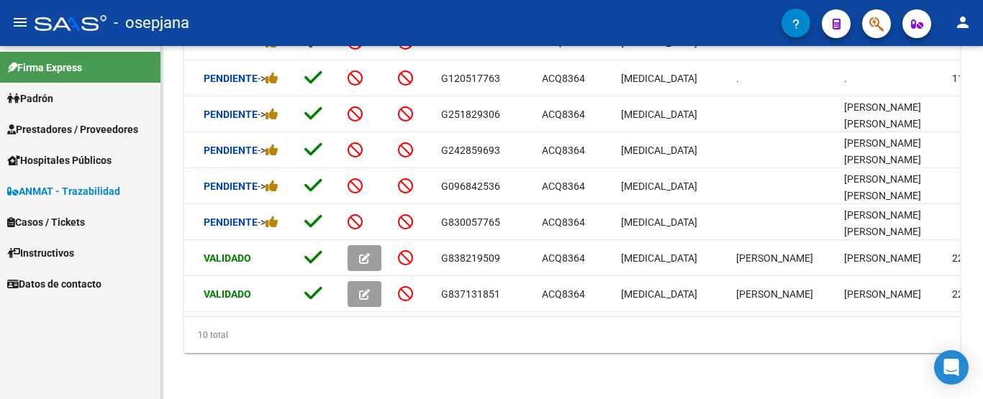
scroll to position [0, 86]
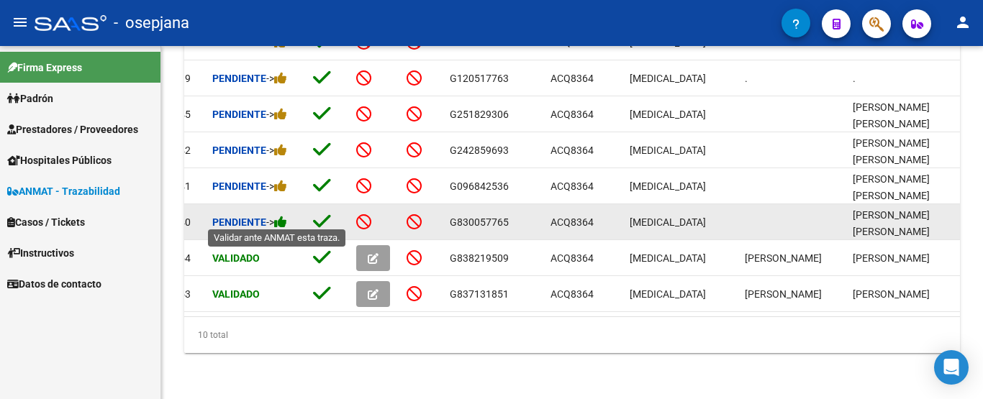
click at [286, 219] on icon at bounding box center [280, 222] width 13 height 14
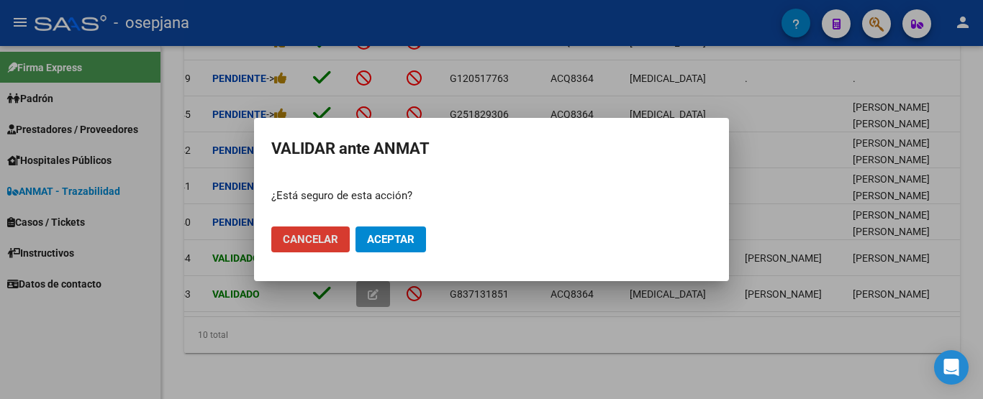
click at [404, 244] on span "Aceptar" at bounding box center [390, 239] width 47 height 13
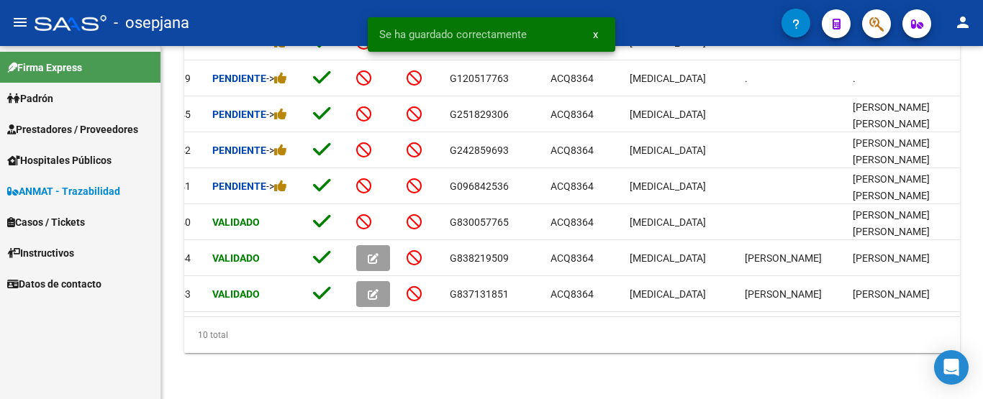
scroll to position [526, 0]
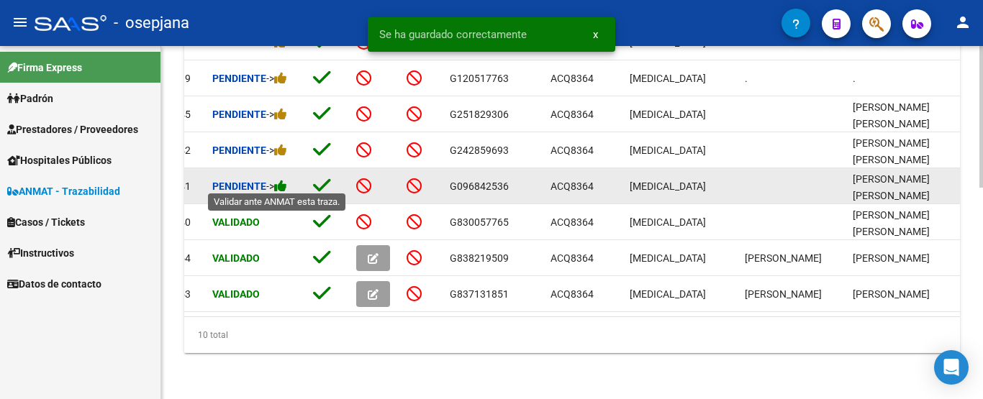
click at [286, 182] on icon at bounding box center [280, 186] width 13 height 14
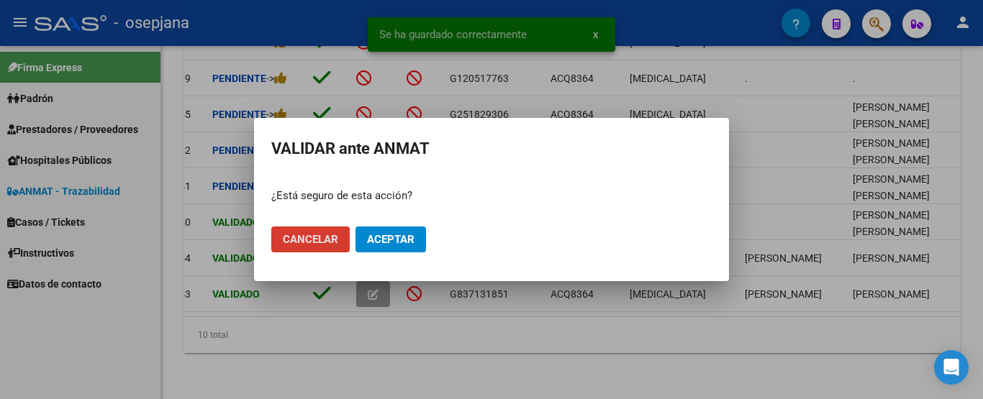
click at [400, 239] on span "Aceptar" at bounding box center [390, 239] width 47 height 13
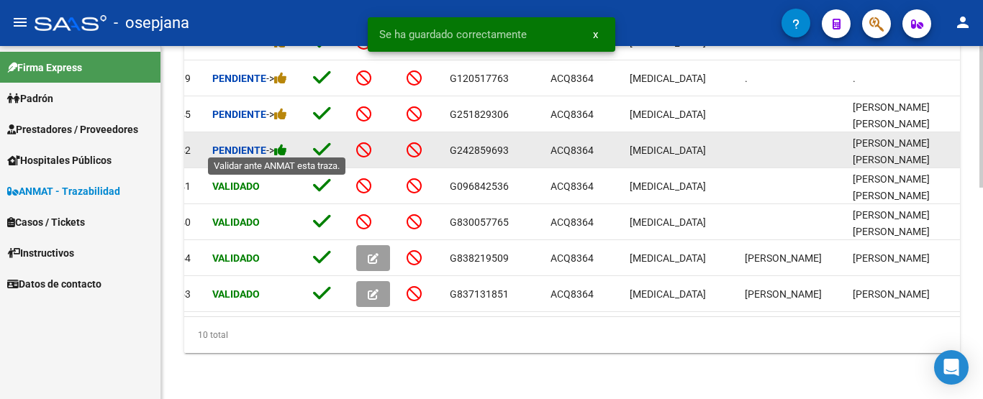
click at [285, 147] on icon at bounding box center [280, 150] width 13 height 14
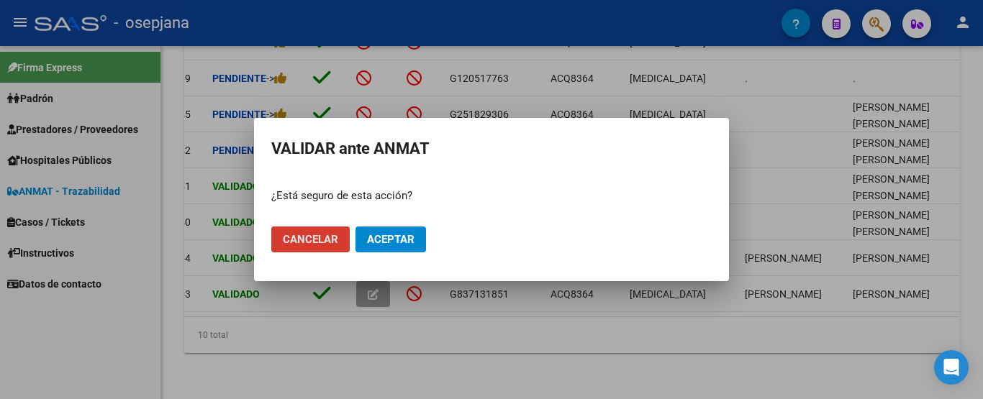
click at [411, 241] on span "Aceptar" at bounding box center [390, 239] width 47 height 13
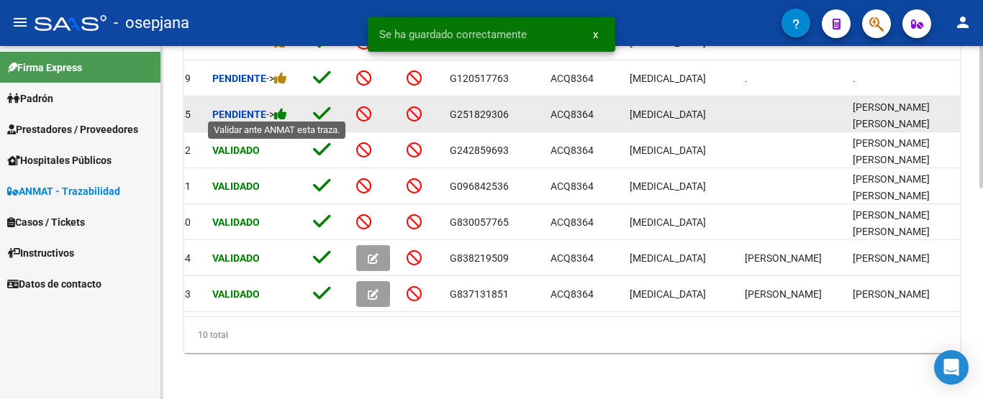
click at [287, 110] on icon at bounding box center [280, 114] width 13 height 14
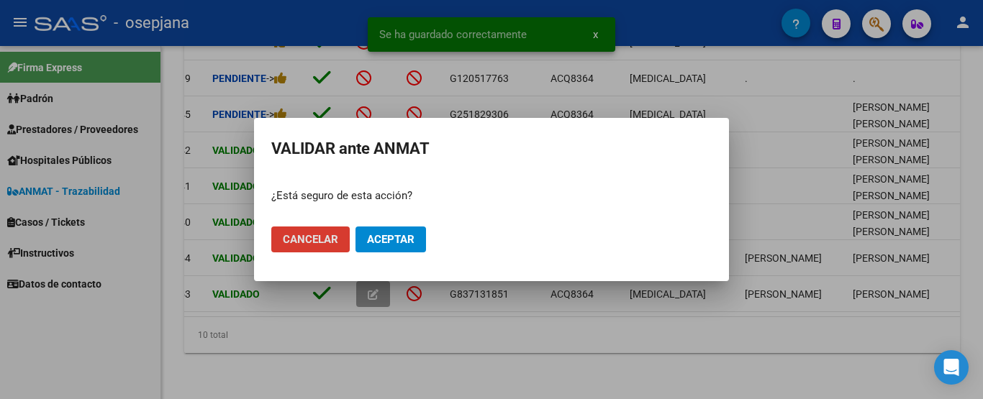
click at [386, 235] on span "Aceptar" at bounding box center [390, 239] width 47 height 13
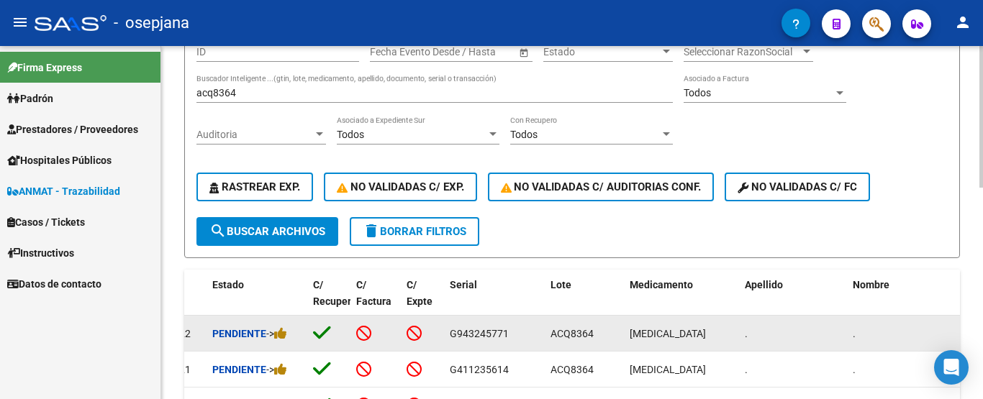
scroll to position [94, 0]
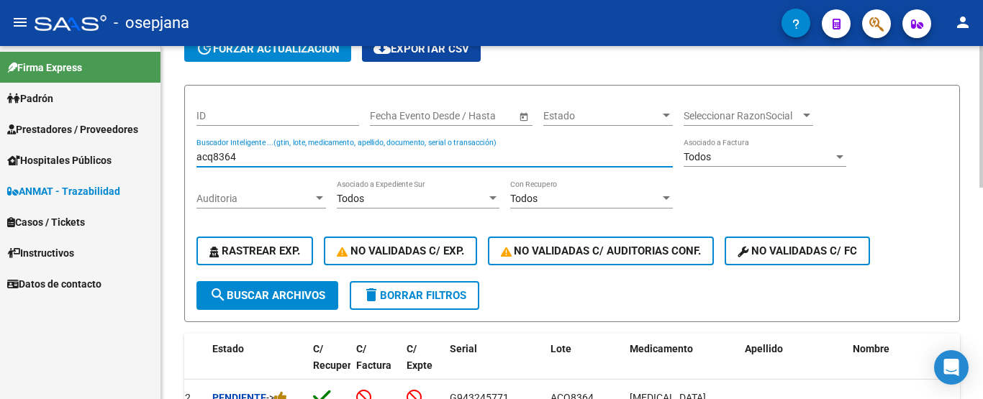
drag, startPoint x: 214, startPoint y: 158, endPoint x: 262, endPoint y: 159, distance: 48.2
click at [262, 159] on input "acq8364" at bounding box center [434, 157] width 476 height 12
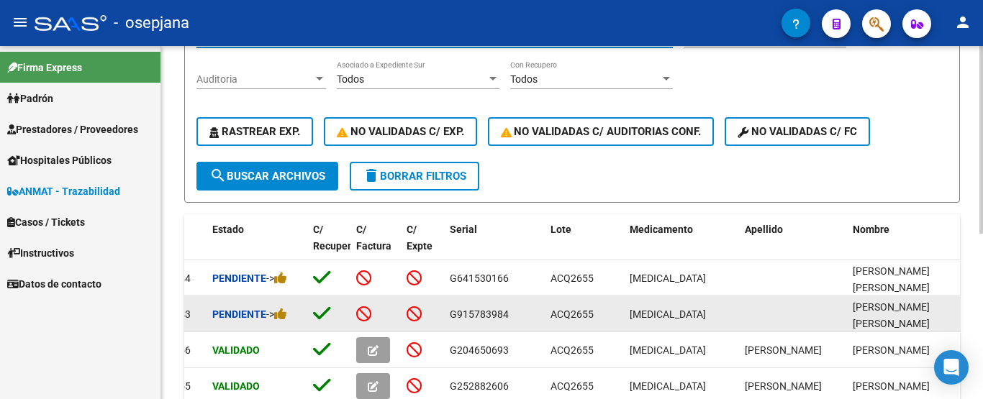
scroll to position [238, 0]
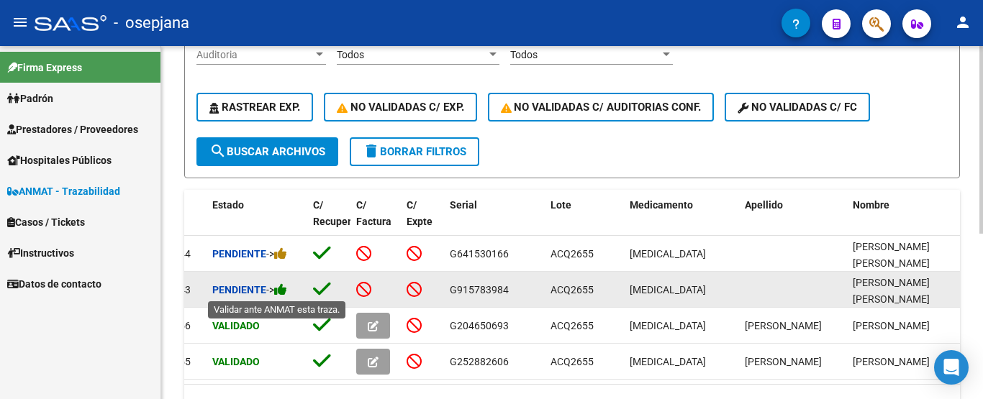
type input "acq2655"
click at [286, 292] on icon at bounding box center [280, 290] width 13 height 14
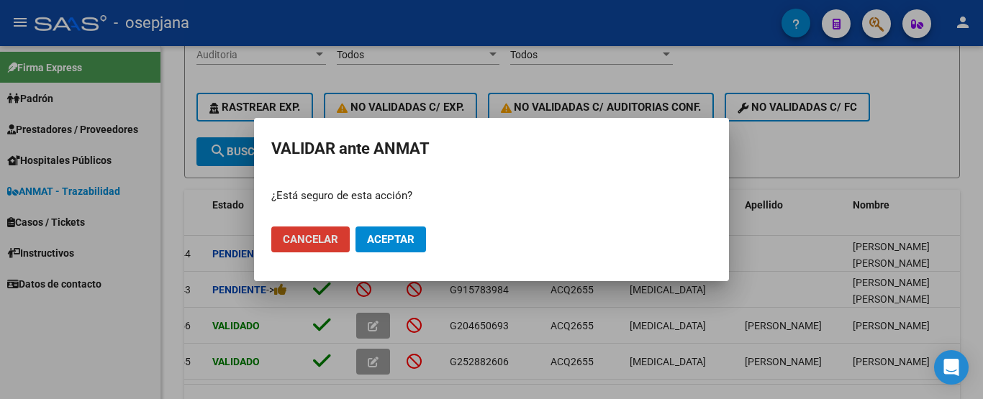
click at [390, 238] on span "Aceptar" at bounding box center [390, 239] width 47 height 13
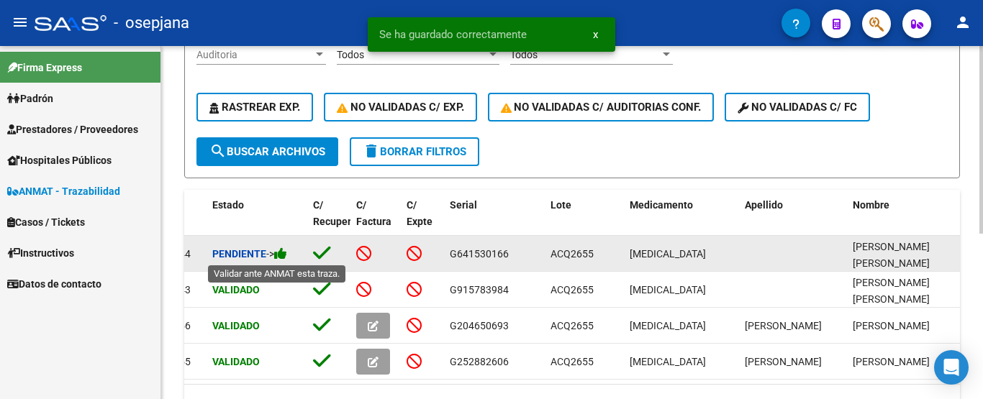
click at [286, 257] on icon at bounding box center [280, 254] width 13 height 14
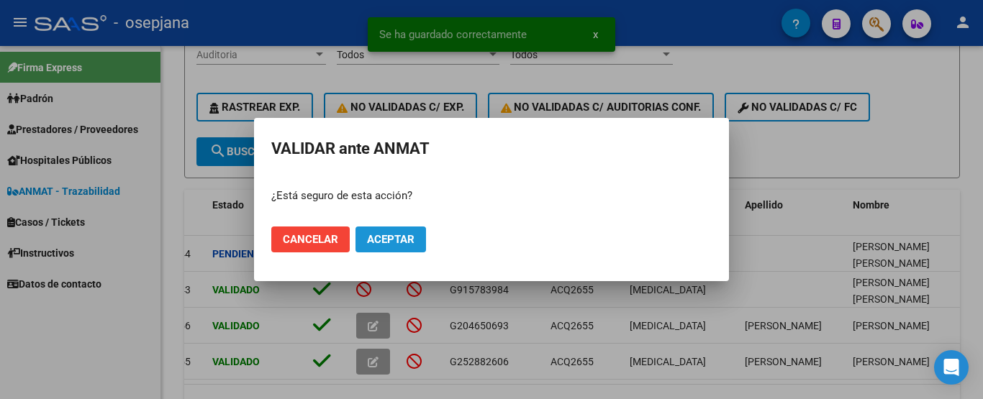
click at [387, 246] on button "Aceptar" at bounding box center [390, 240] width 70 height 26
